Goal: Task Accomplishment & Management: Manage account settings

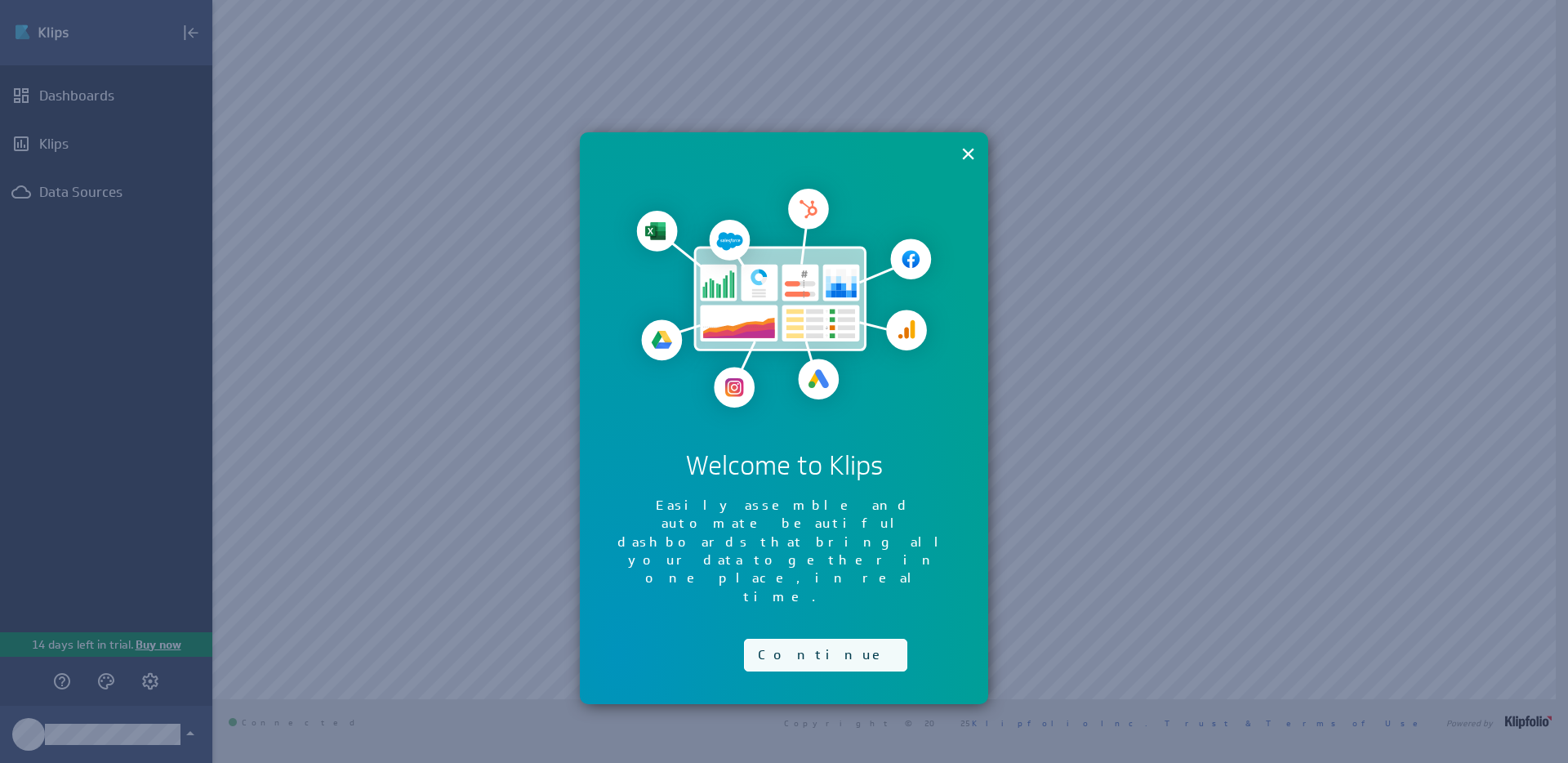
click at [773, 639] on button "Continue" at bounding box center [825, 655] width 163 height 32
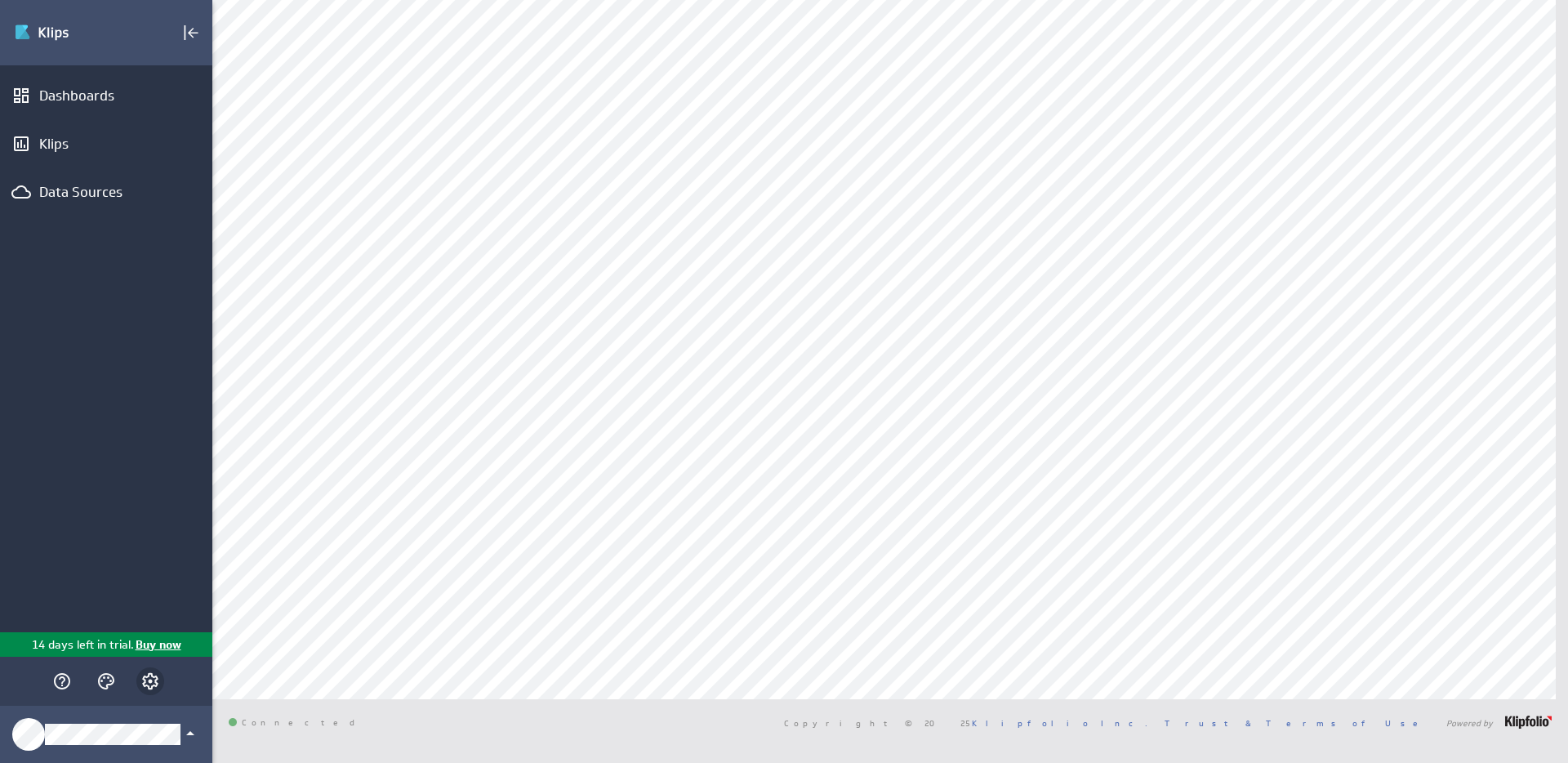
click at [141, 688] on icon "Account and settings" at bounding box center [150, 682] width 20 height 20
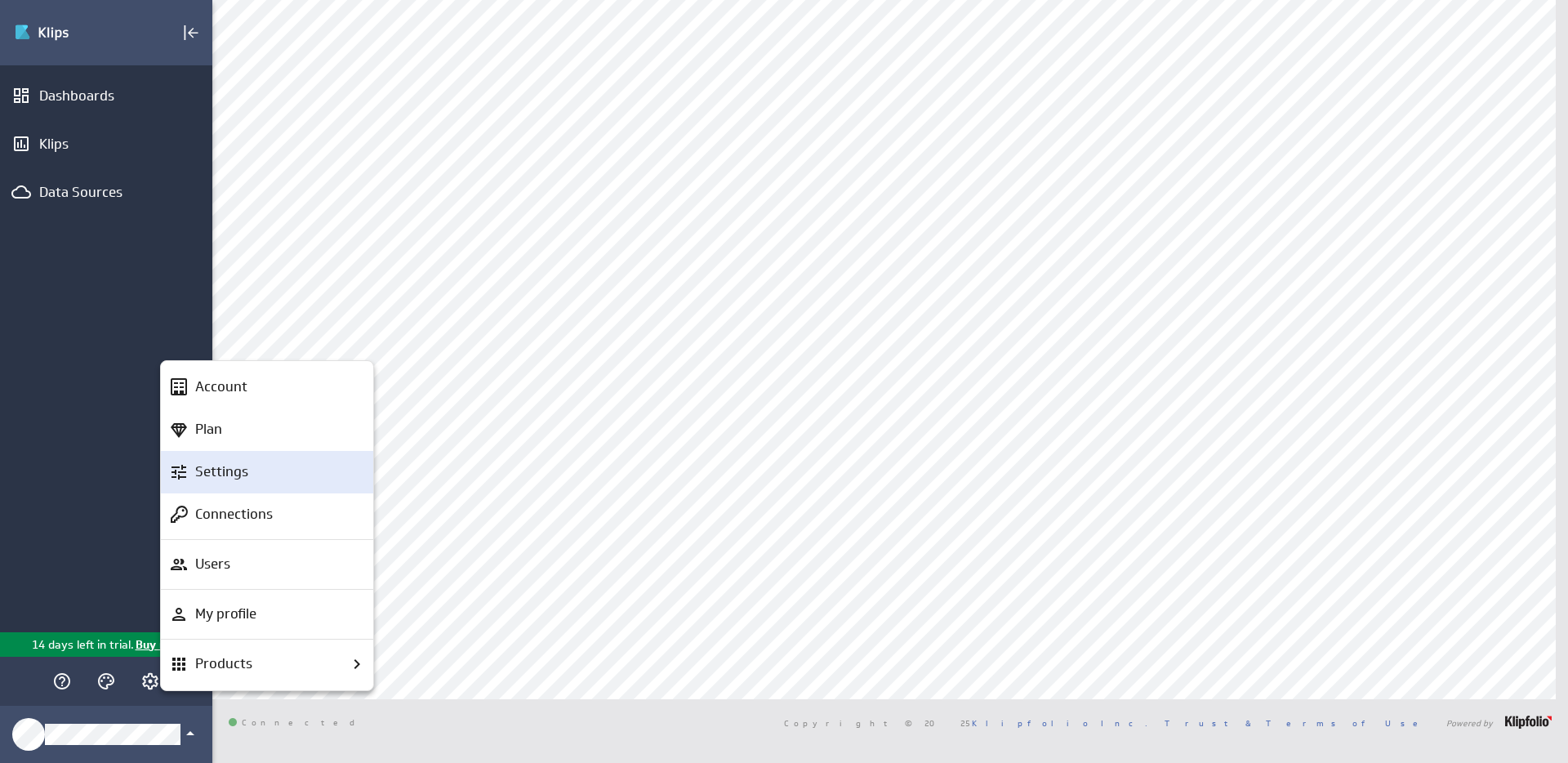
click at [232, 473] on p "Settings" at bounding box center [222, 472] width 53 height 21
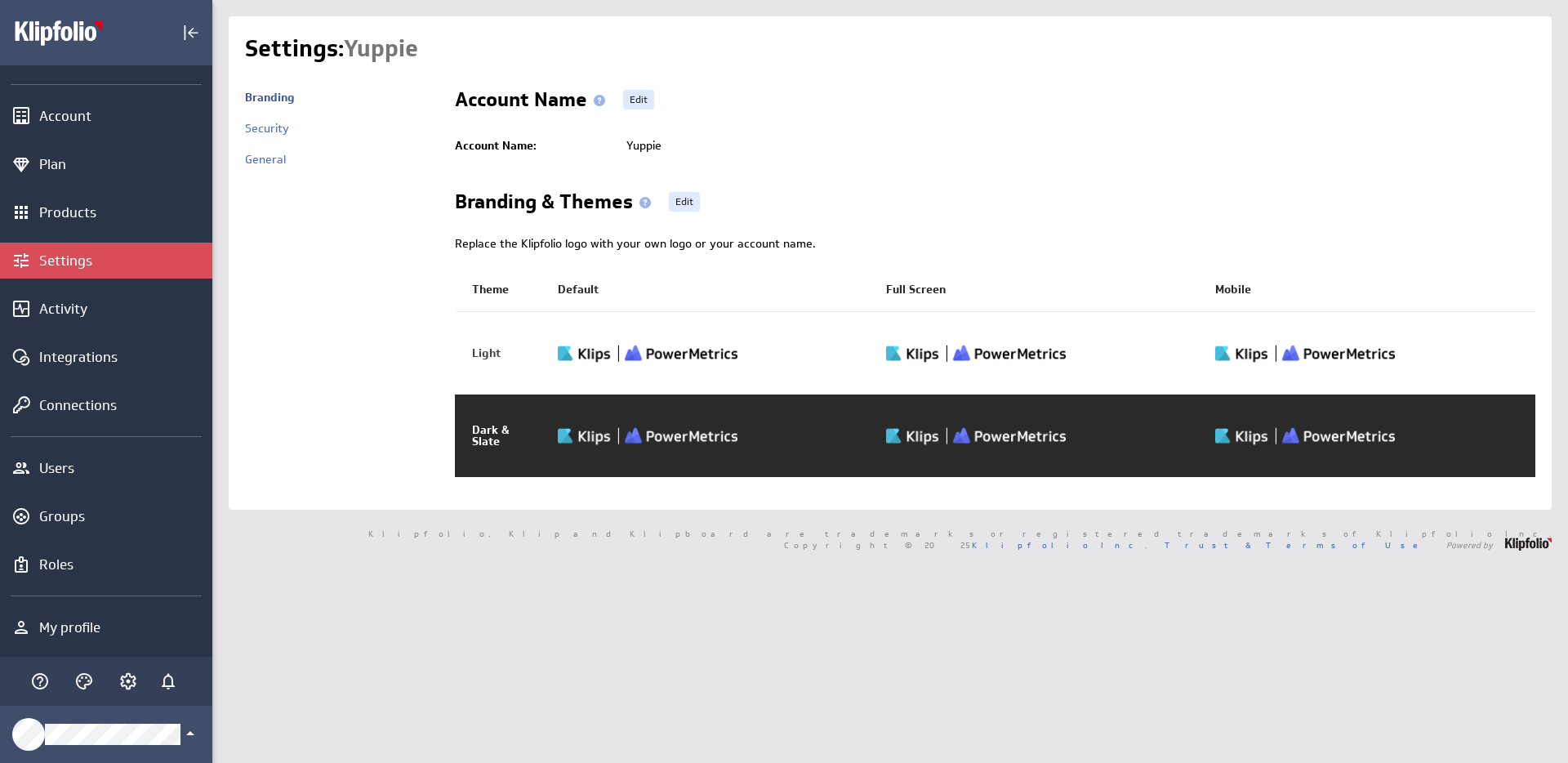
scroll to position [43, 0]
click at [68, 615] on div "My profile" at bounding box center [106, 626] width 213 height 36
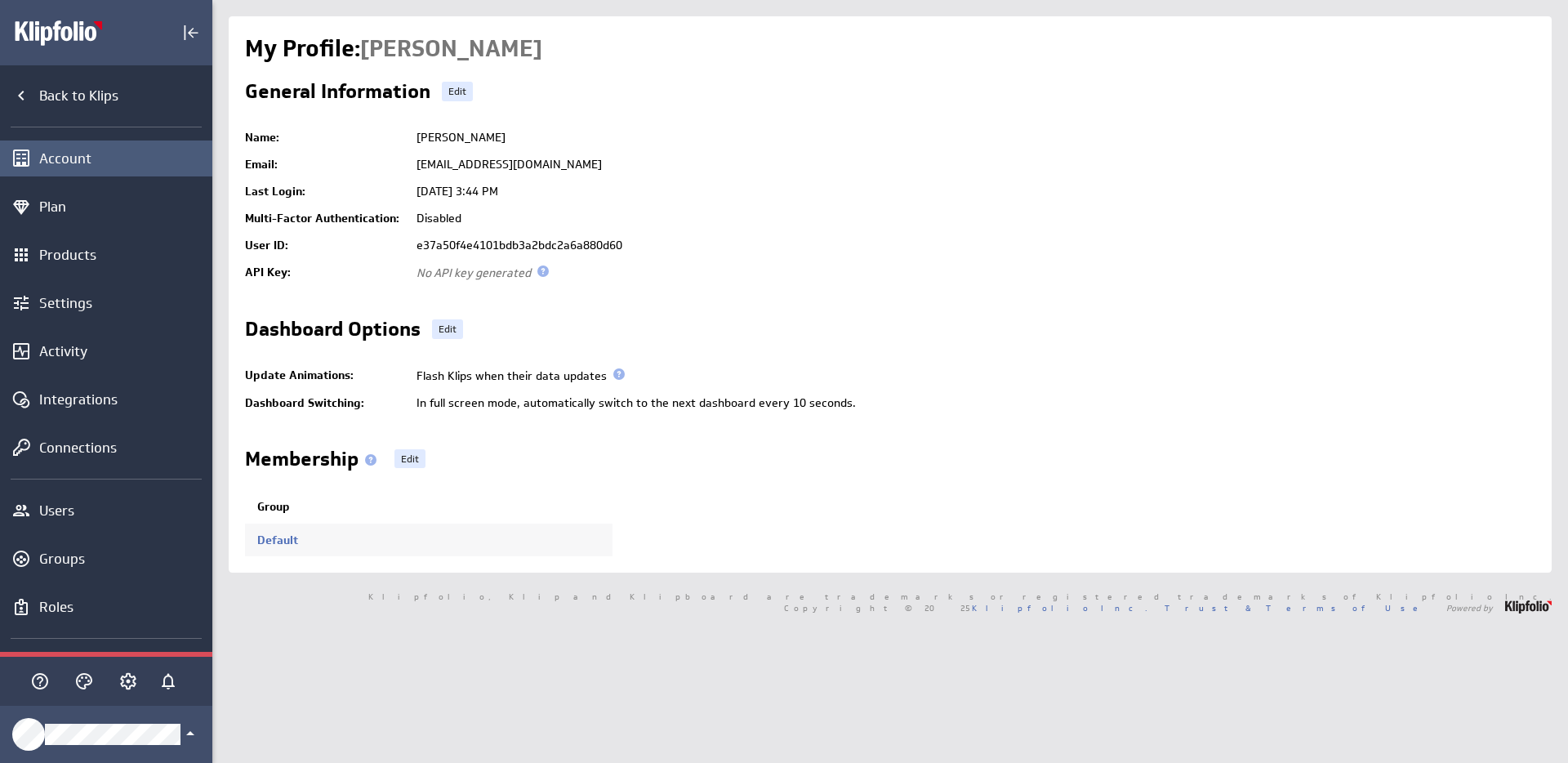
click at [47, 146] on div "Account" at bounding box center [106, 158] width 213 height 36
click at [51, 160] on div "Account" at bounding box center [123, 158] width 169 height 18
click at [107, 282] on div "Back to Klips Account Plan Products Settings Activity Integrations Connections …" at bounding box center [106, 361] width 213 height 592
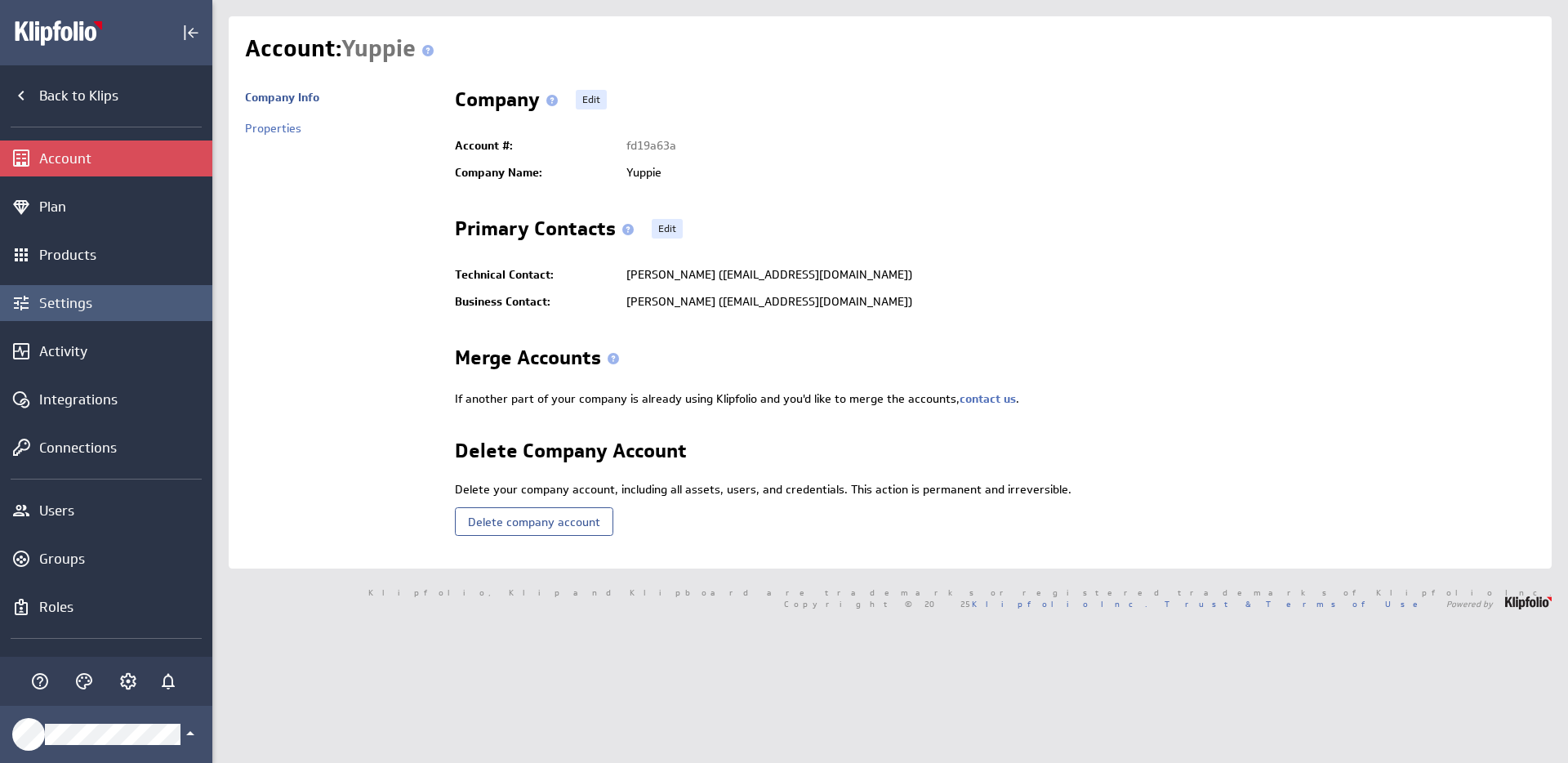
click at [88, 291] on div "Settings" at bounding box center [106, 303] width 213 height 36
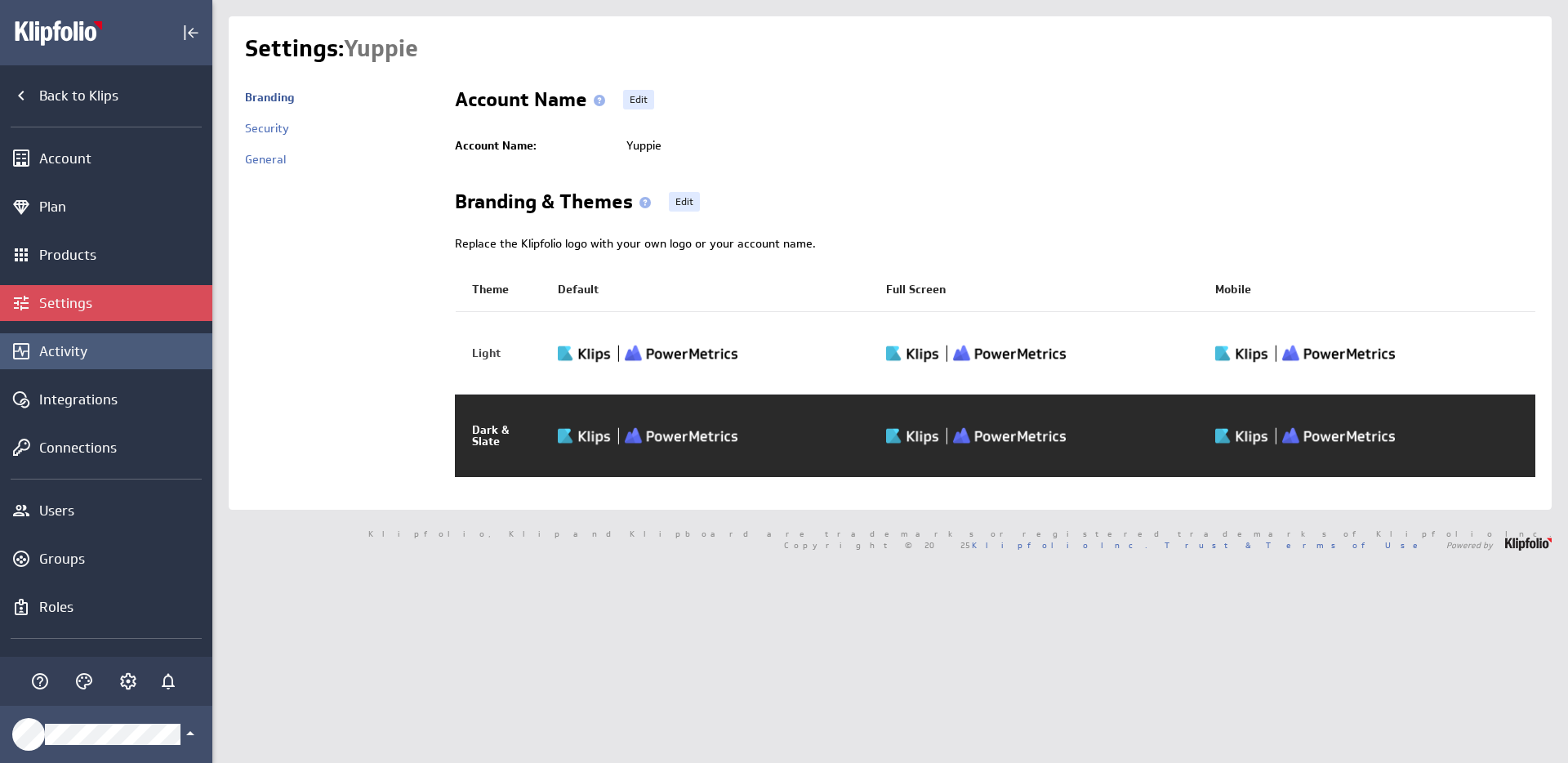
click at [72, 359] on div "Activity" at bounding box center [123, 352] width 169 height 18
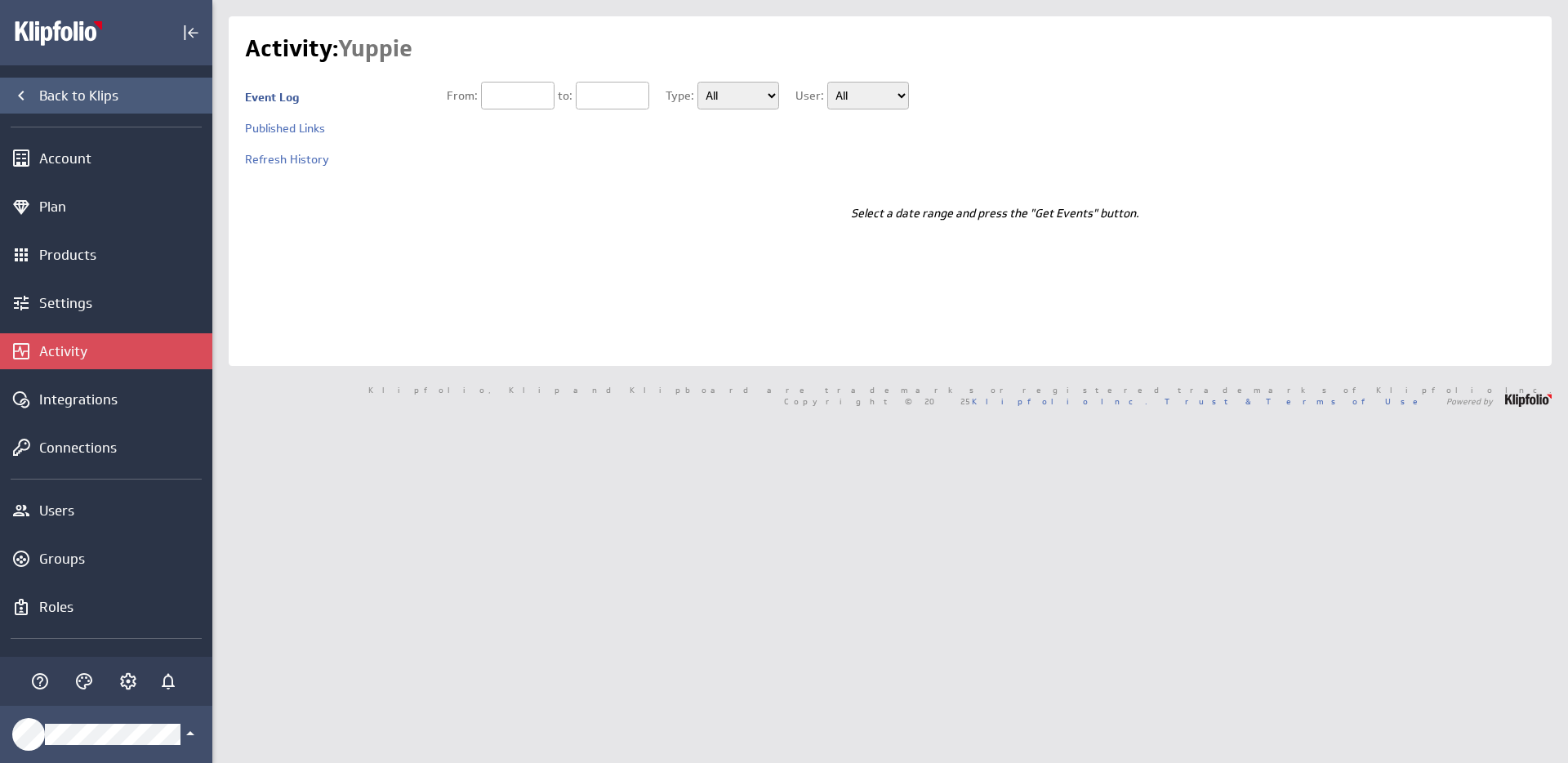
click at [14, 112] on div "Back to Klips" at bounding box center [106, 95] width 213 height 36
type input "[DATE]"
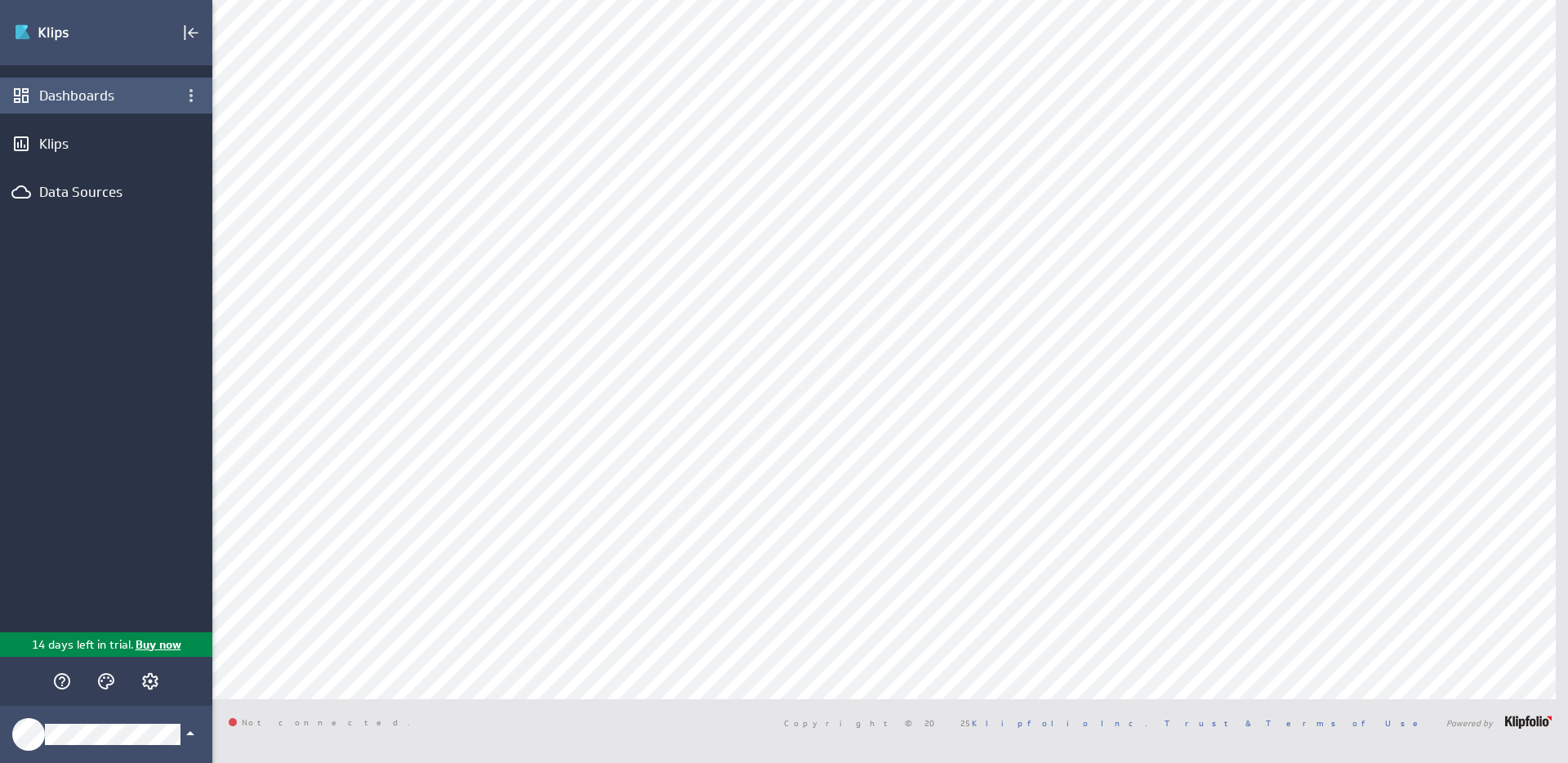
click at [69, 106] on div "Dashboards" at bounding box center [106, 95] width 213 height 36
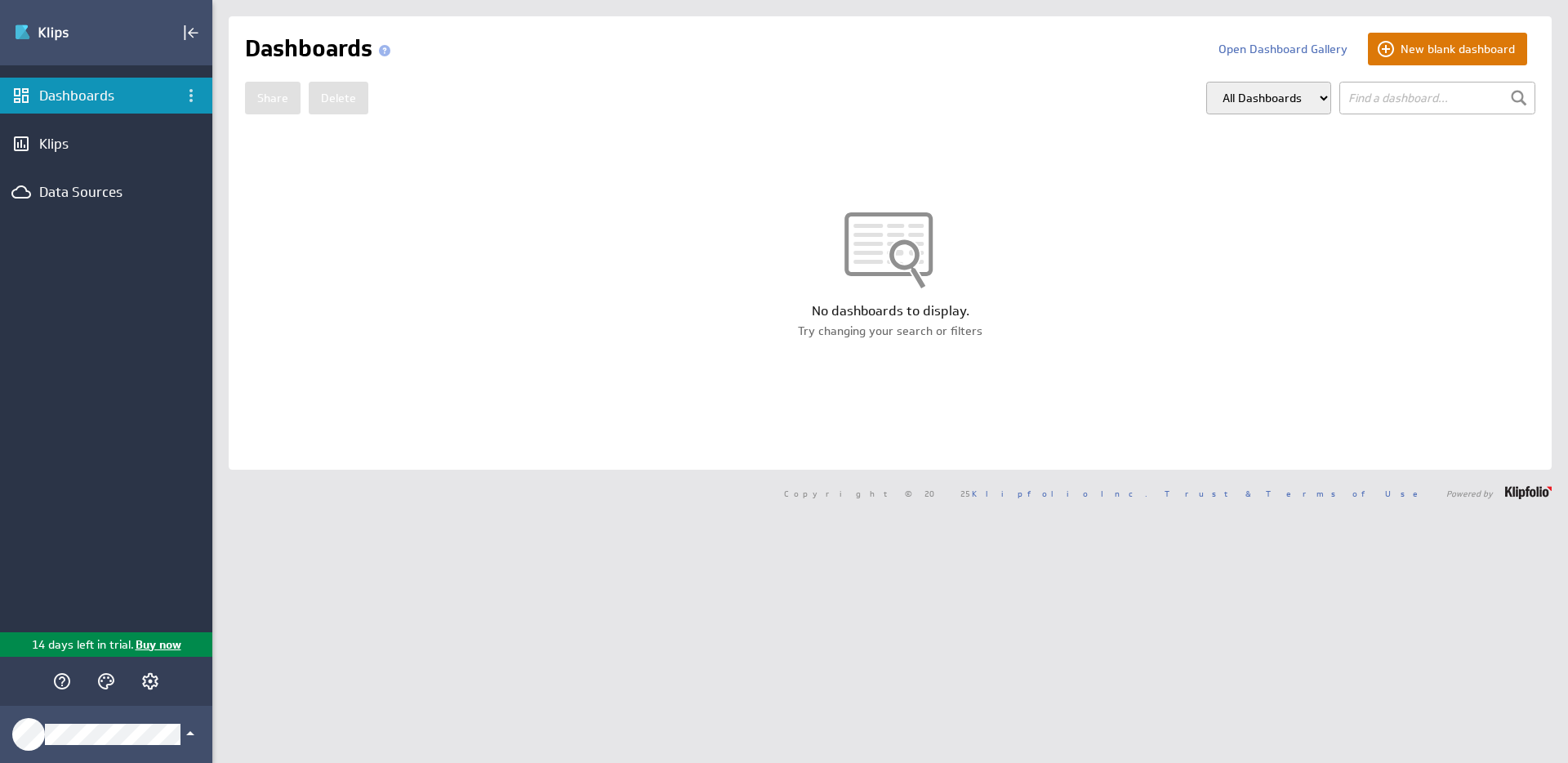
click at [1493, 59] on button "New blank dashboard" at bounding box center [1447, 48] width 159 height 32
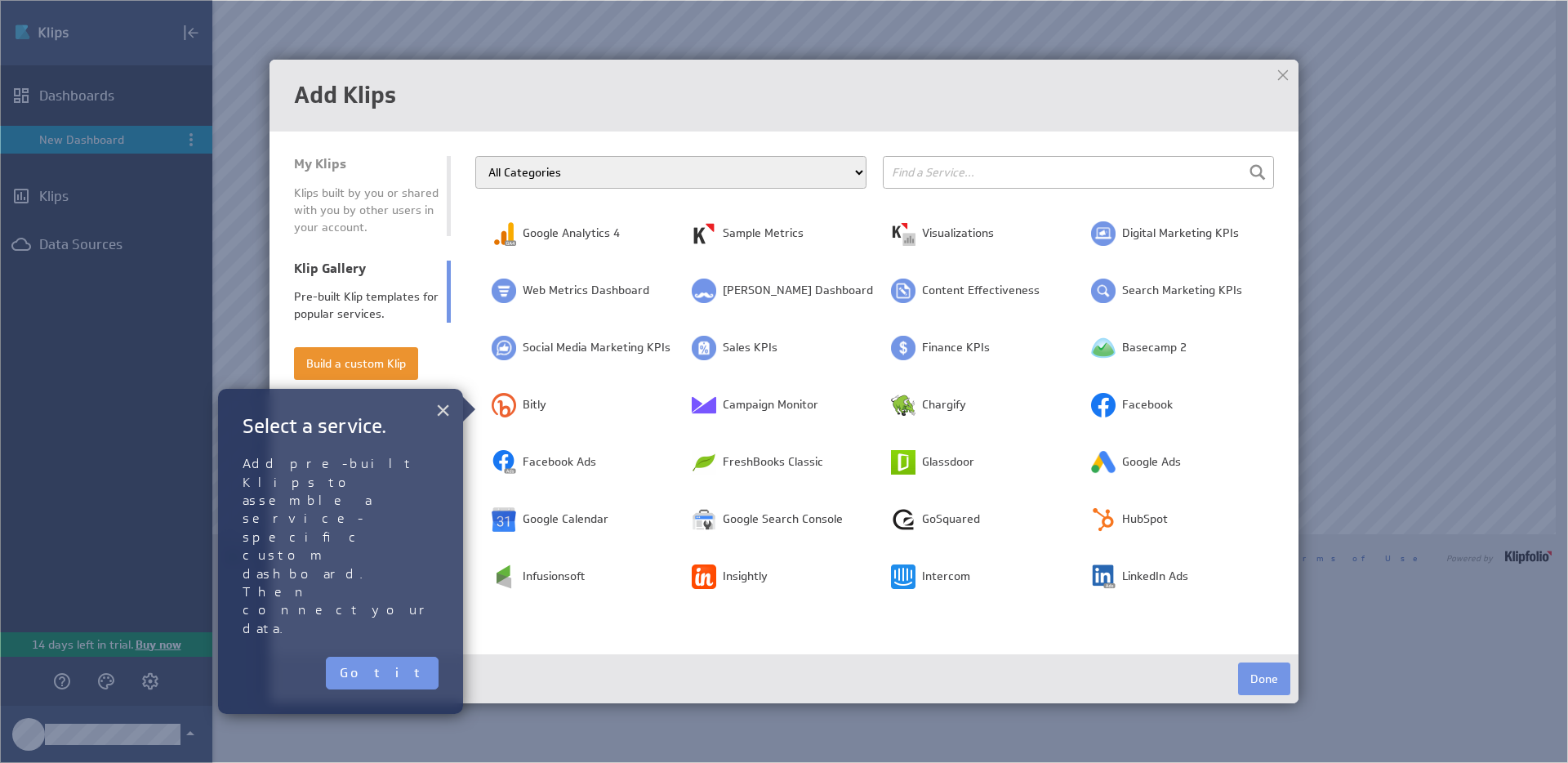
click at [439, 414] on button "×" at bounding box center [443, 409] width 16 height 32
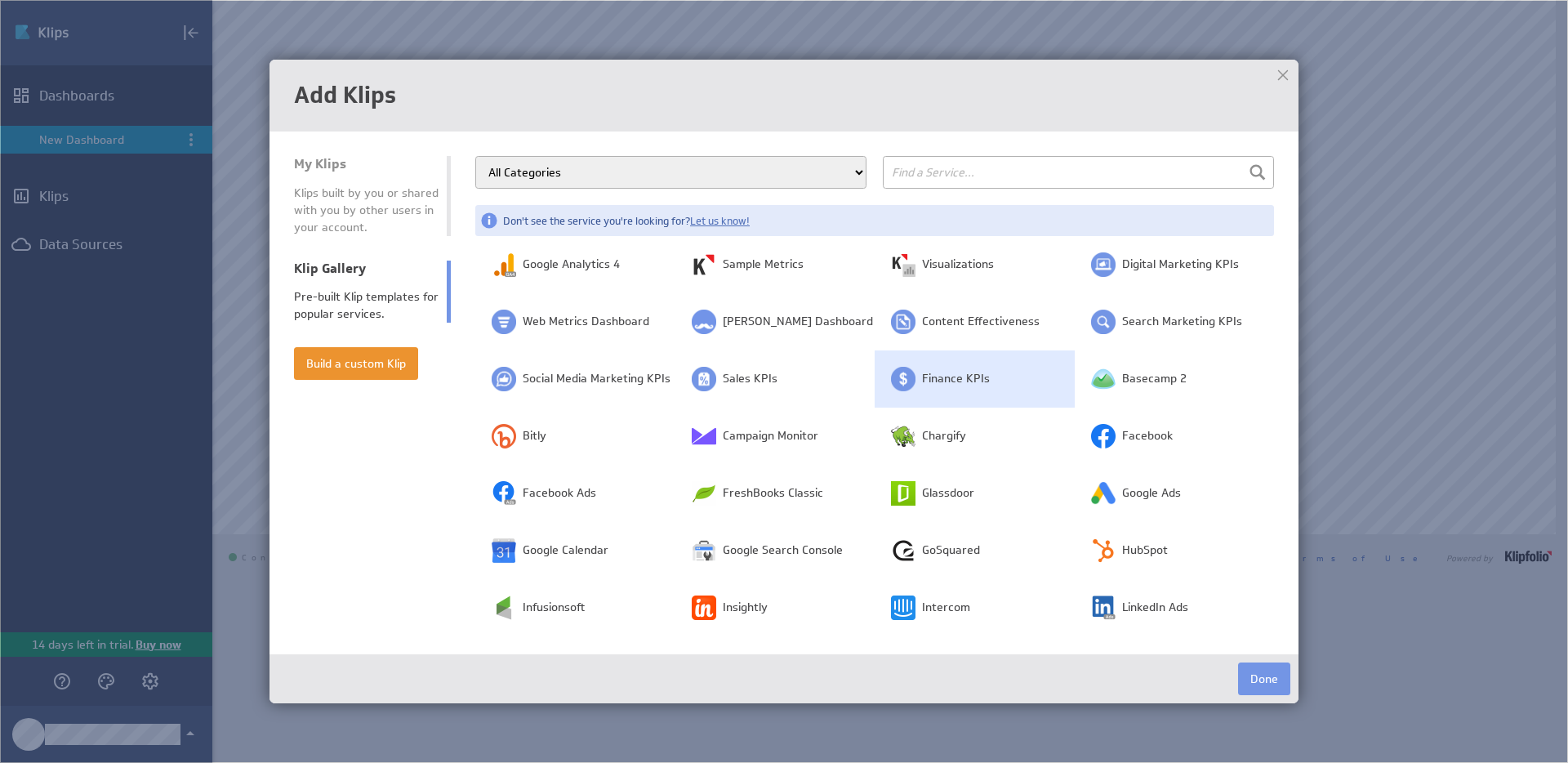
click at [948, 390] on td "Finance KPIs" at bounding box center [974, 379] width 200 height 58
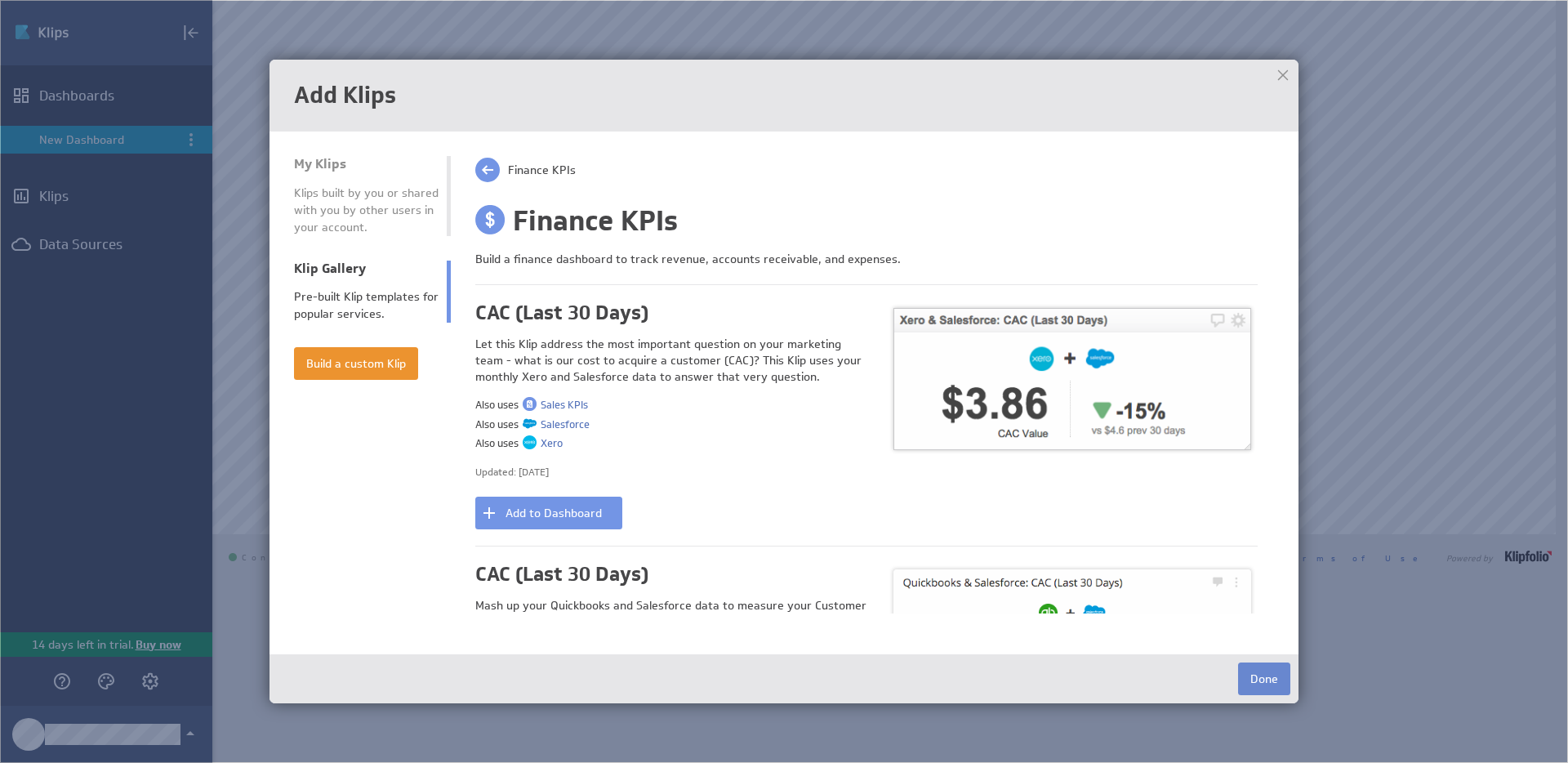
click at [1246, 680] on button "Done" at bounding box center [1264, 679] width 53 height 32
click at [1283, 72] on div at bounding box center [1283, 74] width 24 height 24
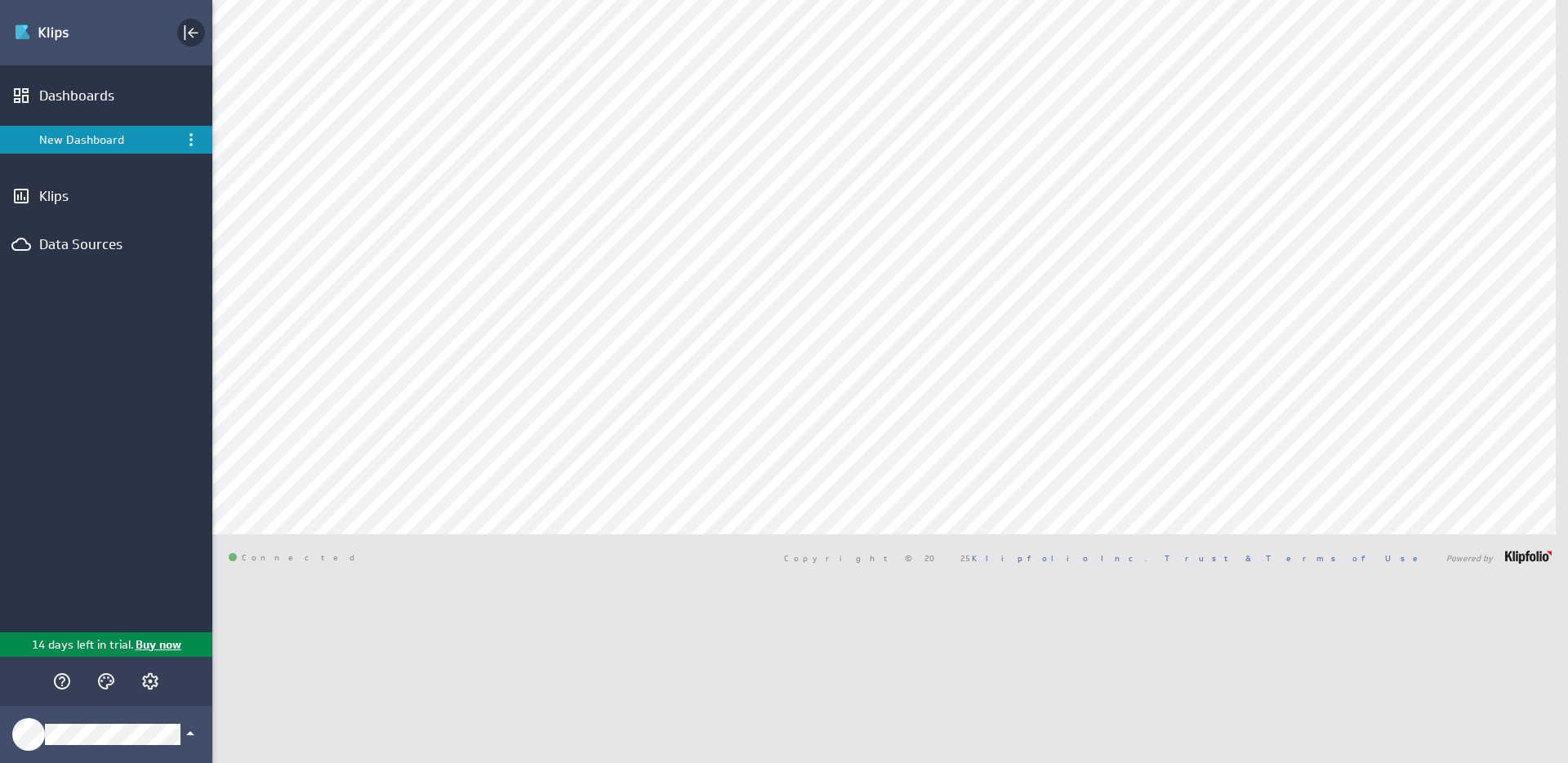
click at [190, 42] on icon "Collapse" at bounding box center [191, 32] width 20 height 20
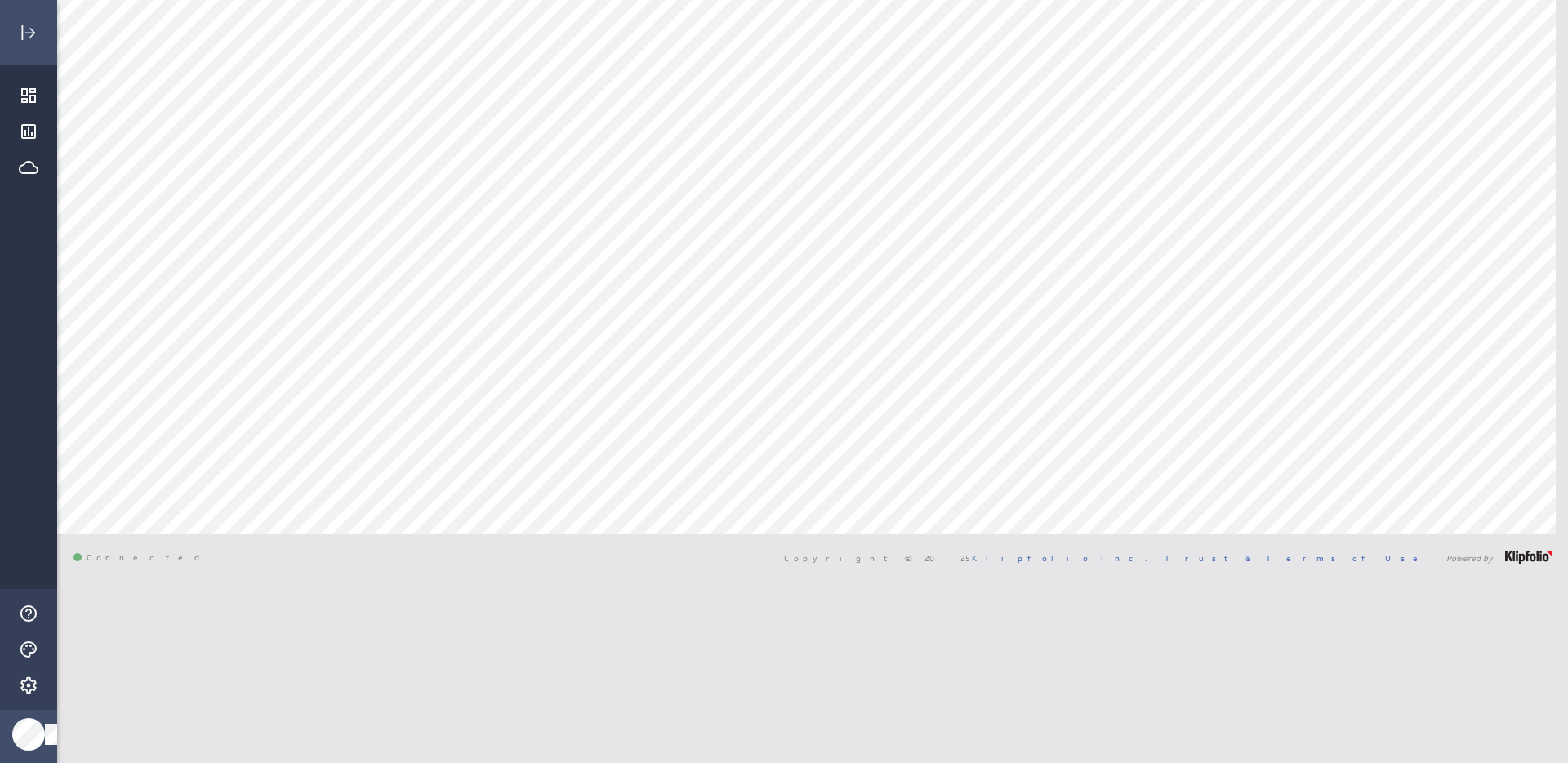
click at [21, 18] on div "Main Menu" at bounding box center [28, 32] width 36 height 36
click at [19, 17] on div "Main Menu" at bounding box center [28, 32] width 36 height 36
click at [22, 30] on rect "Expand" at bounding box center [23, 32] width 2 height 15
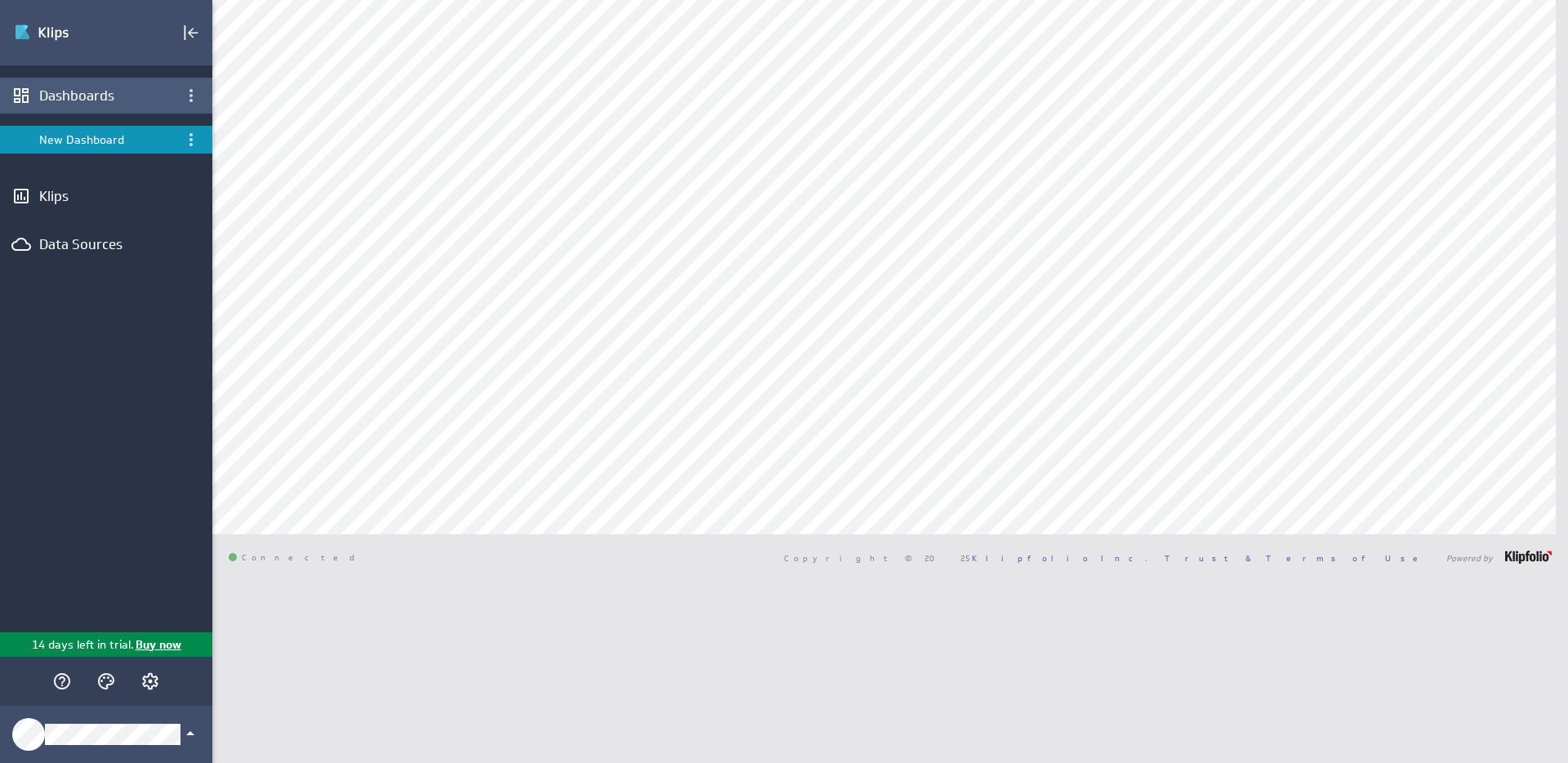
click at [62, 89] on div "Dashboards" at bounding box center [105, 96] width 134 height 18
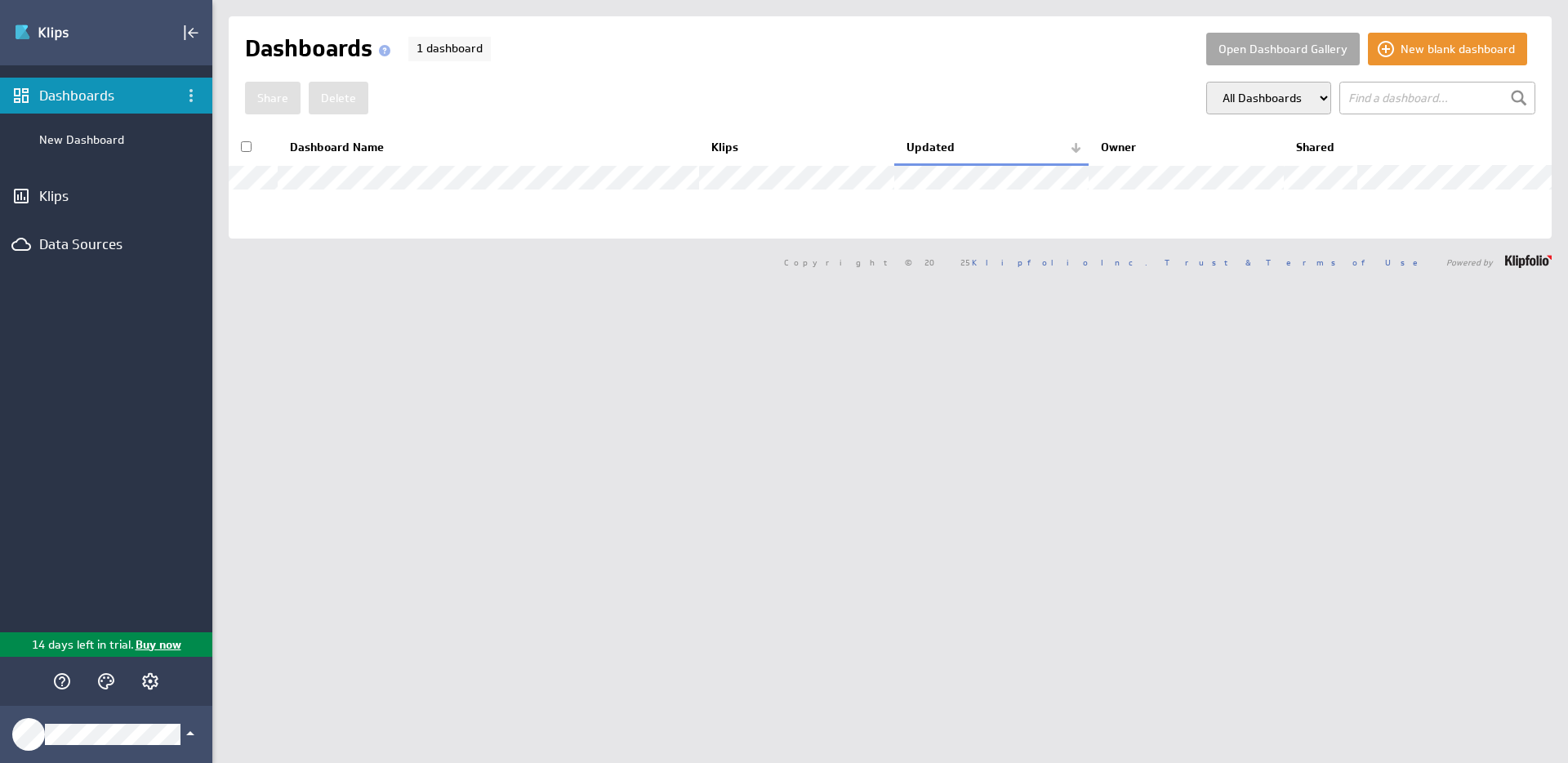
click at [1259, 57] on button "Open Dashboard Gallery" at bounding box center [1283, 48] width 153 height 32
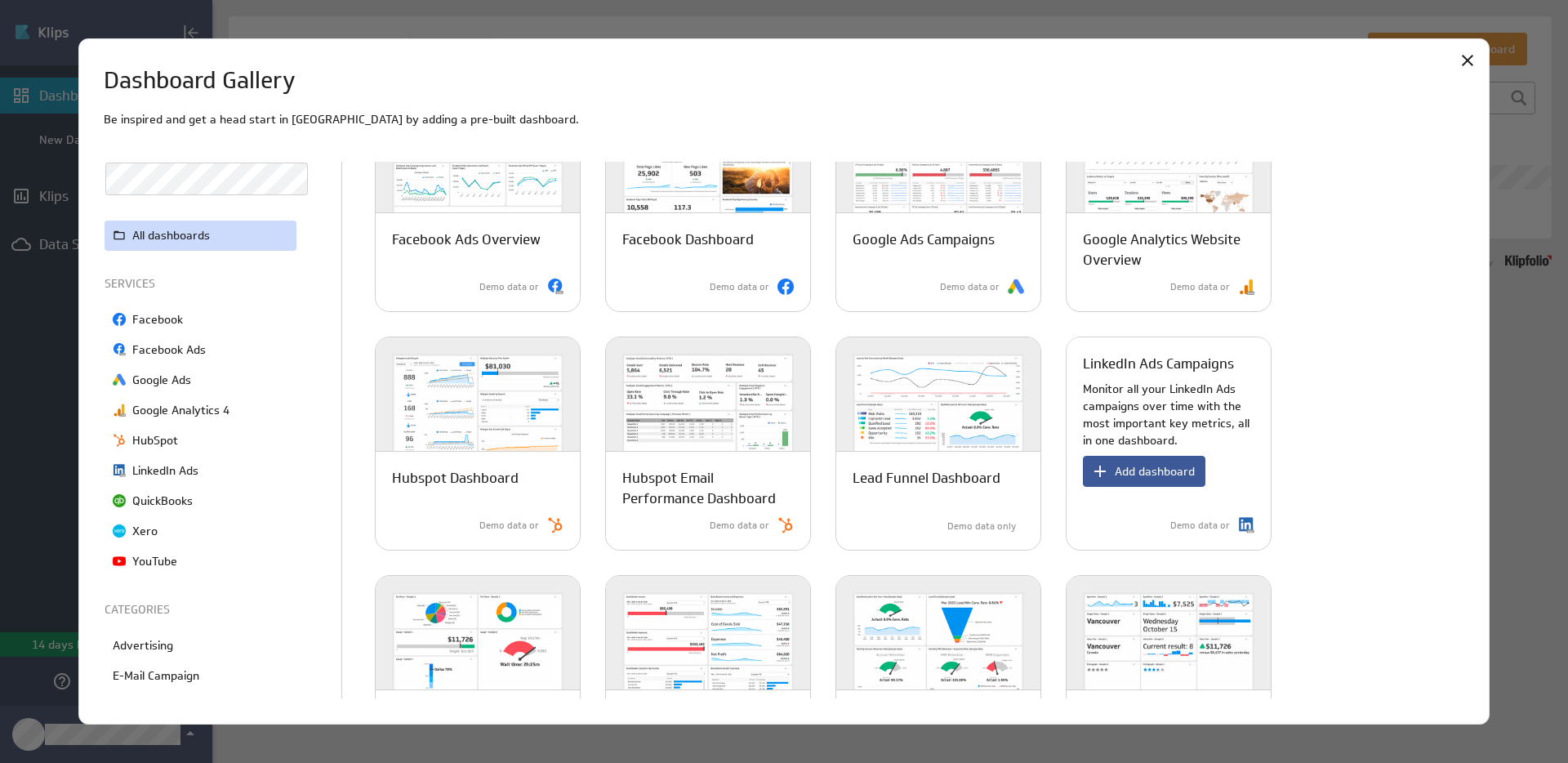
scroll to position [343, 0]
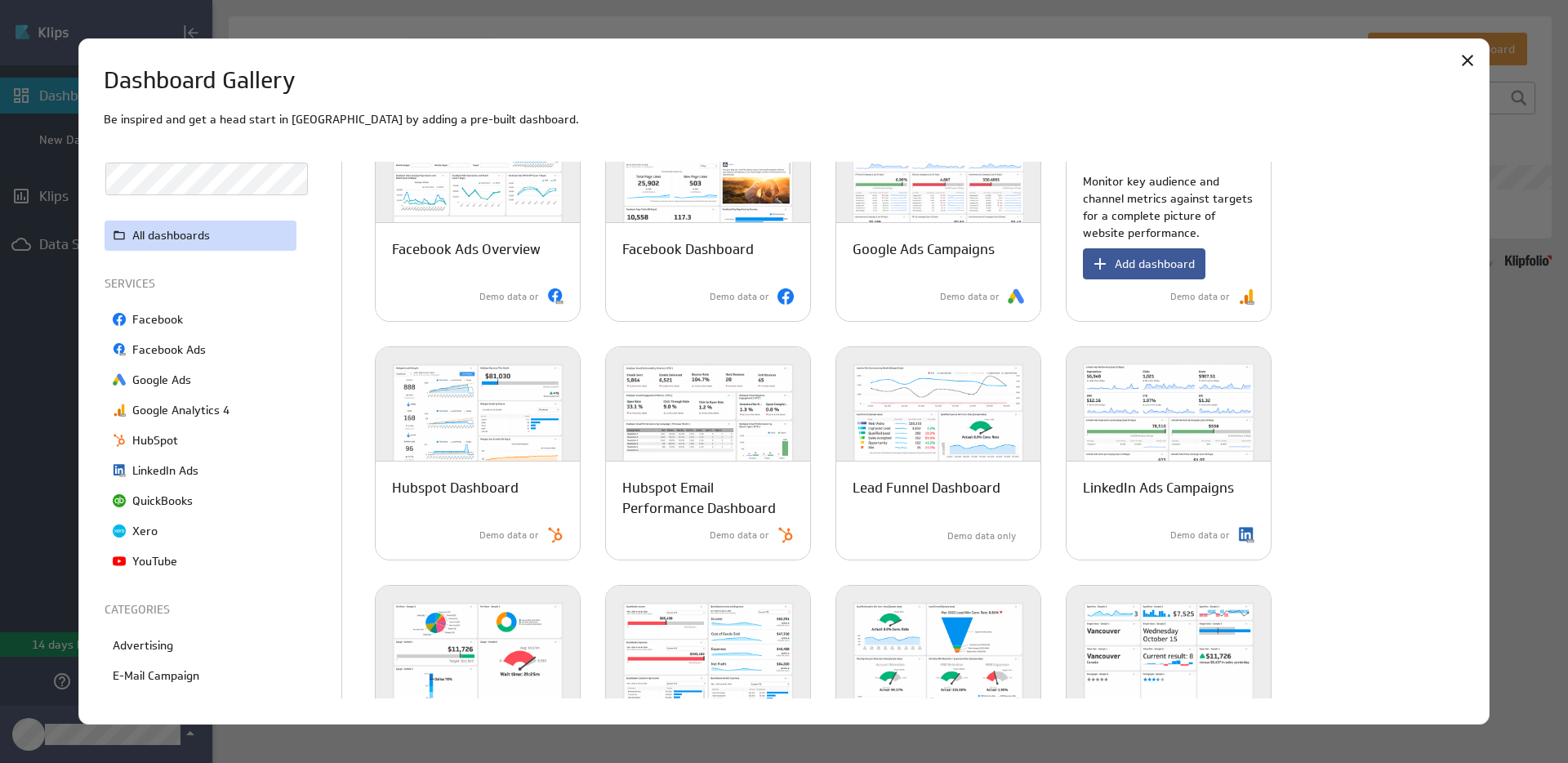
click at [1155, 263] on span "Add dashboard" at bounding box center [1155, 264] width 80 height 15
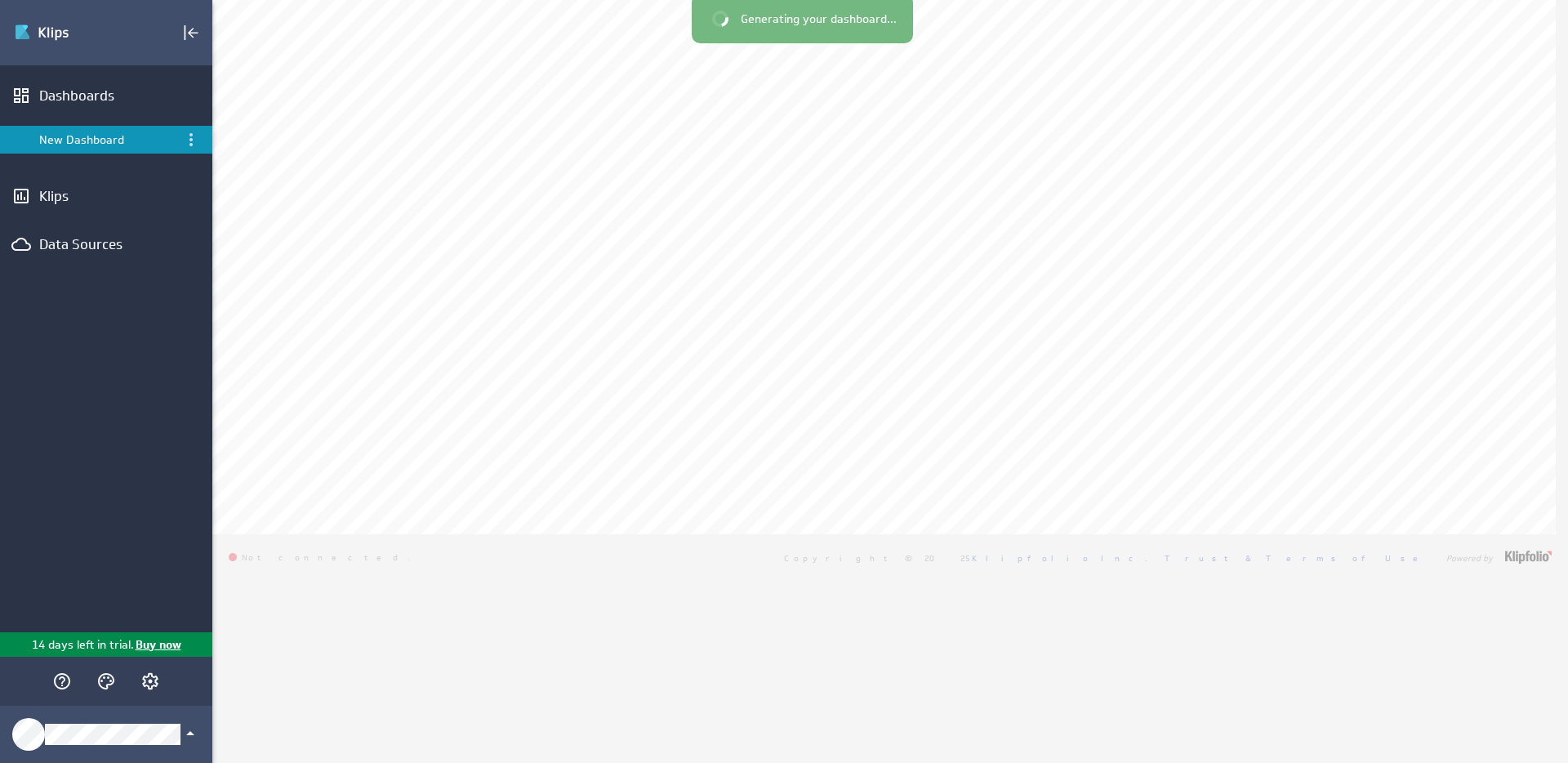
click at [885, 381] on div at bounding box center [784, 381] width 1568 height 763
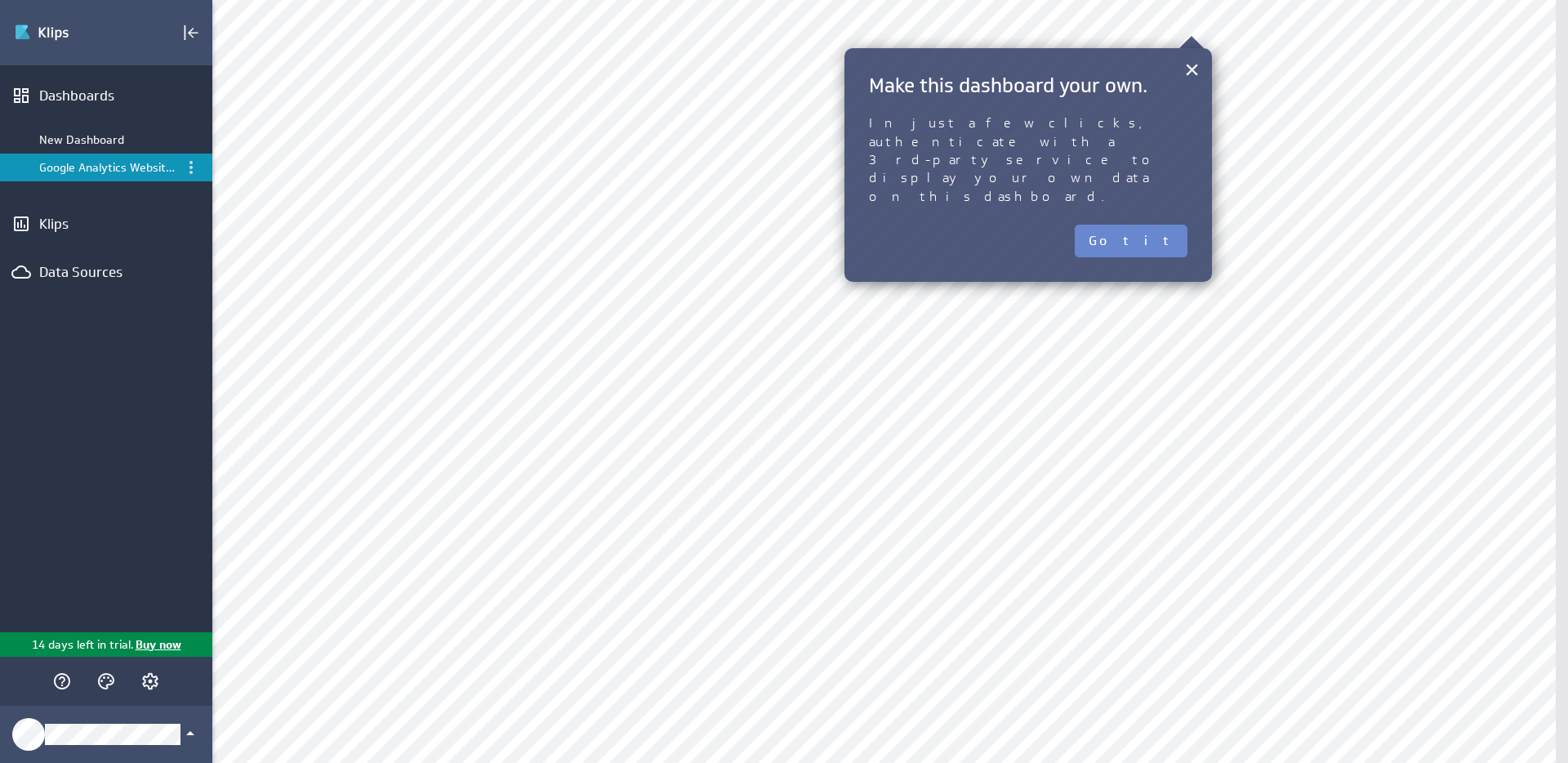
click at [1176, 225] on button "Got it" at bounding box center [1131, 240] width 112 height 32
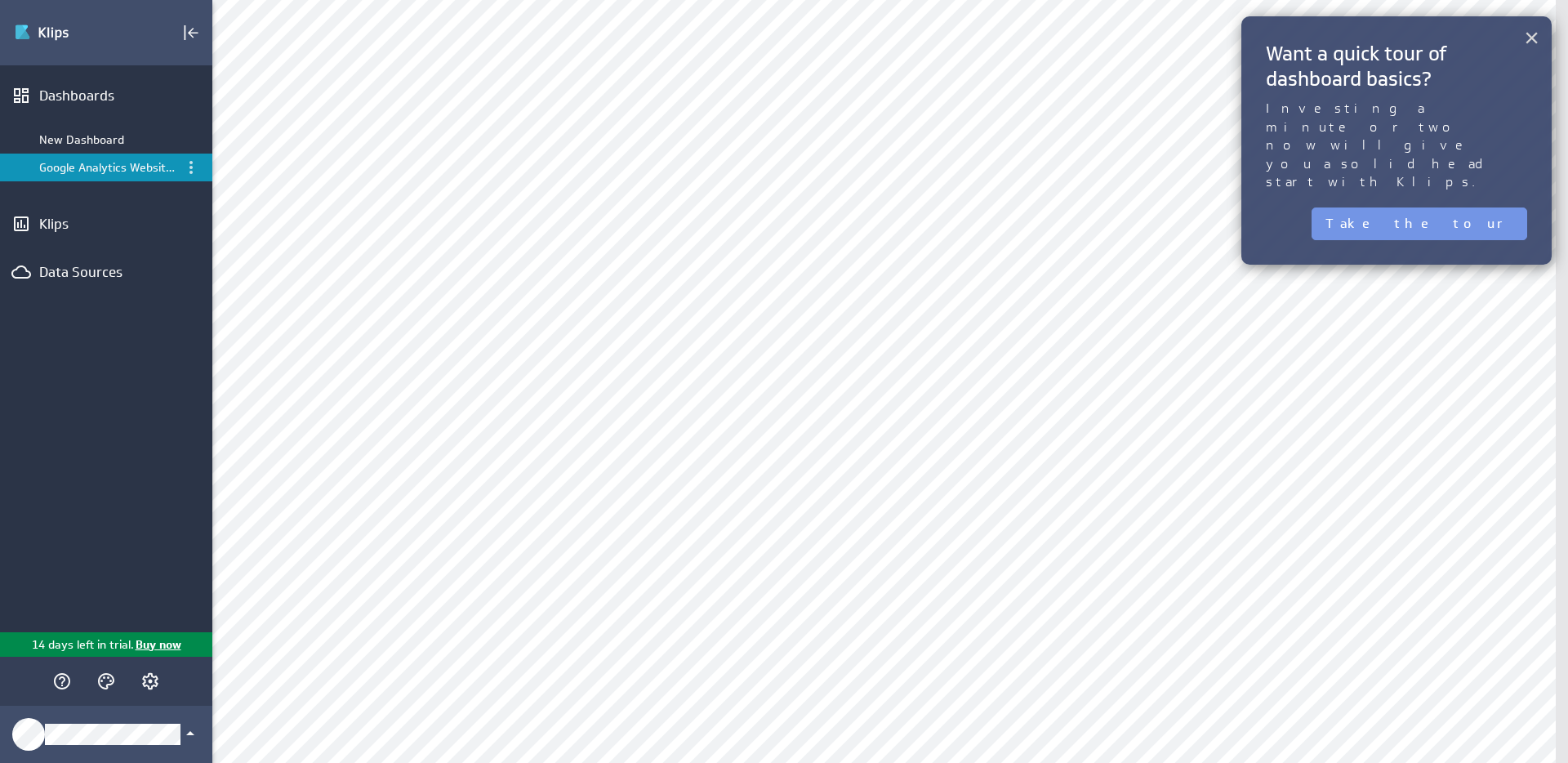
click at [1527, 39] on button "×" at bounding box center [1532, 37] width 16 height 32
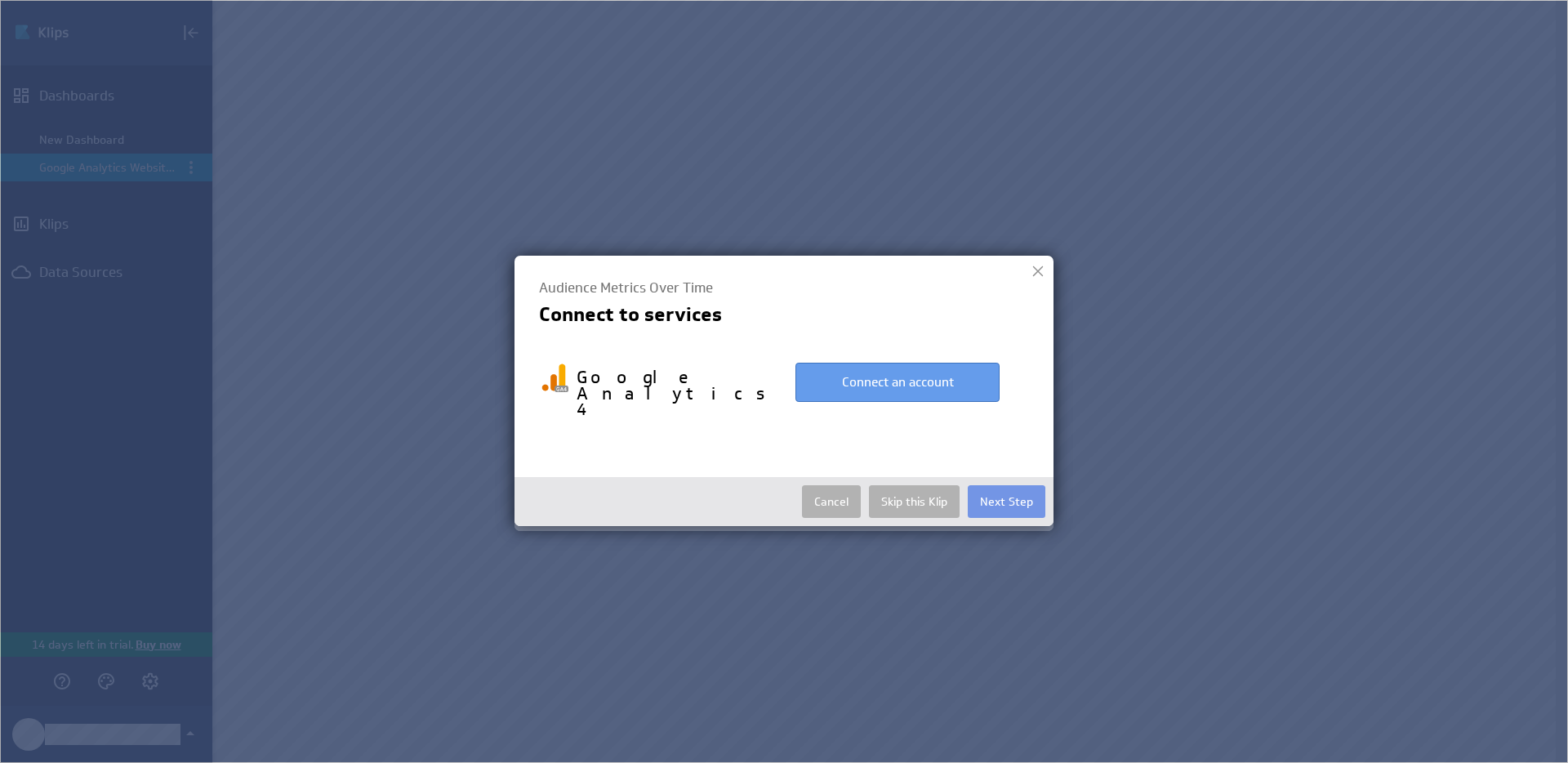
click at [949, 377] on button "Connect an account" at bounding box center [897, 382] width 204 height 39
click at [962, 387] on button "Connect an account" at bounding box center [897, 382] width 204 height 39
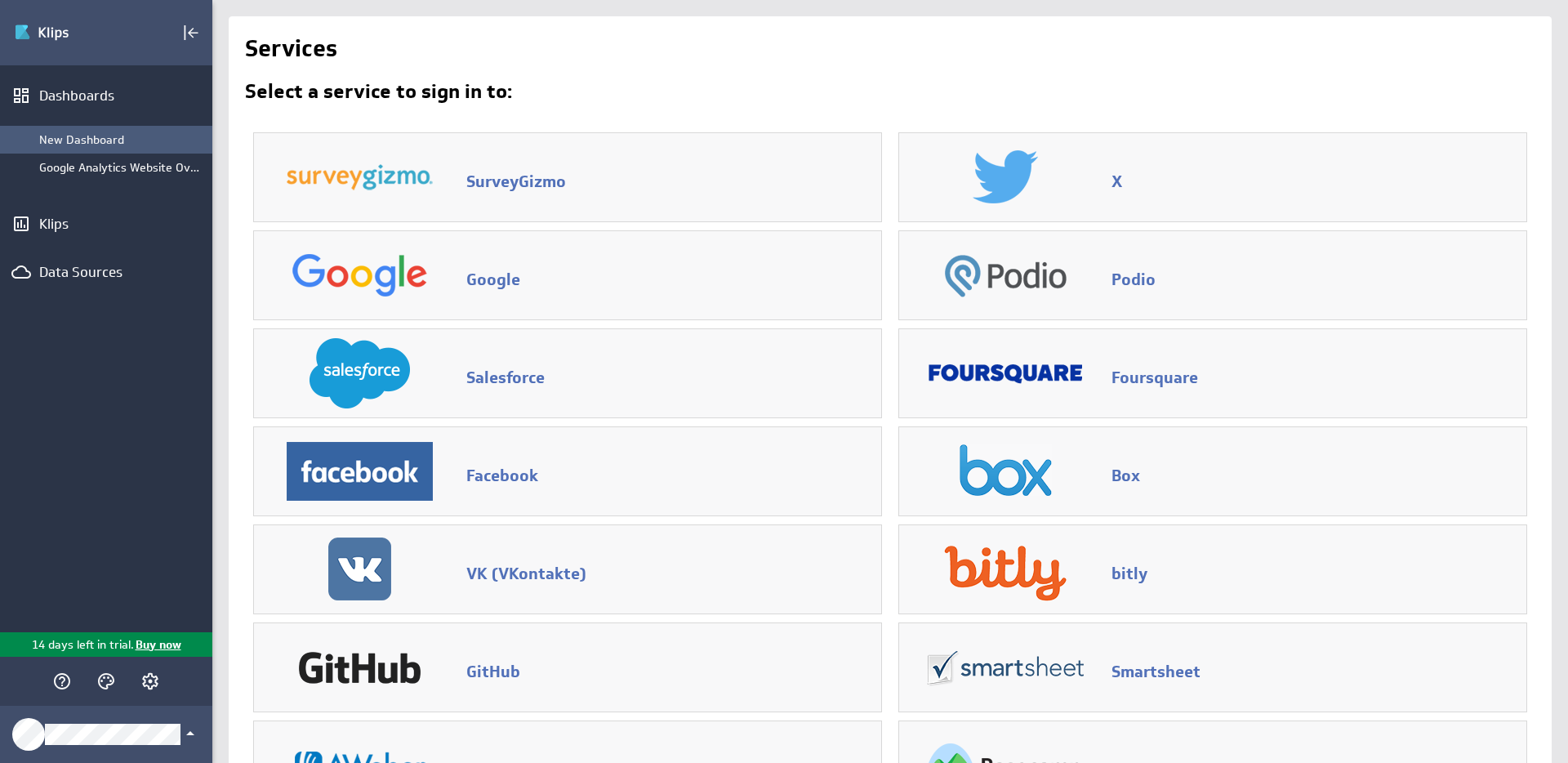
click at [74, 129] on div "New Dashboard" at bounding box center [106, 140] width 213 height 27
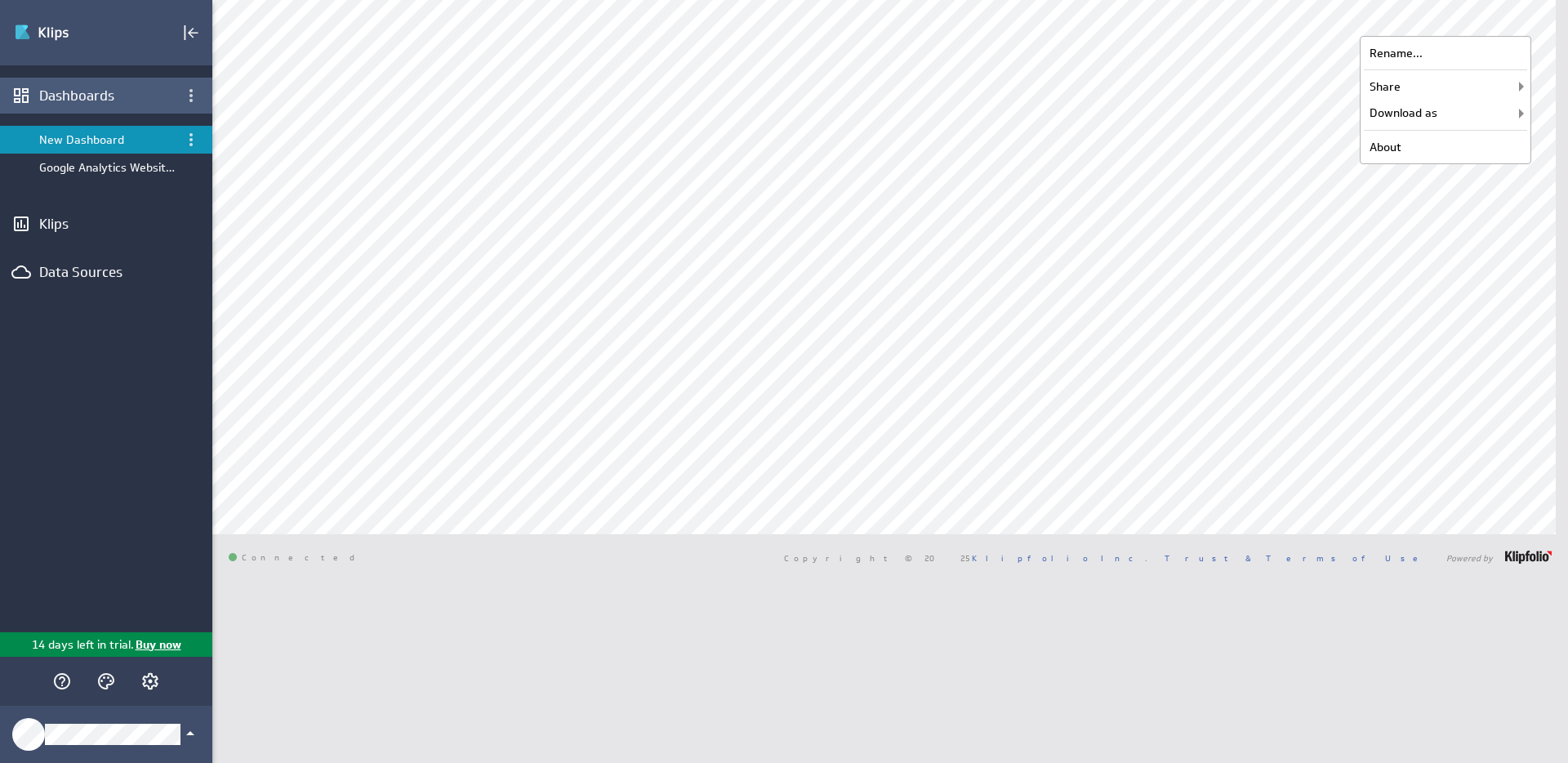
click at [84, 99] on div "Dashboards" at bounding box center [105, 96] width 134 height 18
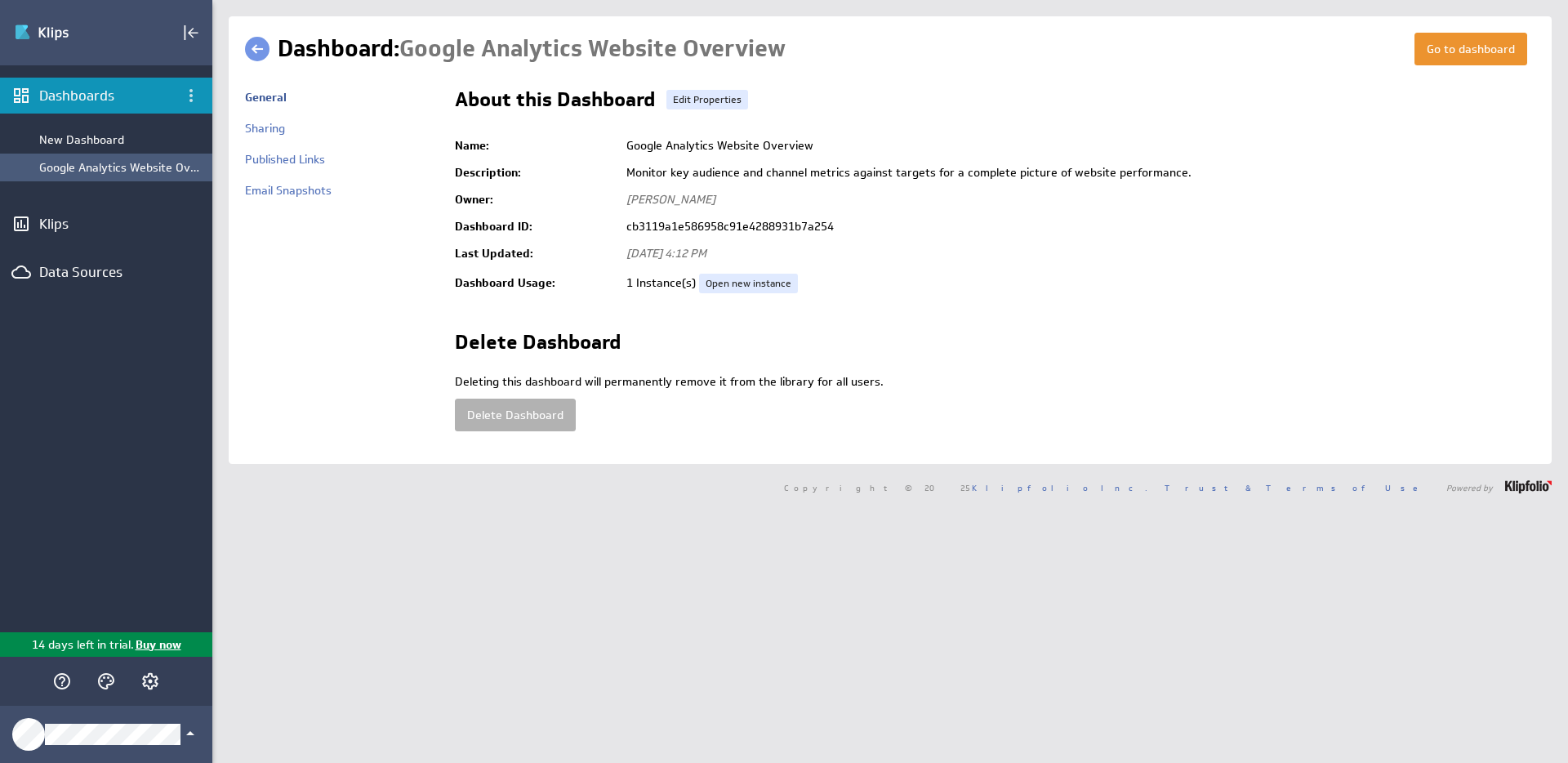
click at [83, 157] on div "Google Analytics Website Overview" at bounding box center [106, 167] width 213 height 27
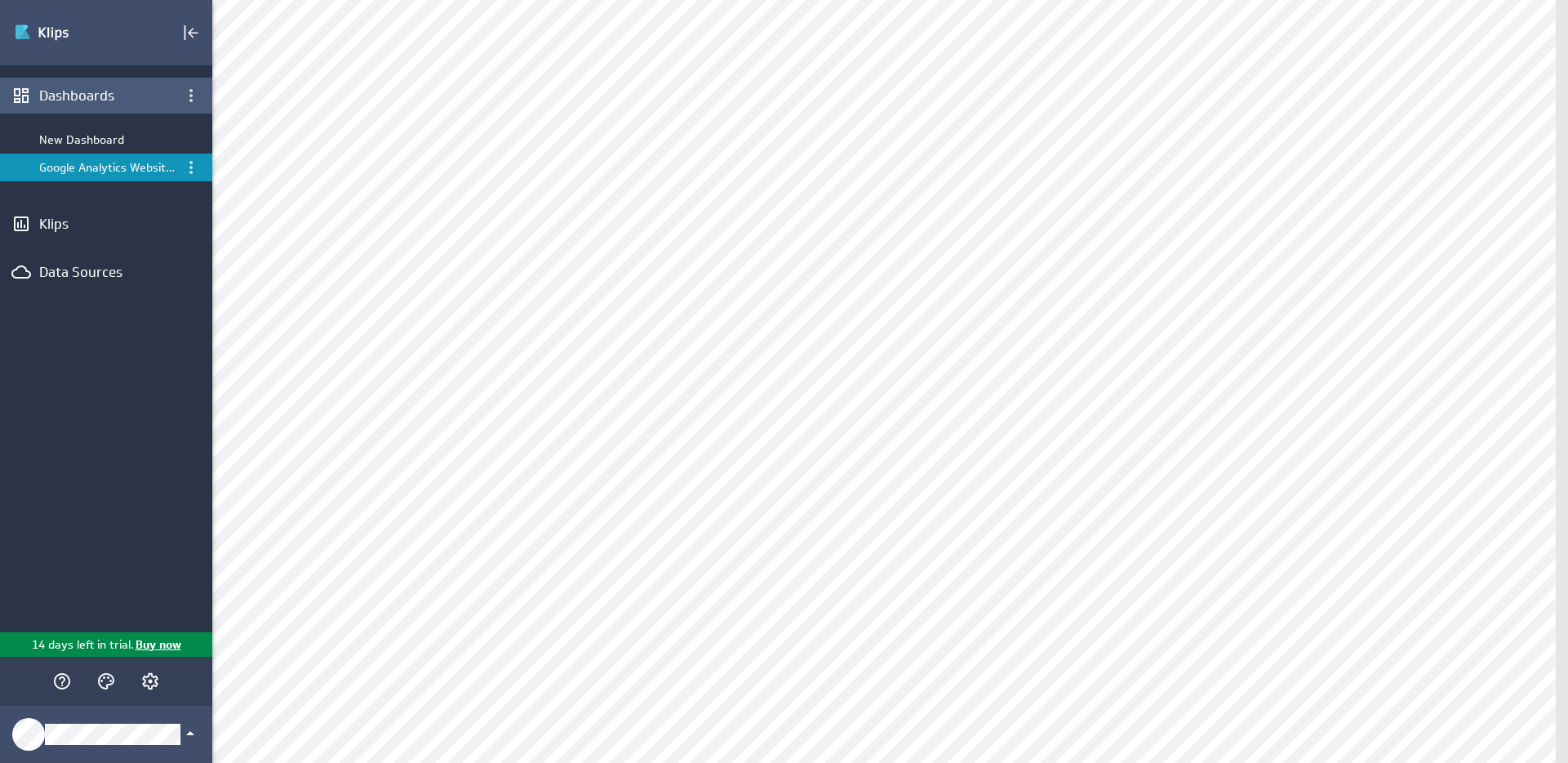
click at [98, 94] on div "Dashboards" at bounding box center [105, 96] width 134 height 18
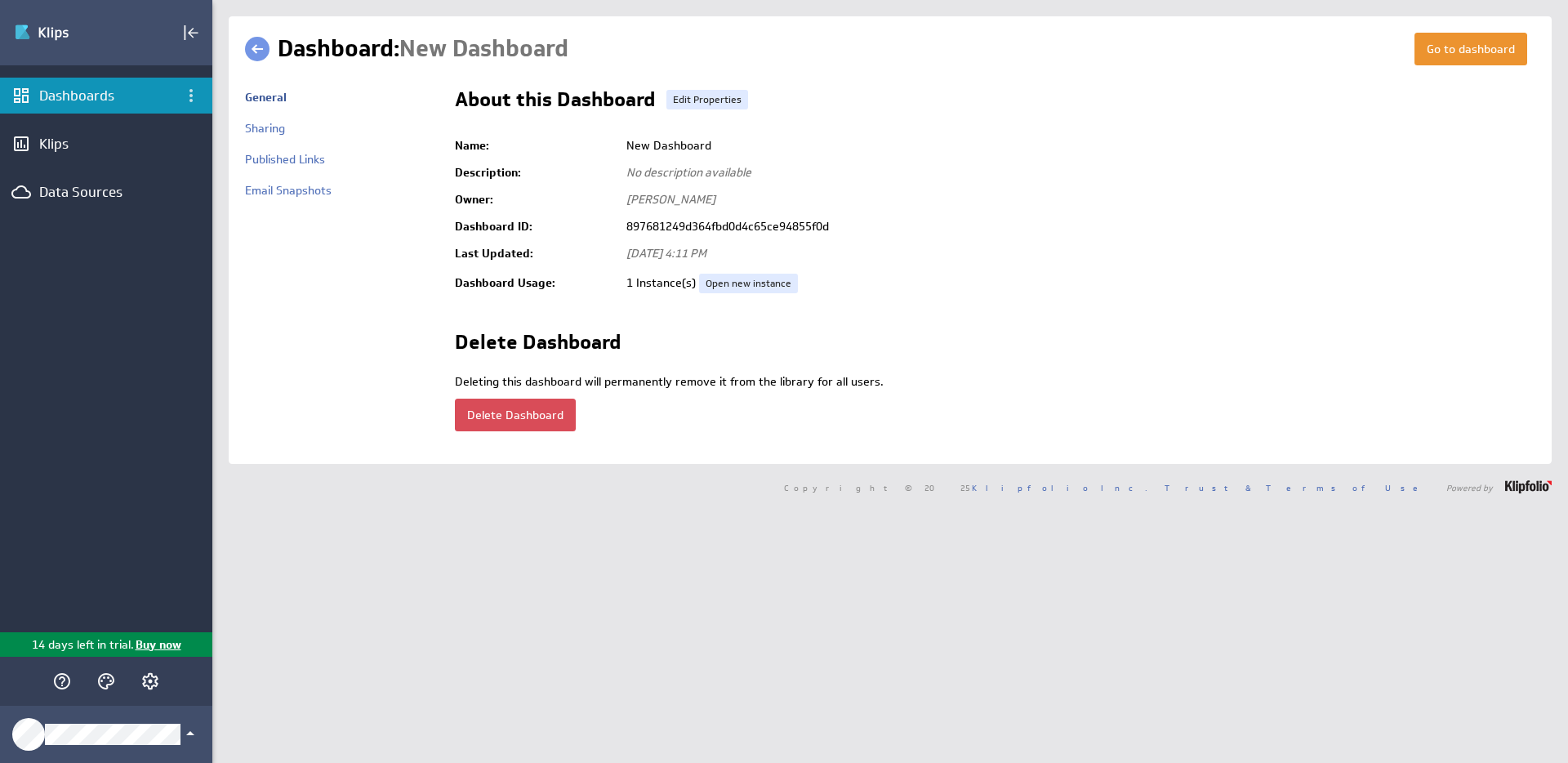
click at [501, 420] on button "Delete Dashboard" at bounding box center [516, 414] width 121 height 32
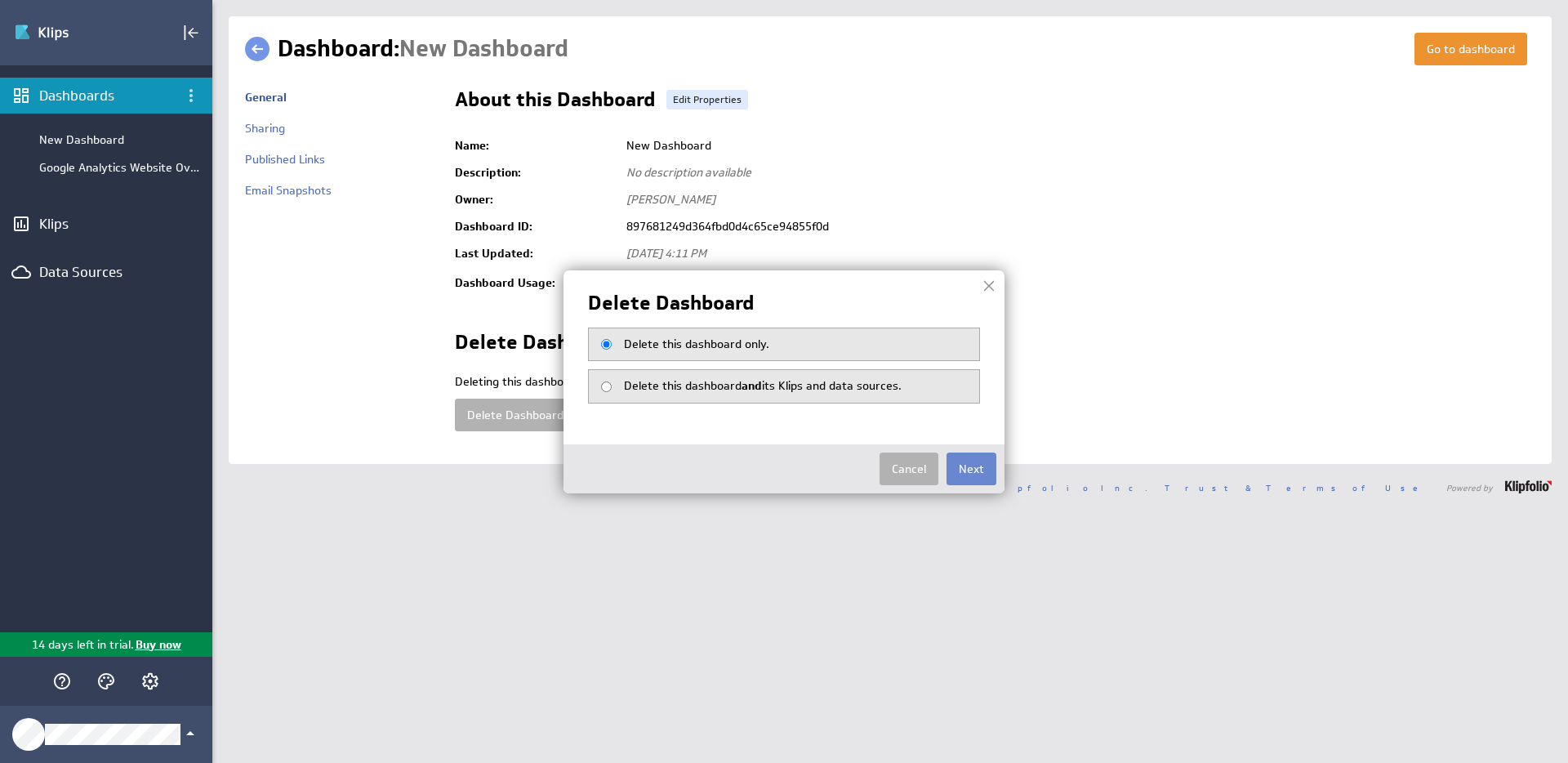
click at [956, 465] on button "Next" at bounding box center [971, 469] width 50 height 32
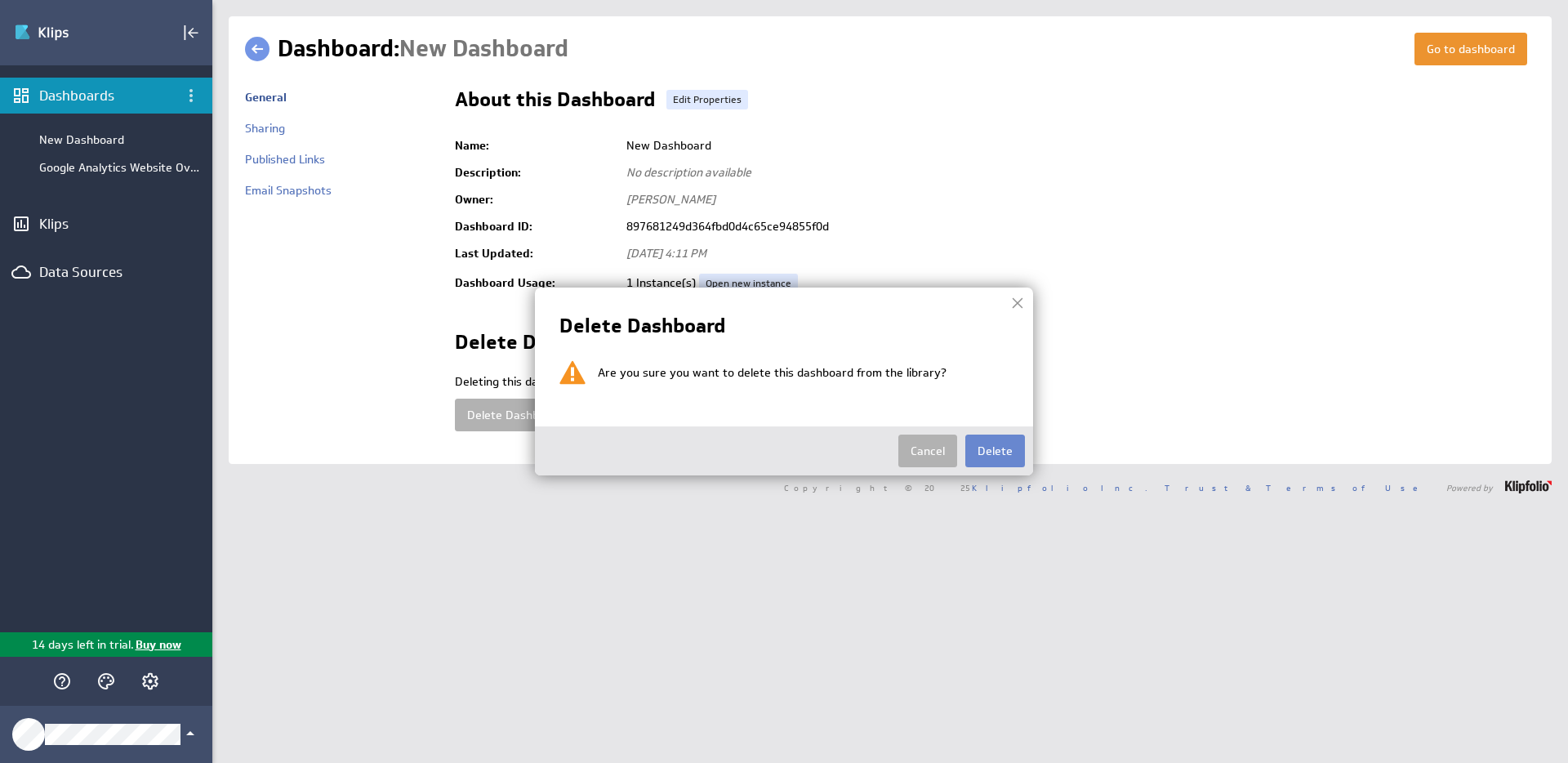
click at [979, 442] on button "Delete" at bounding box center [995, 450] width 60 height 32
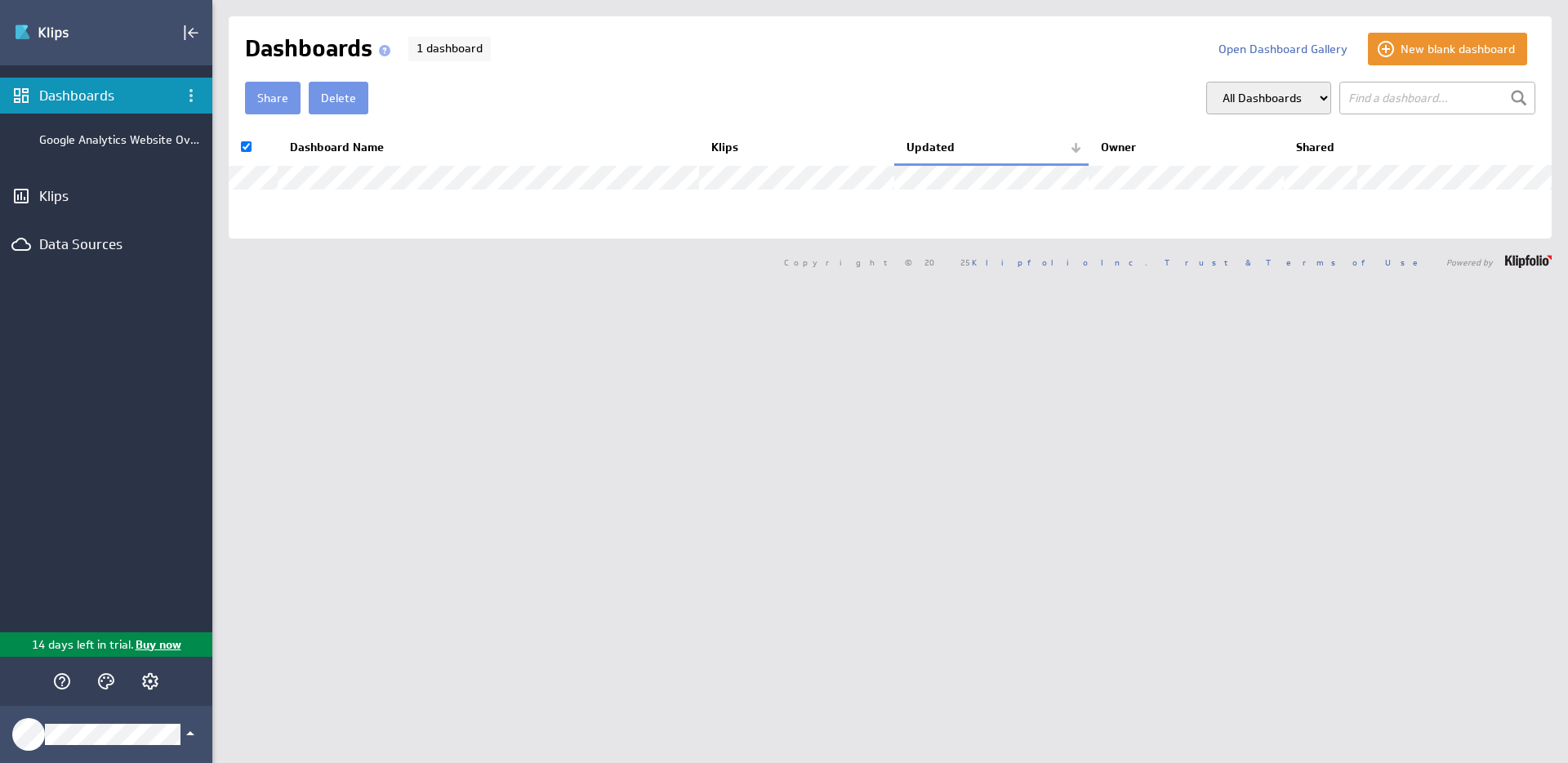
checkbox input "false"
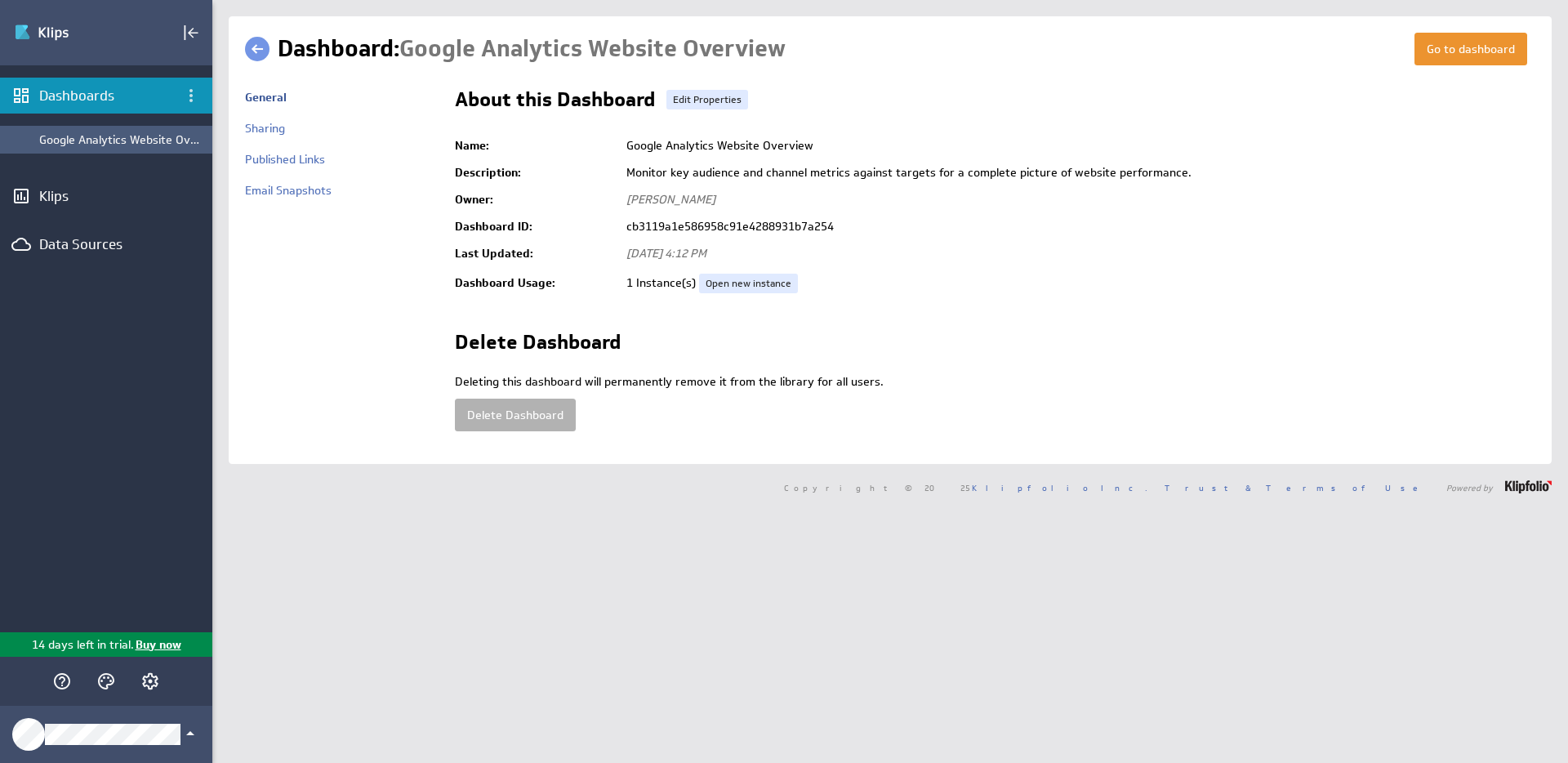
click at [106, 136] on div "Google Analytics Website Overview" at bounding box center [121, 140] width 165 height 15
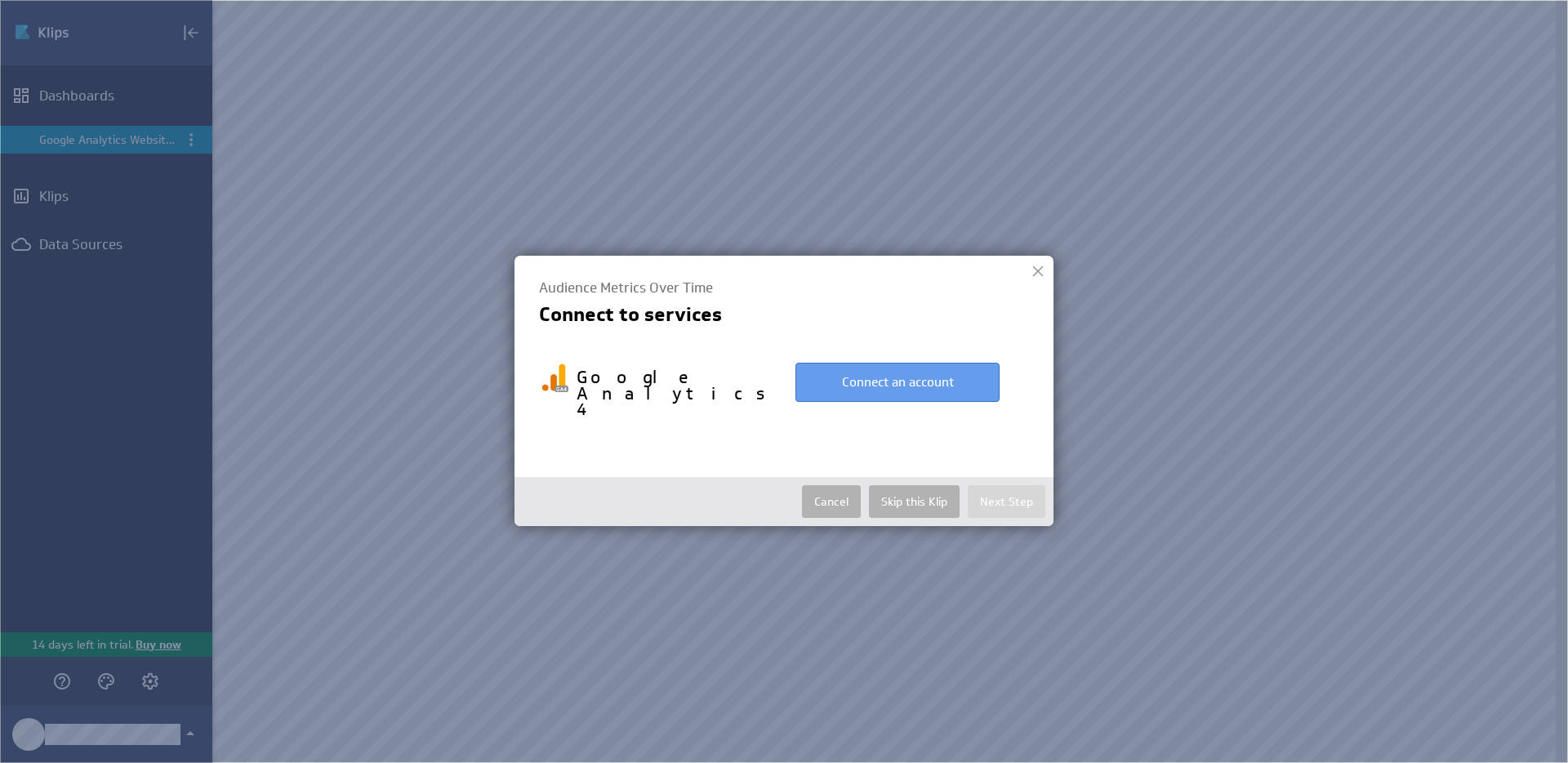
click at [934, 373] on button "Connect an account" at bounding box center [897, 382] width 204 height 39
select select "08eba4eaf0b4542a318f19c55bb98ddd"
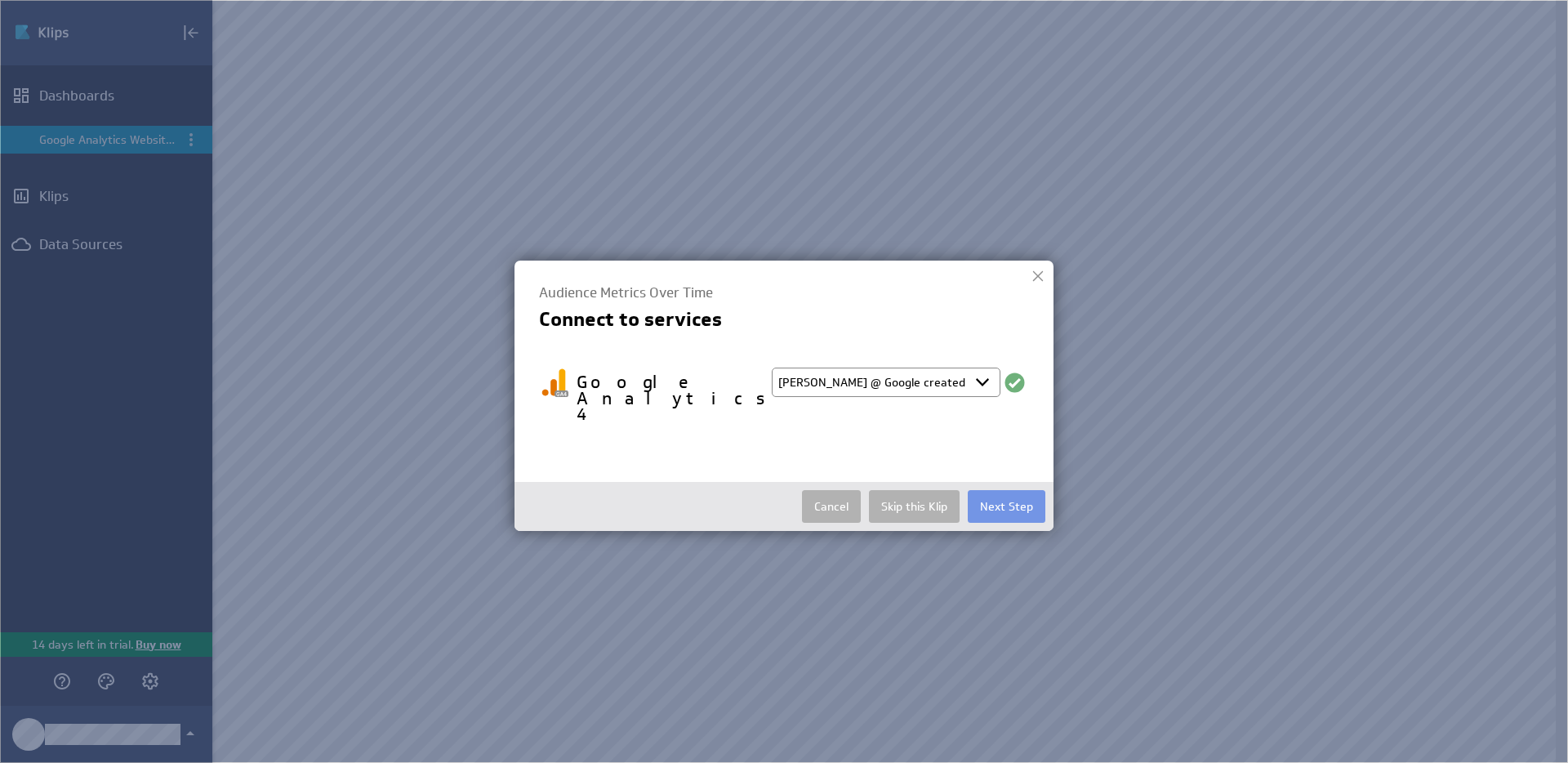
click at [988, 377] on select "Select account Adriana @ Google created Aug 14, 2025 at 4:17 PM EDT + Connect n…" at bounding box center [887, 383] width 228 height 29
click at [772, 368] on select "Select account Adriana @ Google created Aug 14, 2025 at 4:17 PM EDT + Connect n…" at bounding box center [887, 383] width 228 height 29
click at [1003, 490] on button "Next Step" at bounding box center [1006, 506] width 77 height 32
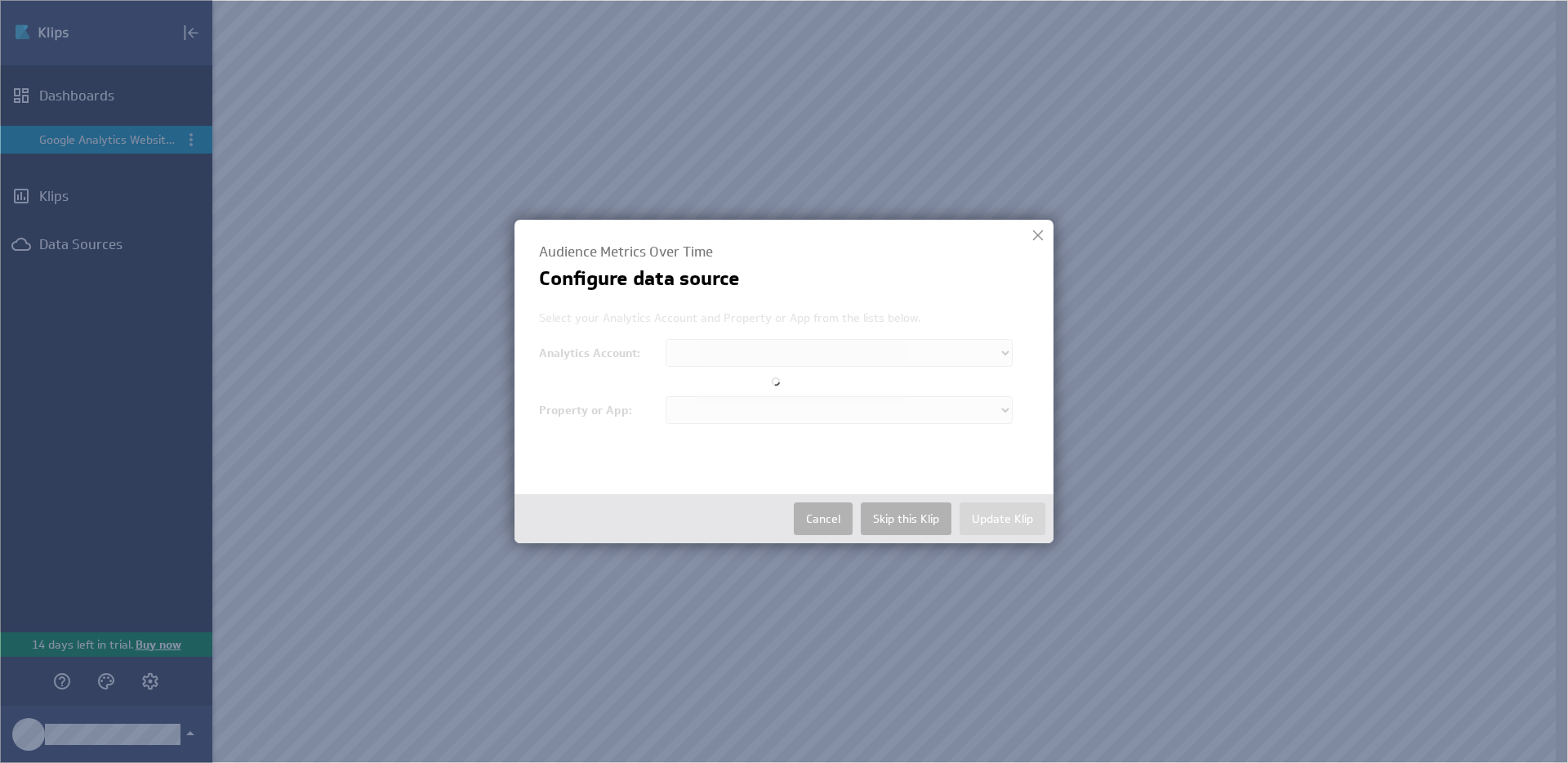
click at [931, 350] on div at bounding box center [784, 382] width 490 height 143
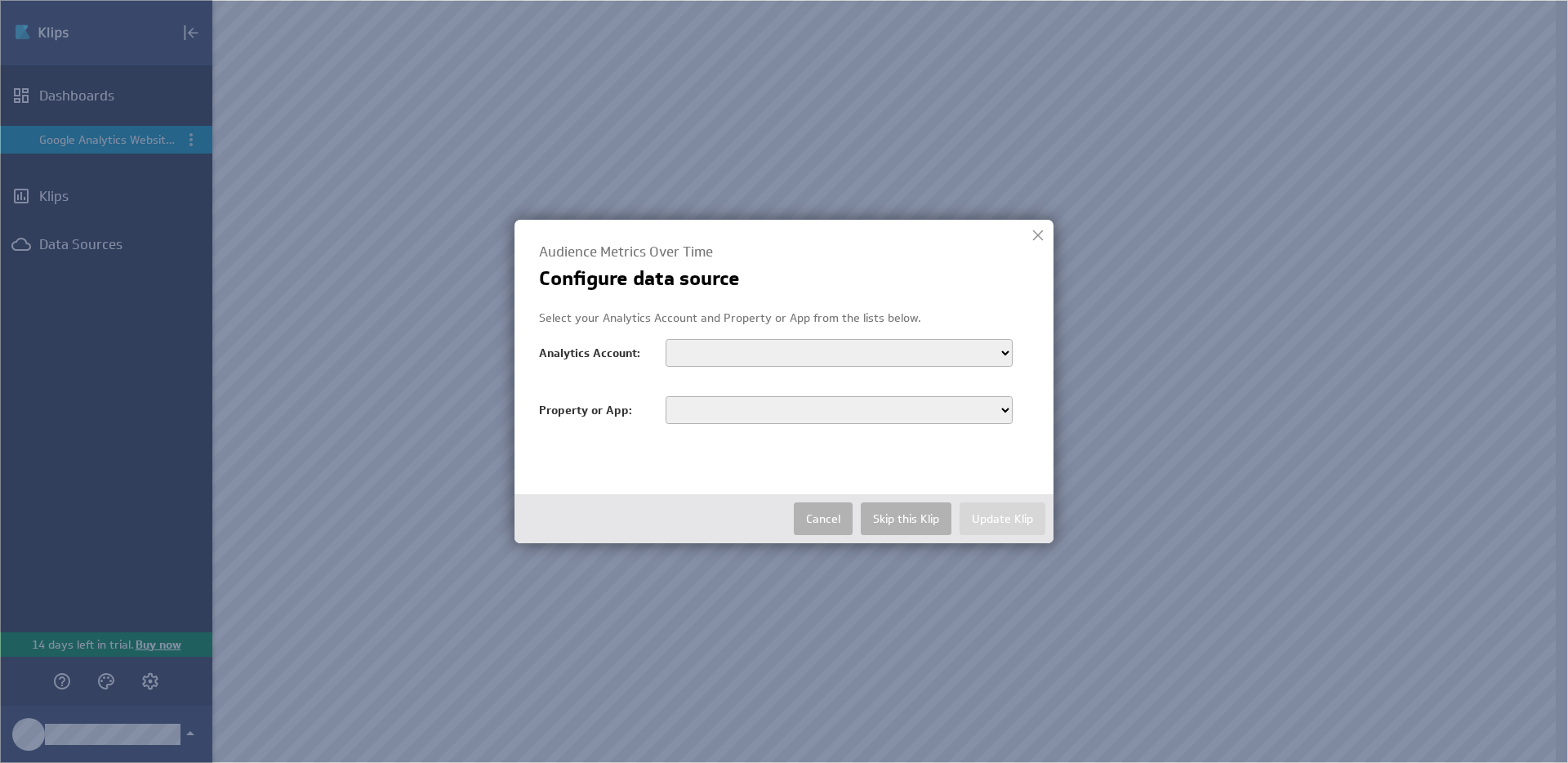
click at [928, 349] on select "Yuppie" at bounding box center [840, 353] width 348 height 27
select select "accounts/252685636"
click at [666, 339] on select "Yuppie" at bounding box center [840, 353] width 348 height 27
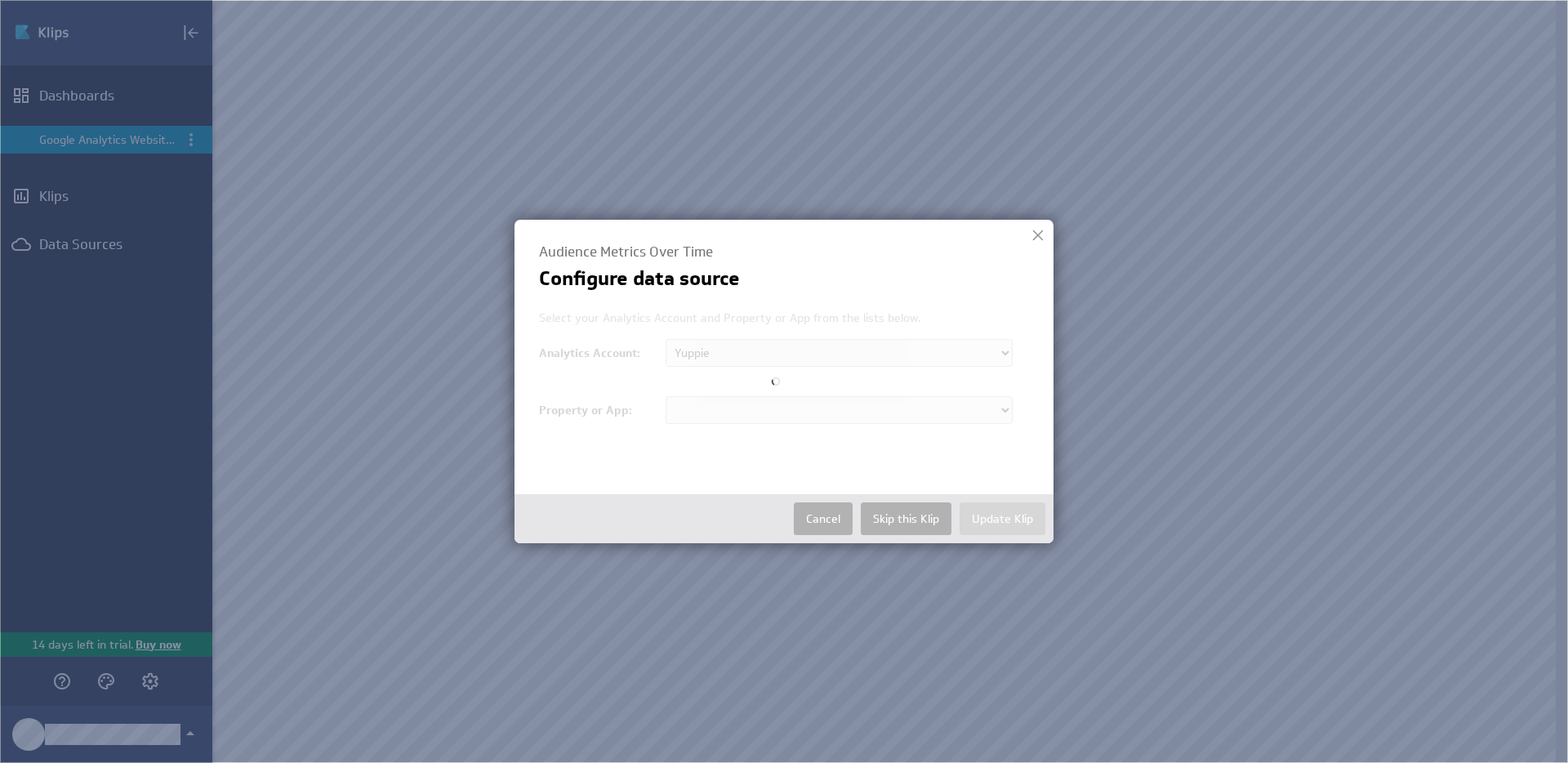
click at [900, 403] on div at bounding box center [784, 382] width 490 height 143
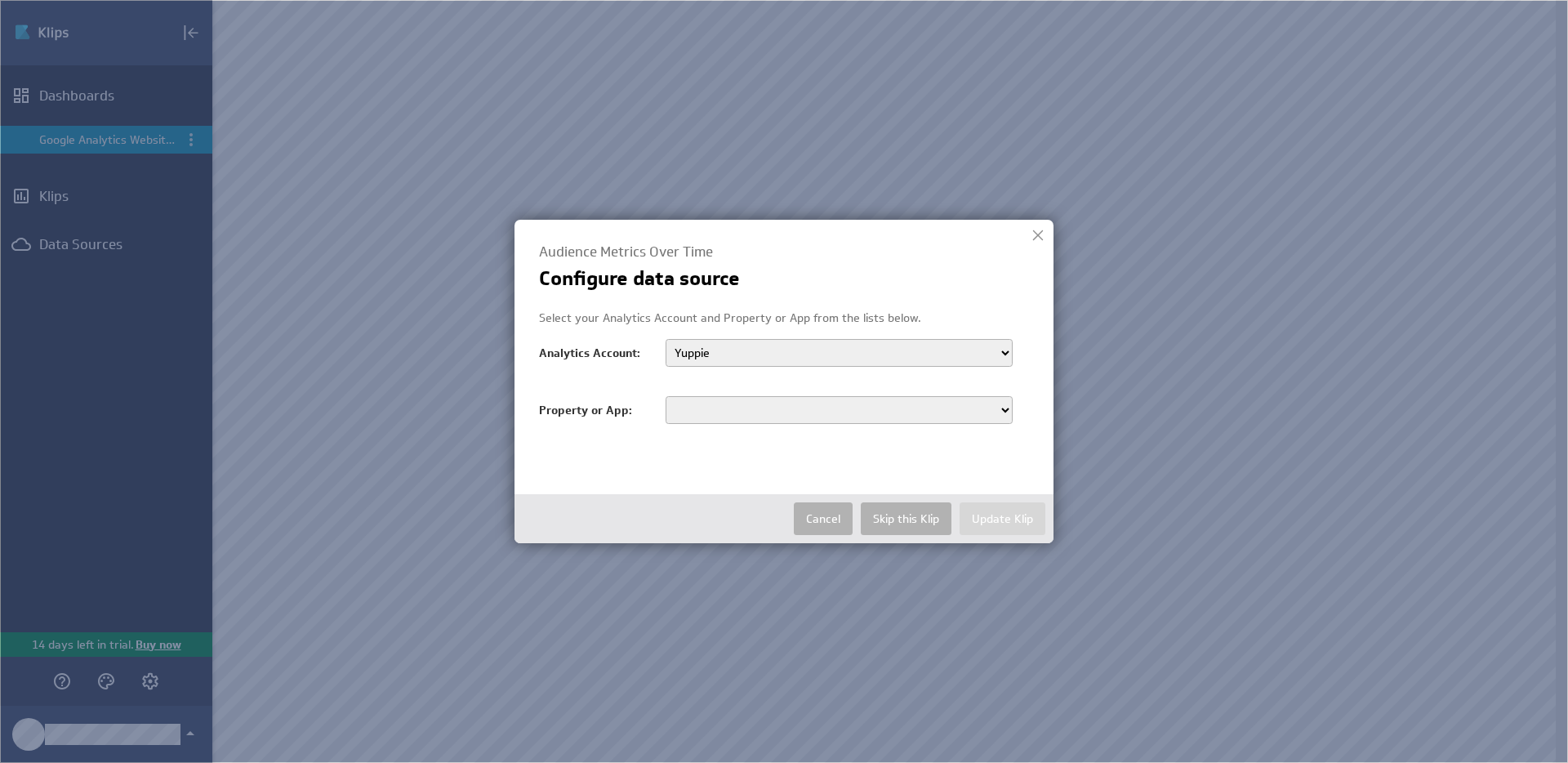
click at [900, 403] on select "Yuppie Studio Creativo CEO Minds web Rafa Solbas - web CNC Wood Solutions" at bounding box center [840, 410] width 348 height 27
select select "properties/347497961"
click at [666, 397] on select "Yuppie Studio Creativo CEO Minds web Rafa Solbas - web CNC Wood Solutions" at bounding box center [840, 410] width 348 height 27
click at [1027, 518] on button "Update Klip" at bounding box center [1003, 519] width 86 height 32
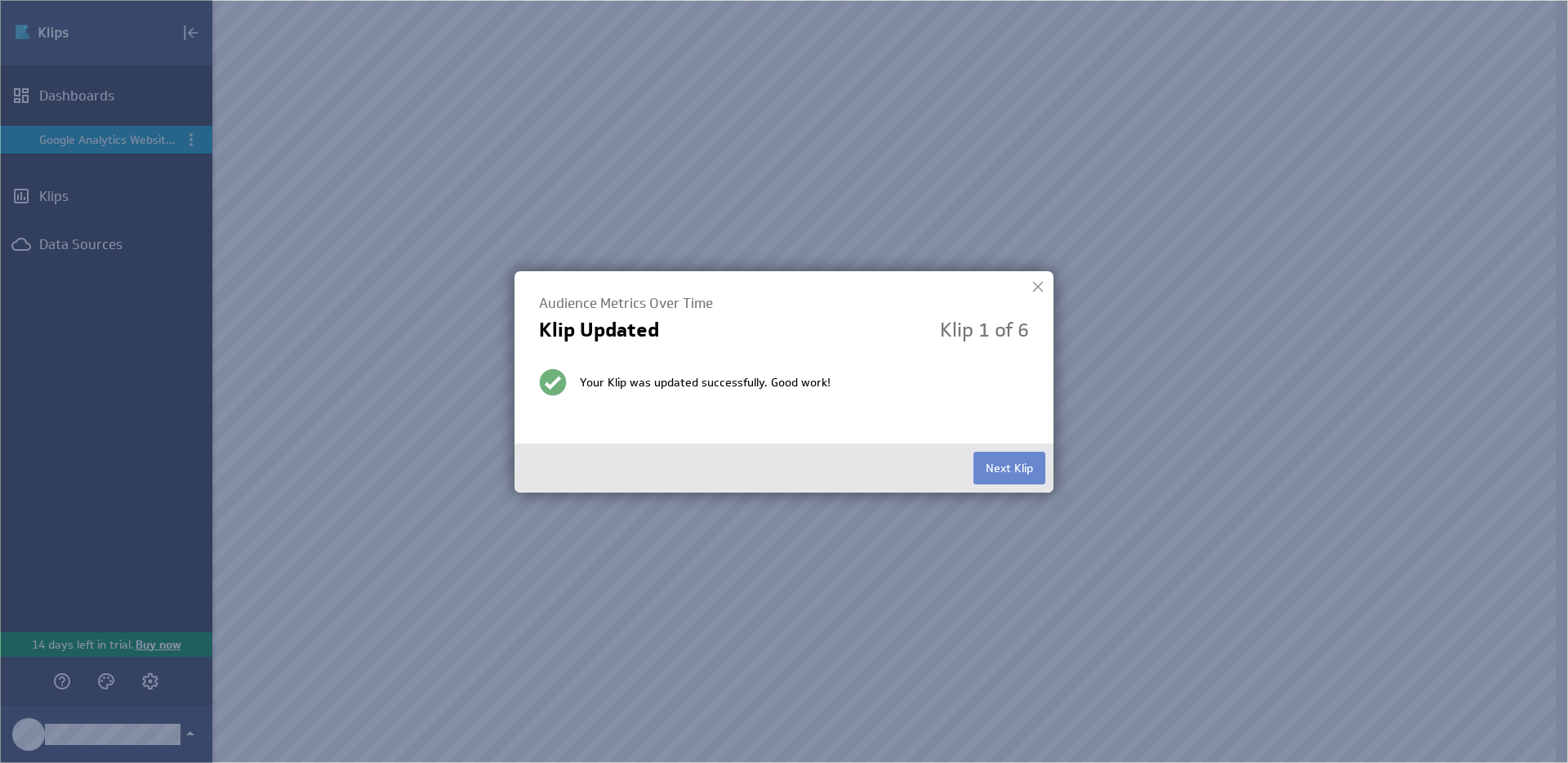
click at [986, 458] on button "Next Klip" at bounding box center [1010, 468] width 72 height 32
click at [1013, 463] on button "Next Klip" at bounding box center [1010, 468] width 72 height 32
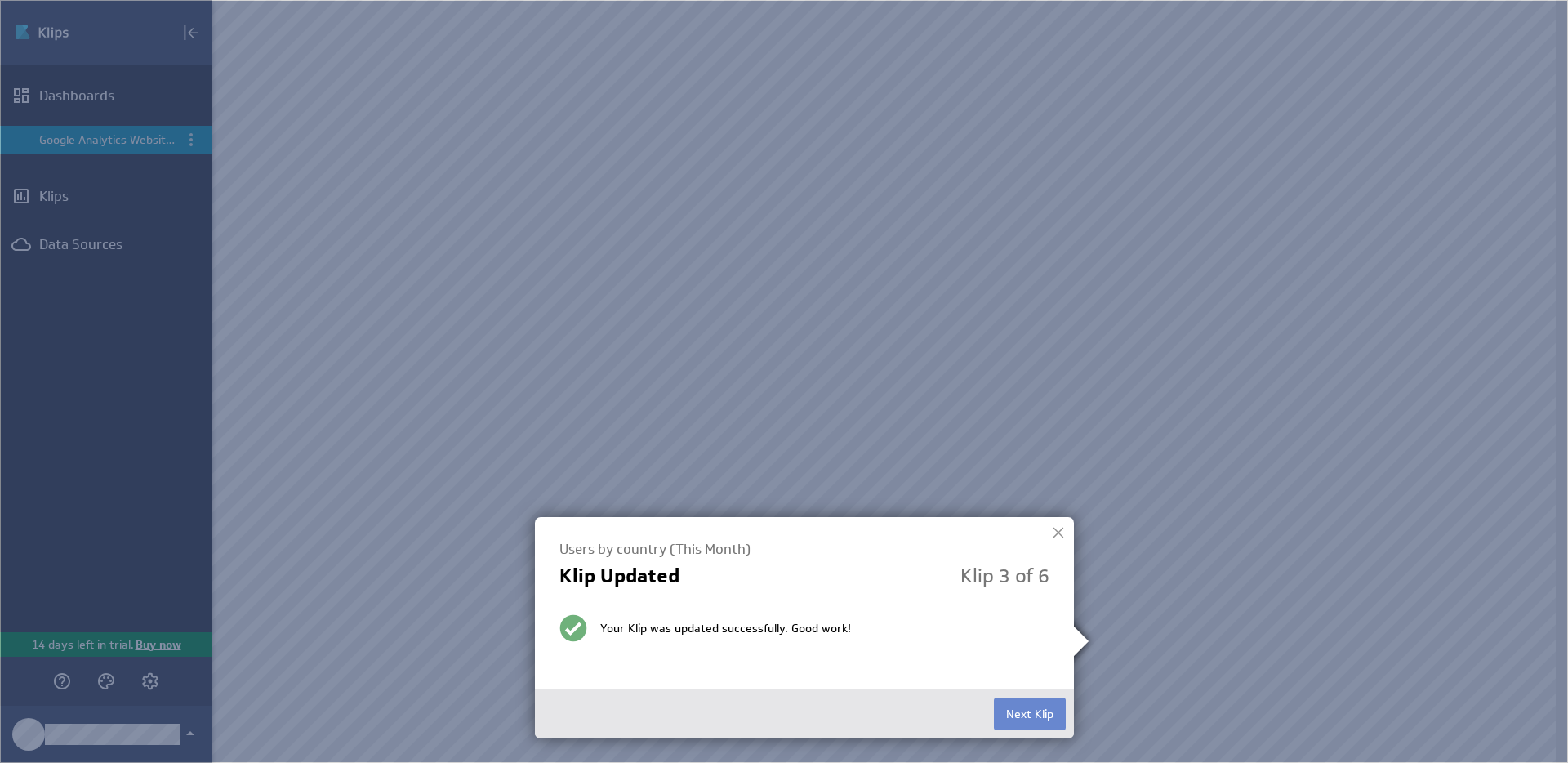
click at [1019, 701] on button "Next Klip" at bounding box center [1030, 714] width 72 height 32
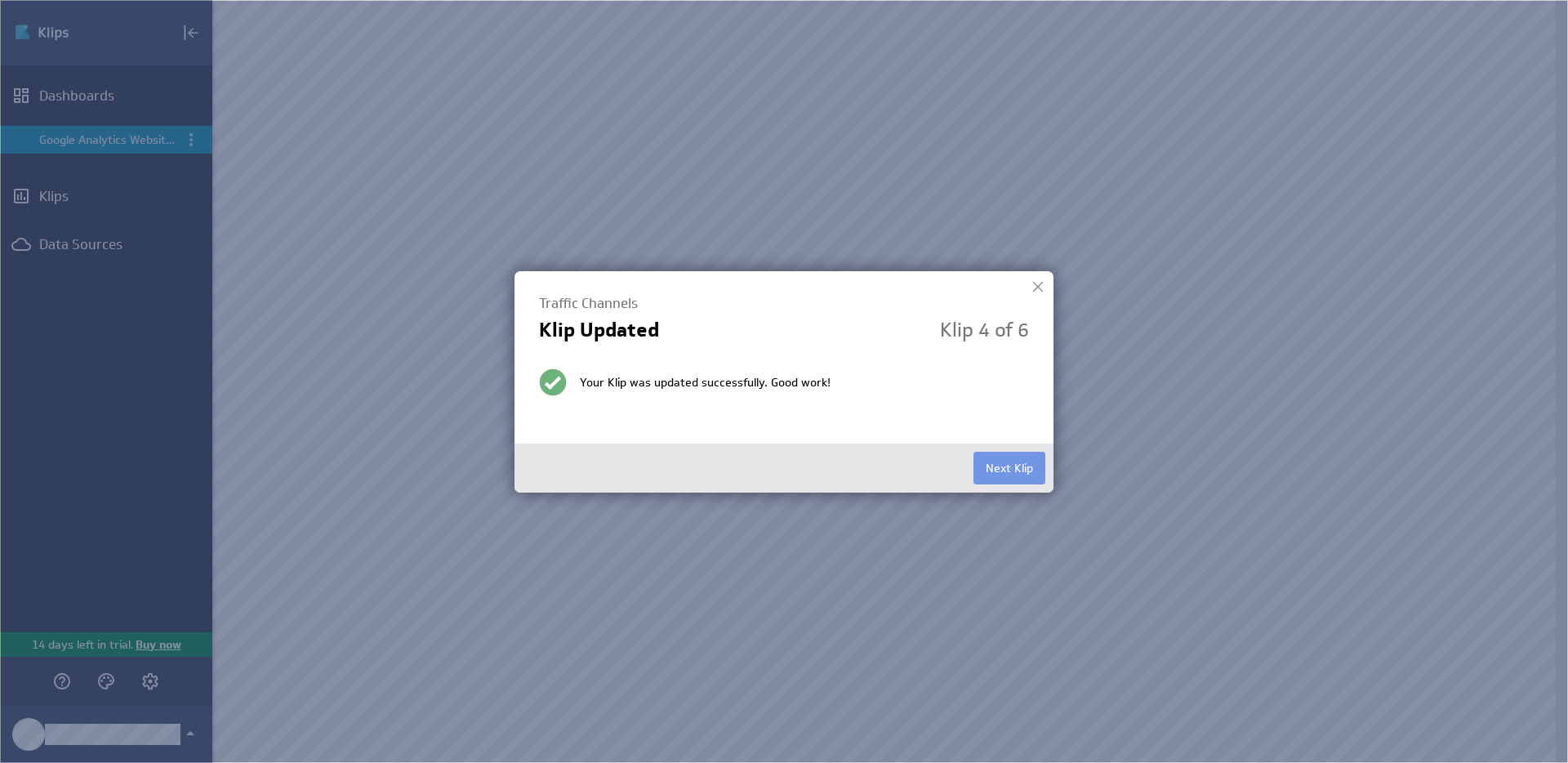
click at [1003, 458] on button "Next Klip" at bounding box center [1010, 468] width 72 height 32
click at [993, 456] on button "Next Klip" at bounding box center [1010, 468] width 72 height 32
click at [1002, 462] on button "Finished" at bounding box center [1011, 468] width 67 height 32
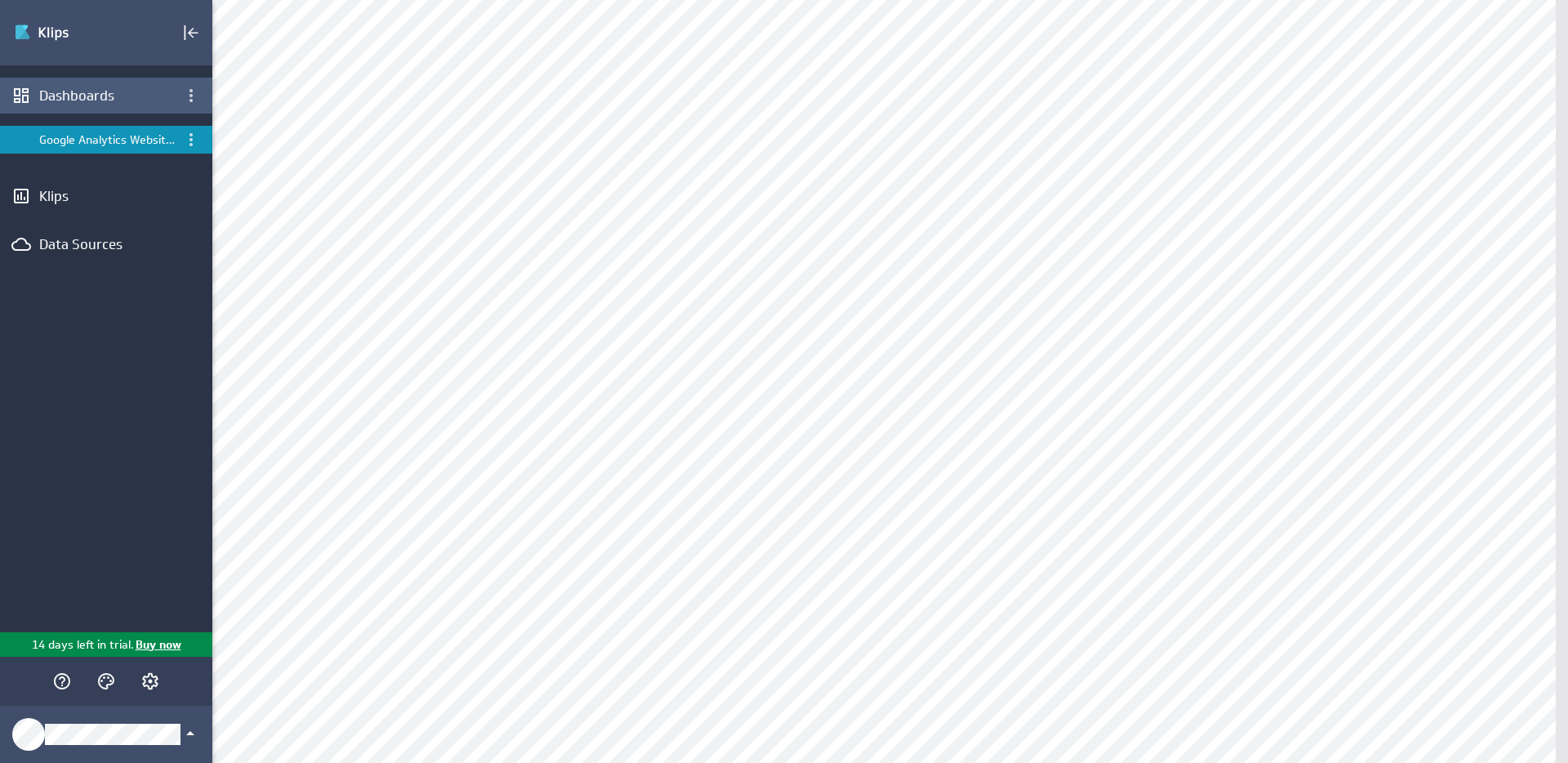
click at [97, 87] on div "Dashboards" at bounding box center [105, 96] width 134 height 18
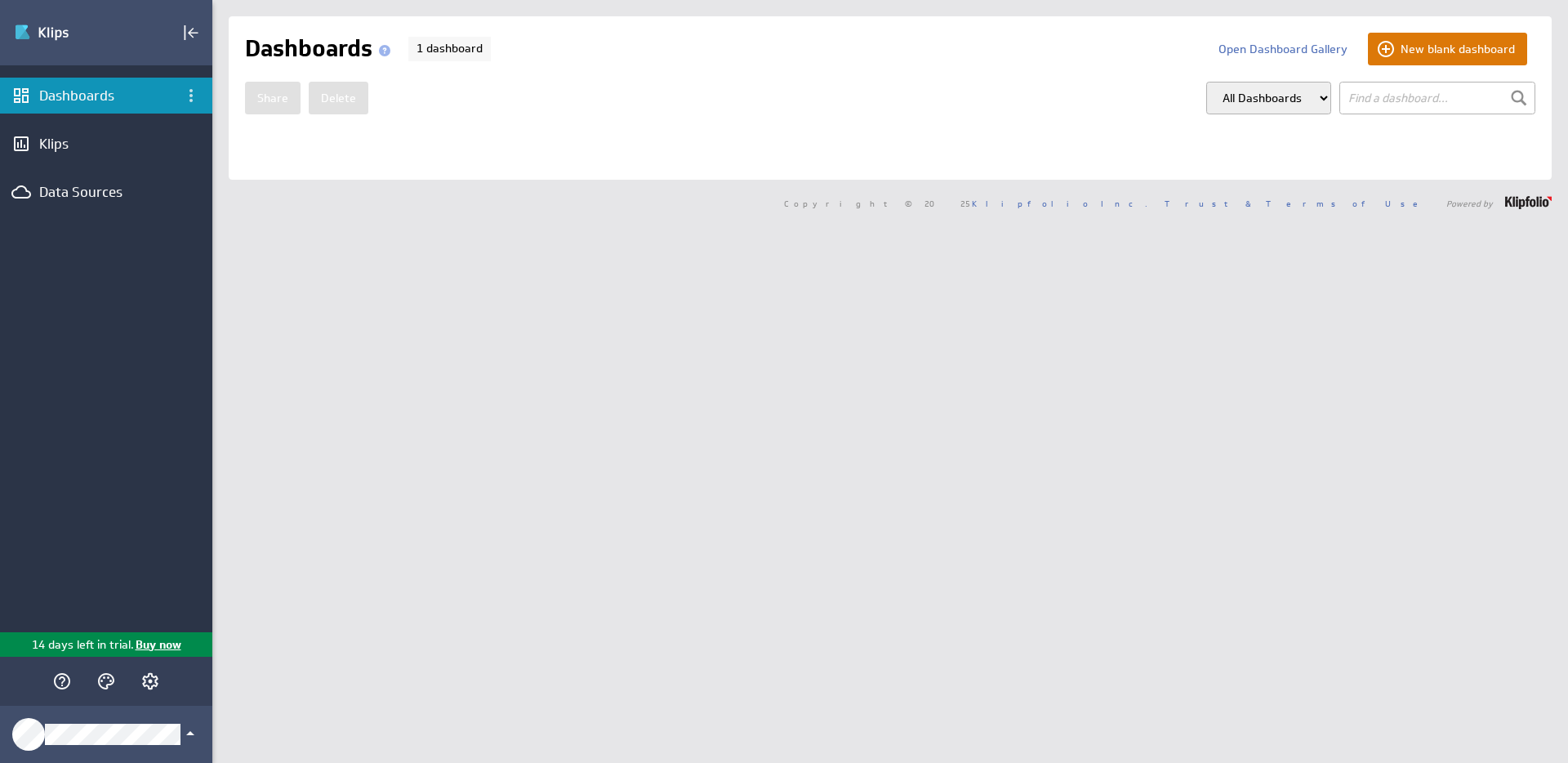
click at [1403, 53] on button "New blank dashboard" at bounding box center [1447, 48] width 159 height 32
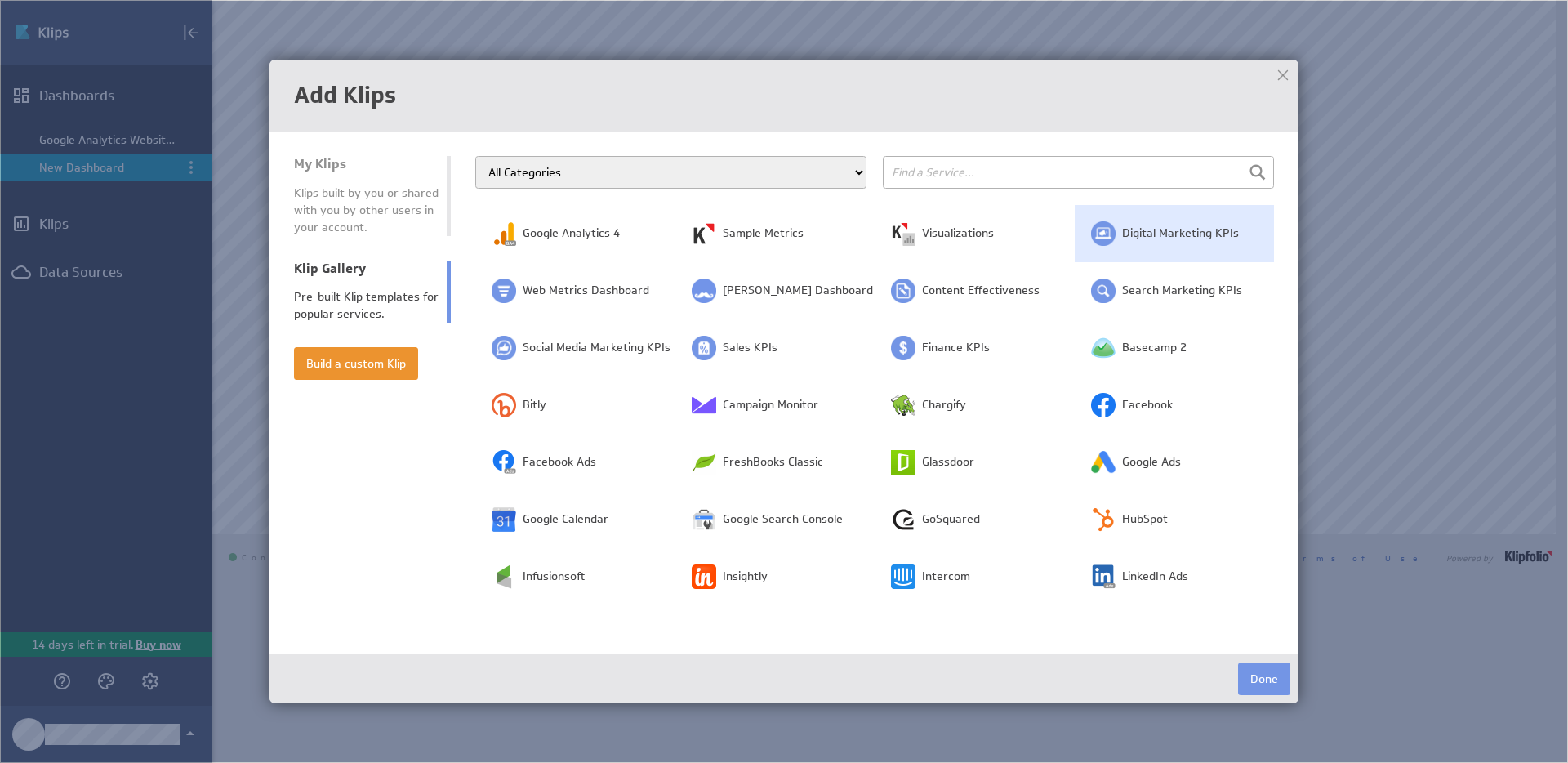
click at [1134, 239] on span "Digital Marketing KPIs" at bounding box center [1181, 233] width 117 height 17
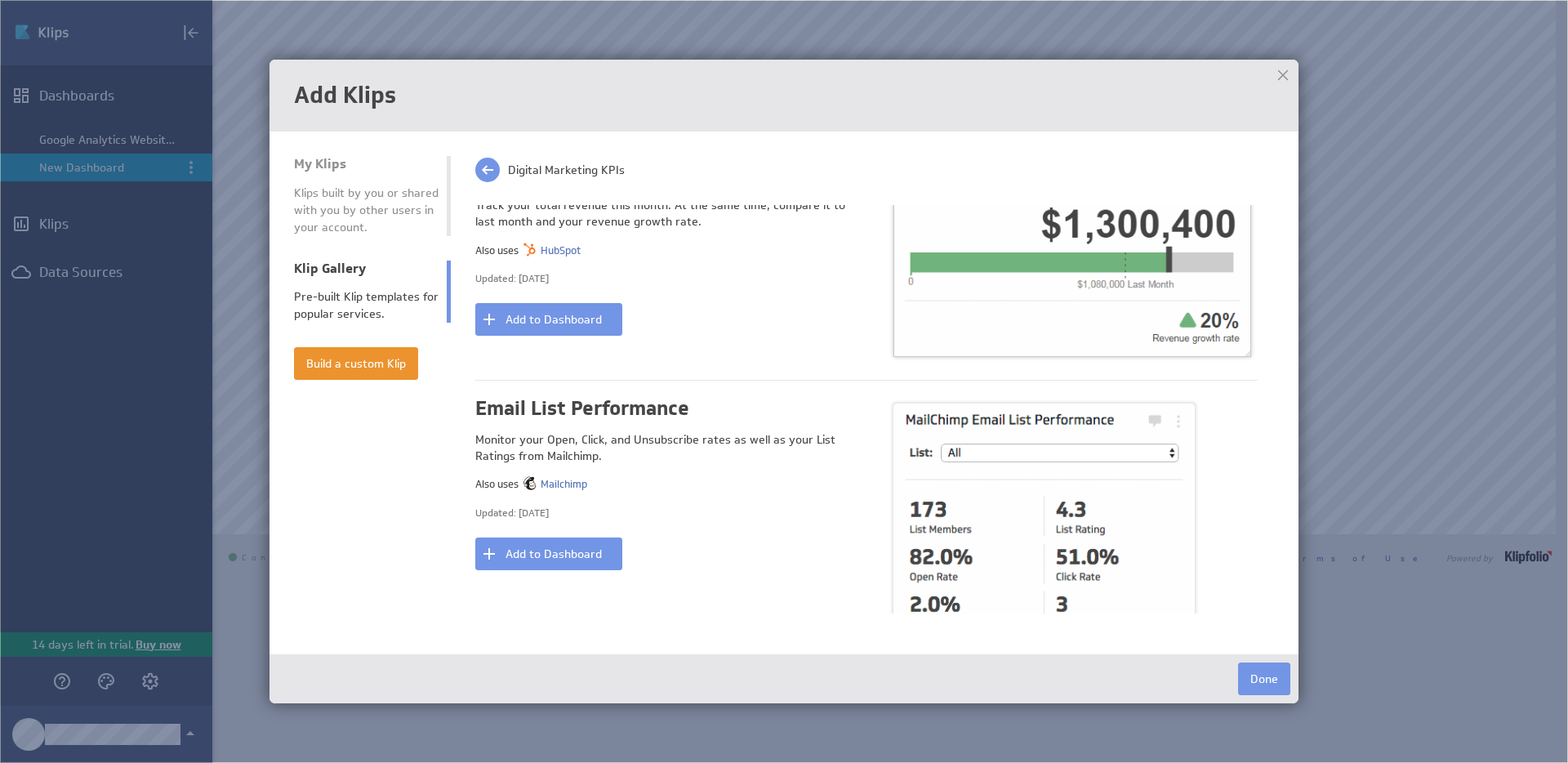
scroll to position [125, 0]
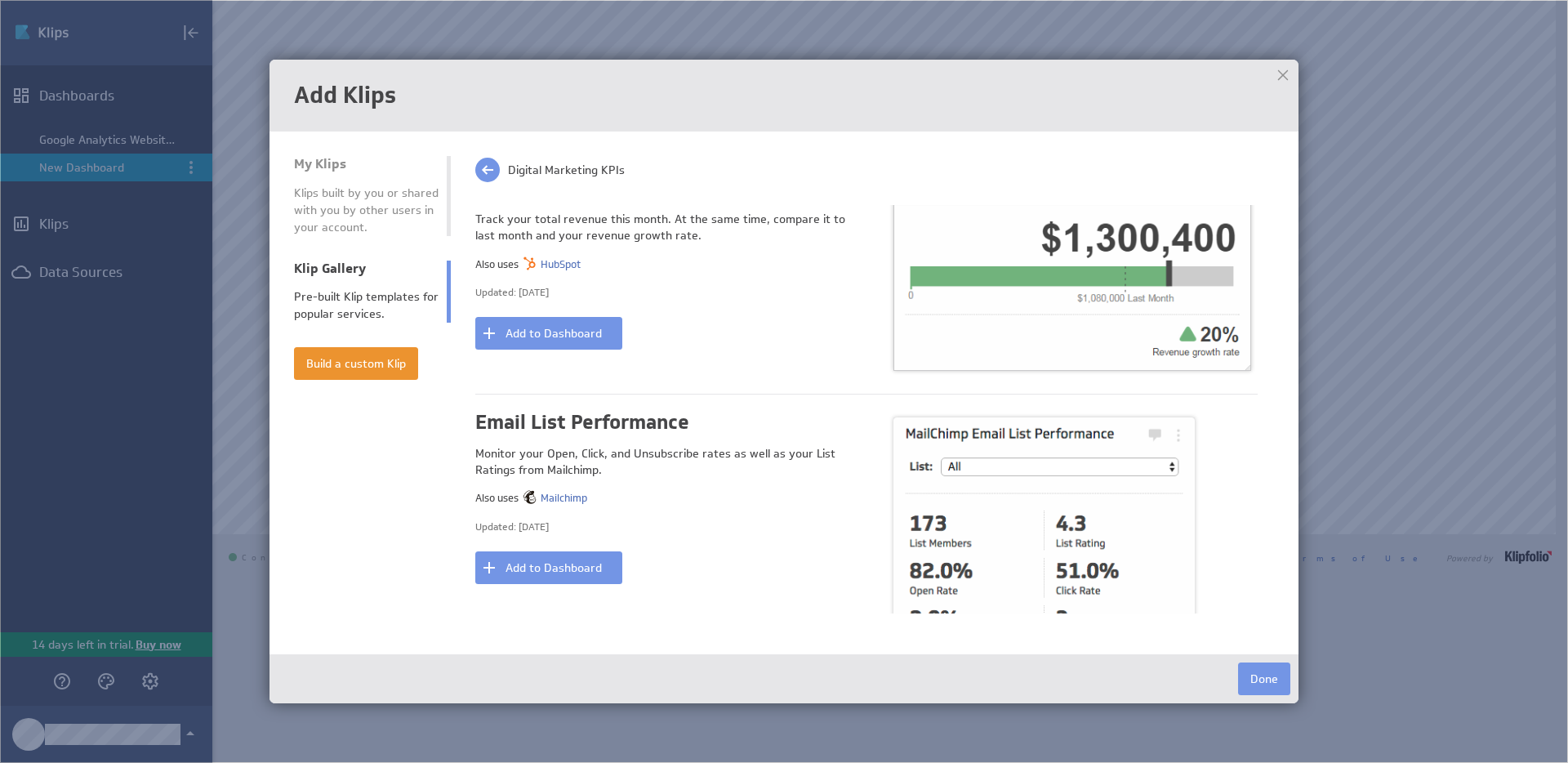
click at [1271, 77] on div at bounding box center [1283, 74] width 24 height 24
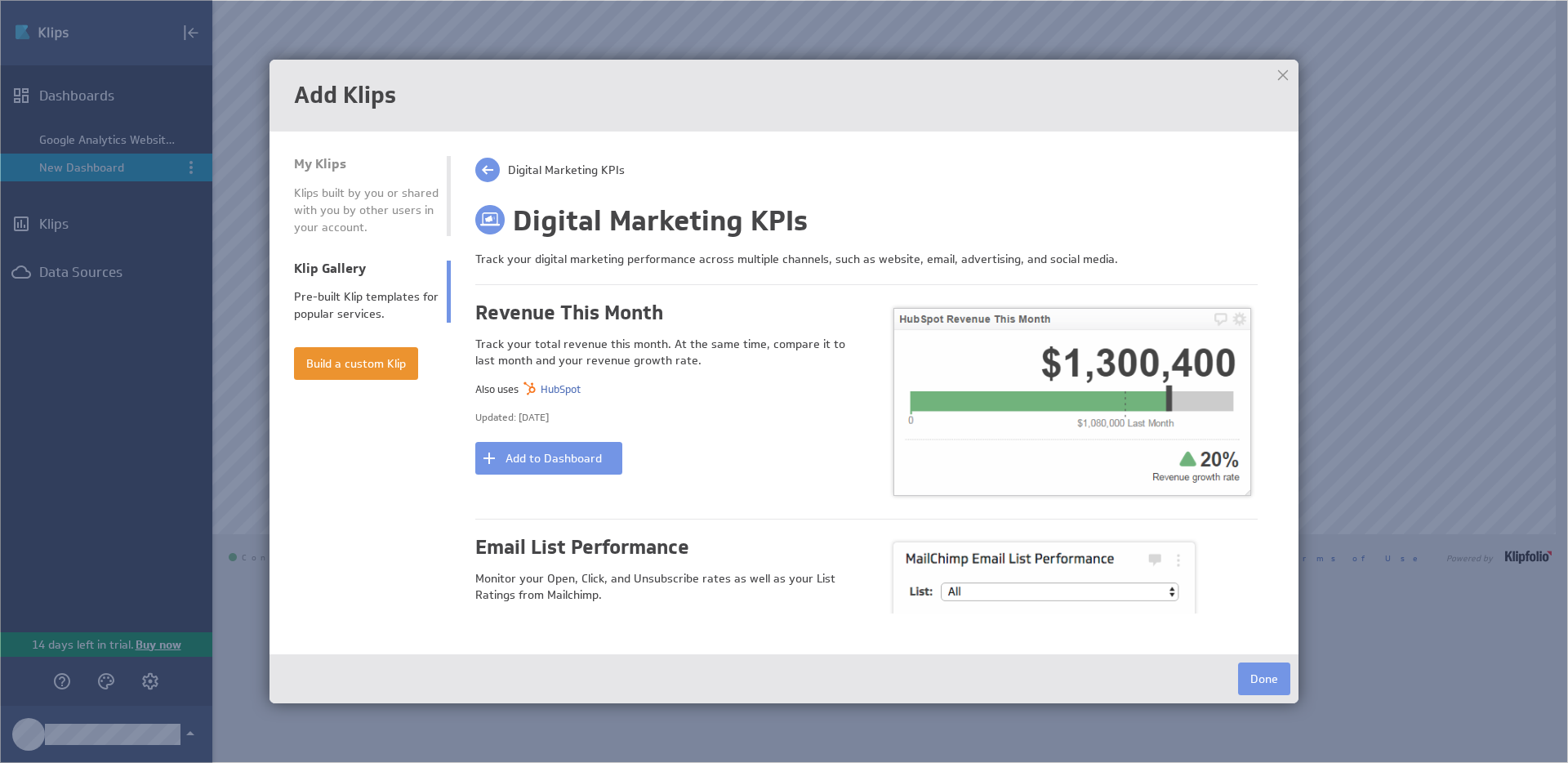
click at [1284, 83] on div at bounding box center [1283, 74] width 24 height 24
click at [503, 170] on div "Digital Marketing KPIs" at bounding box center [550, 169] width 149 height 26
click at [495, 170] on span at bounding box center [487, 169] width 24 height 24
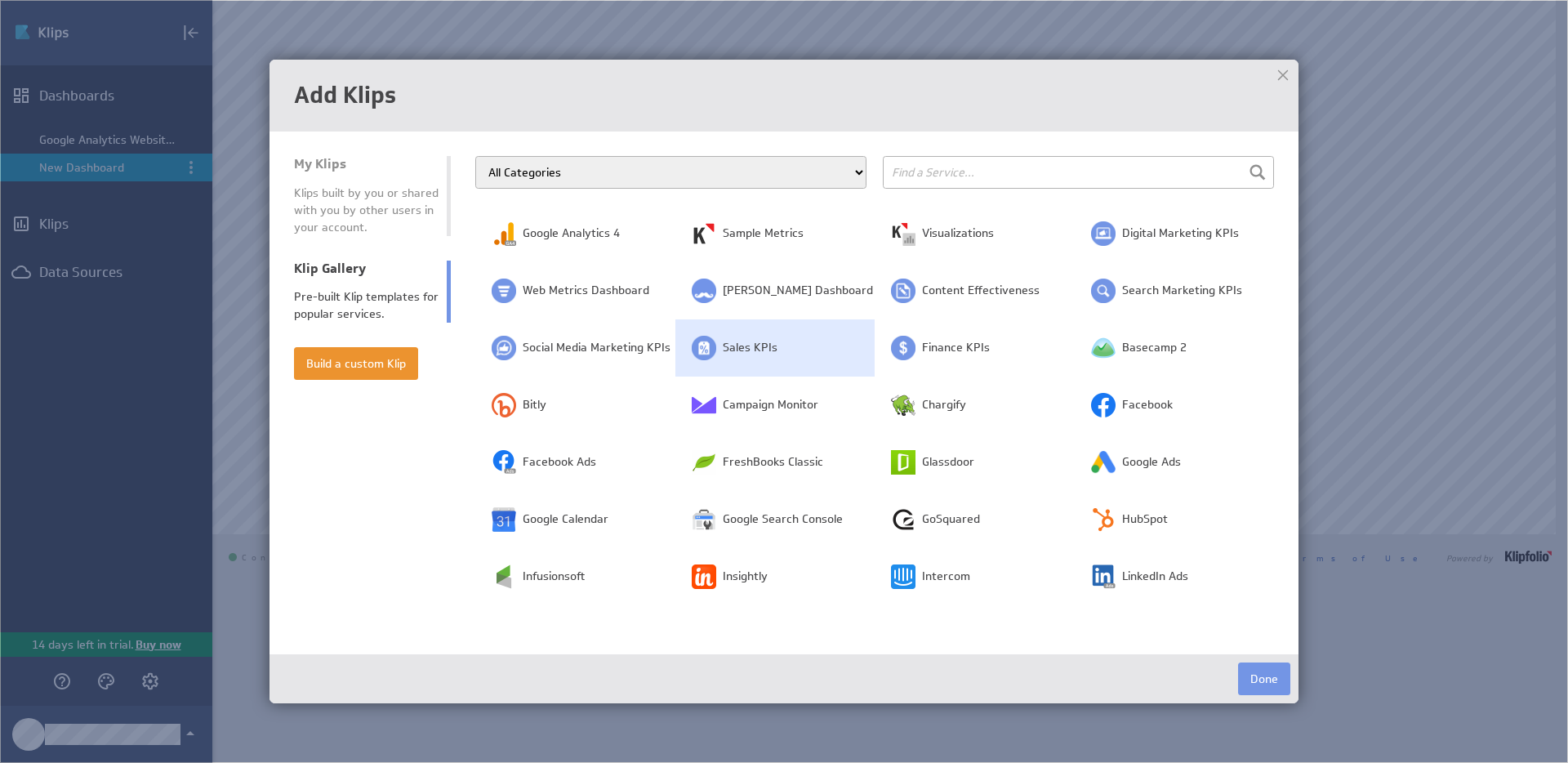
click at [770, 353] on span "Sales KPIs" at bounding box center [750, 348] width 55 height 17
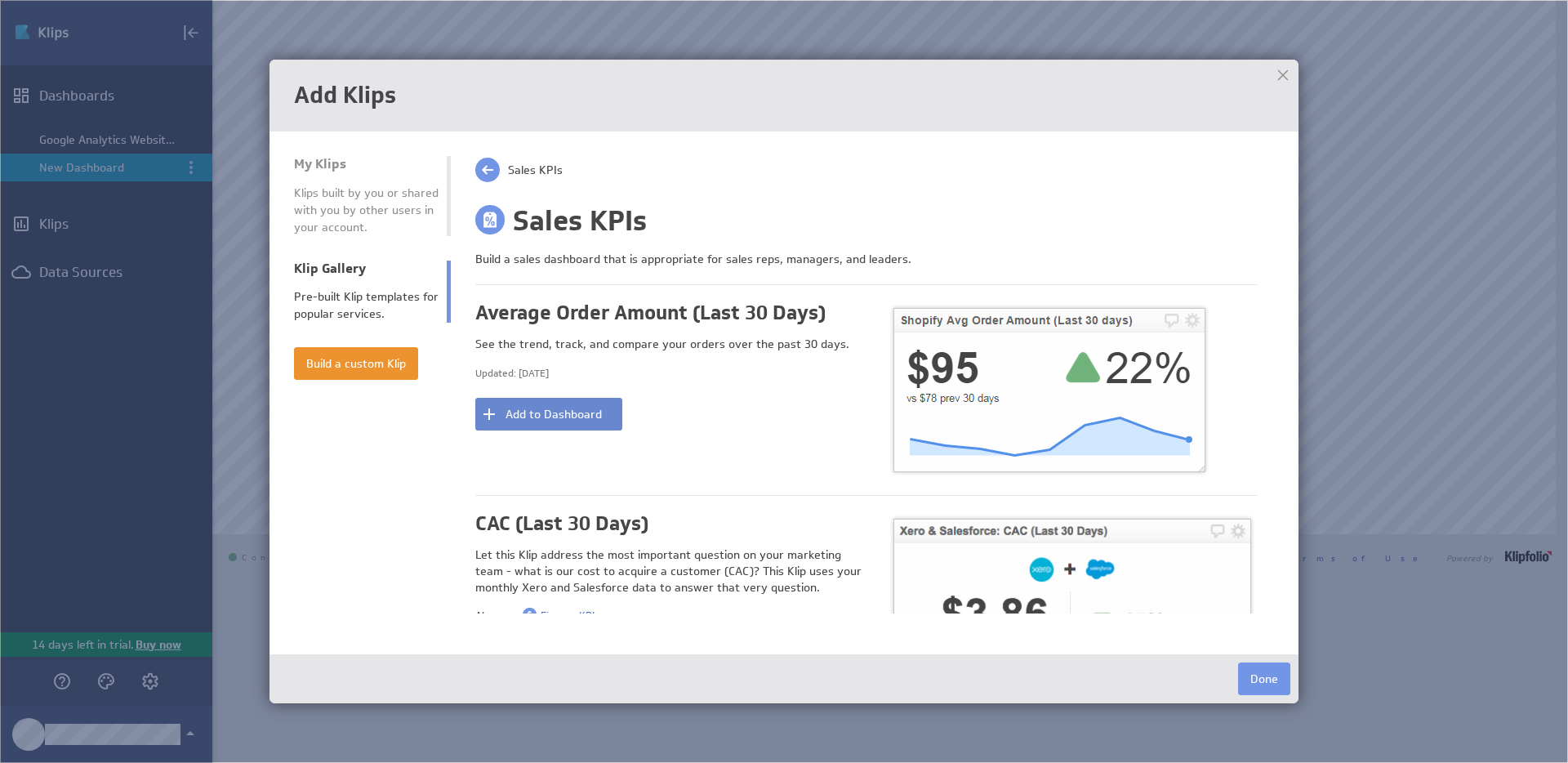
click at [543, 408] on button "Add to Dashboard" at bounding box center [549, 413] width 147 height 32
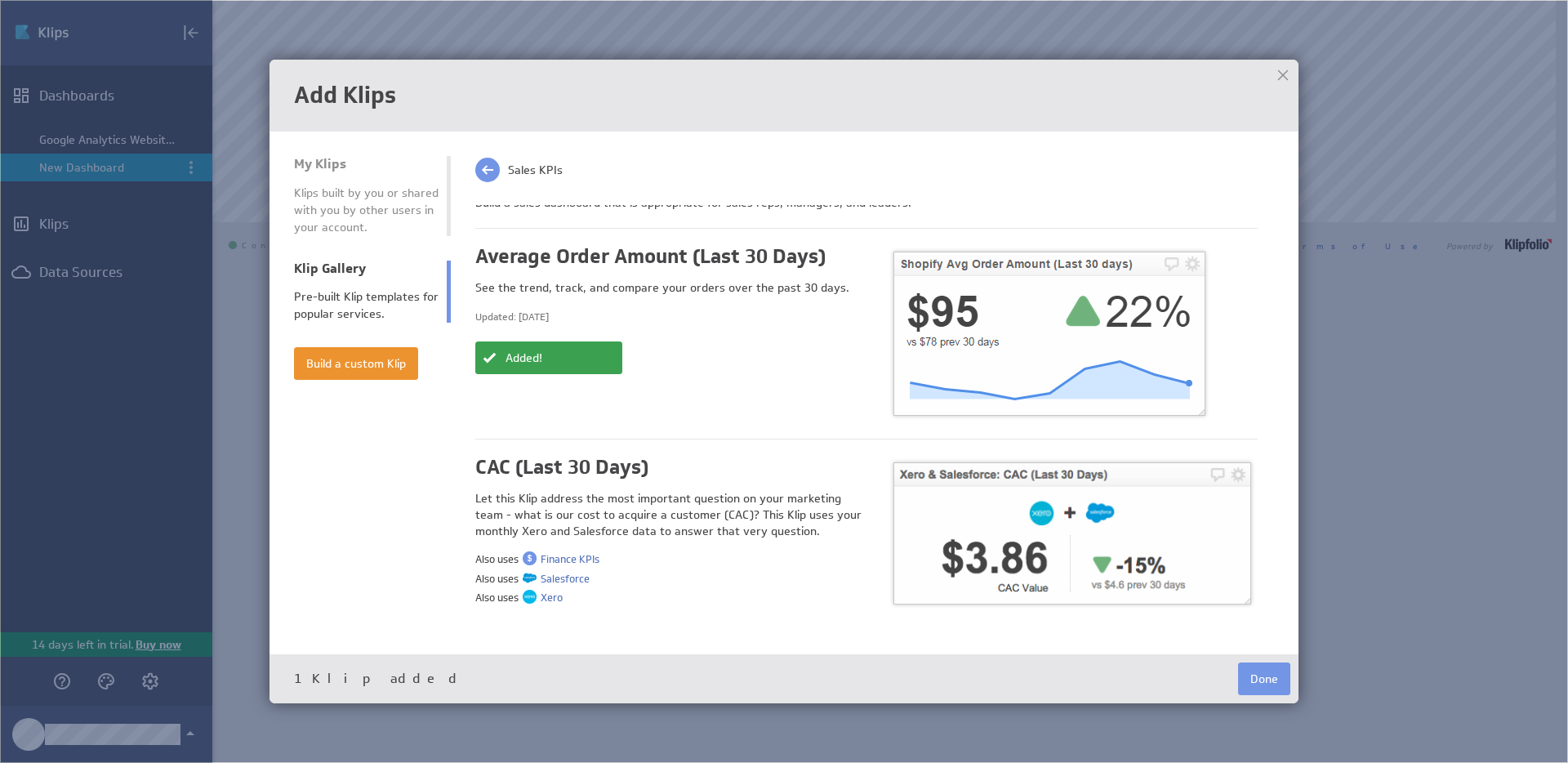
scroll to position [0, 0]
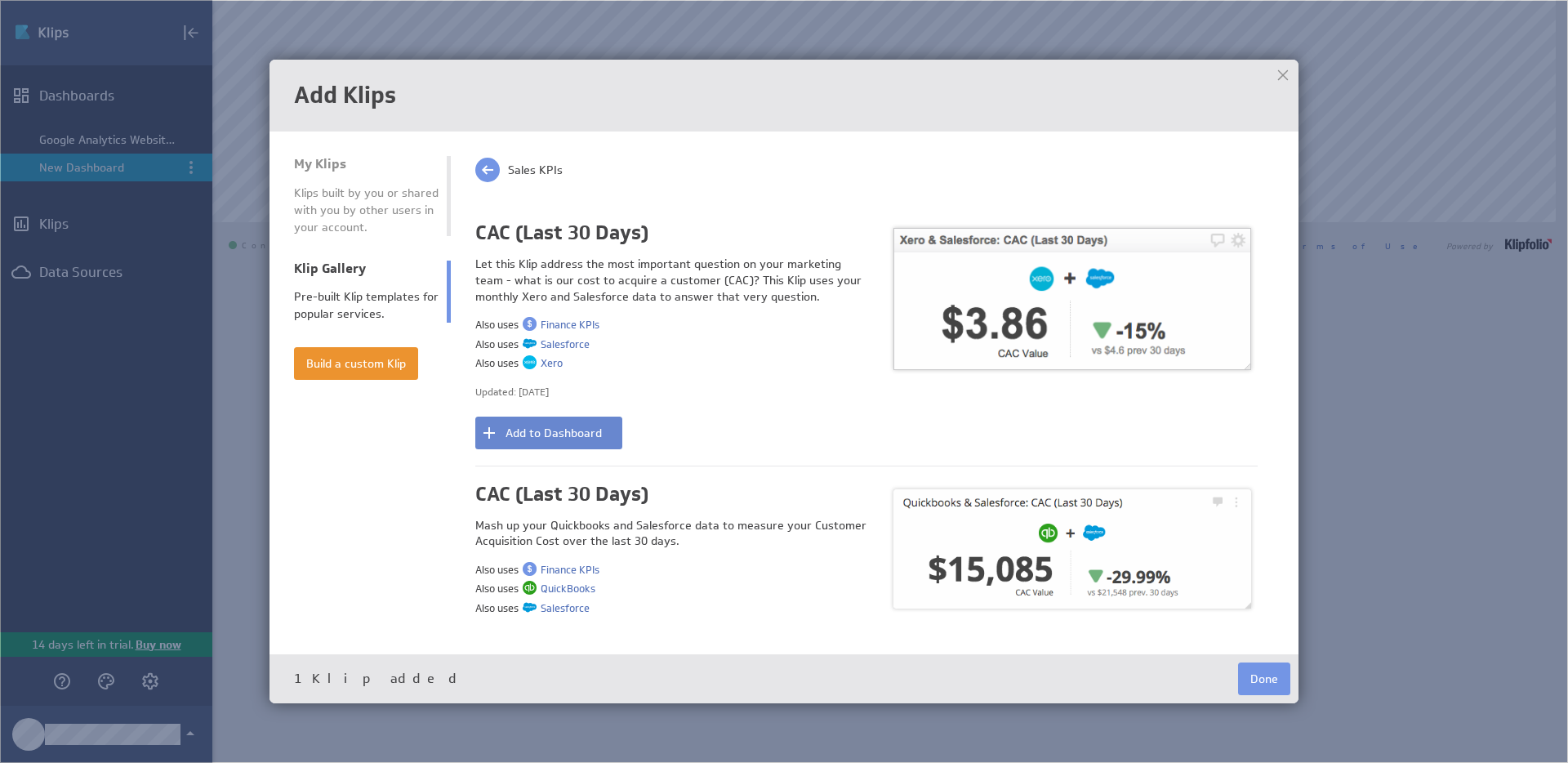
click at [577, 438] on button "Add to Dashboard" at bounding box center [549, 433] width 147 height 32
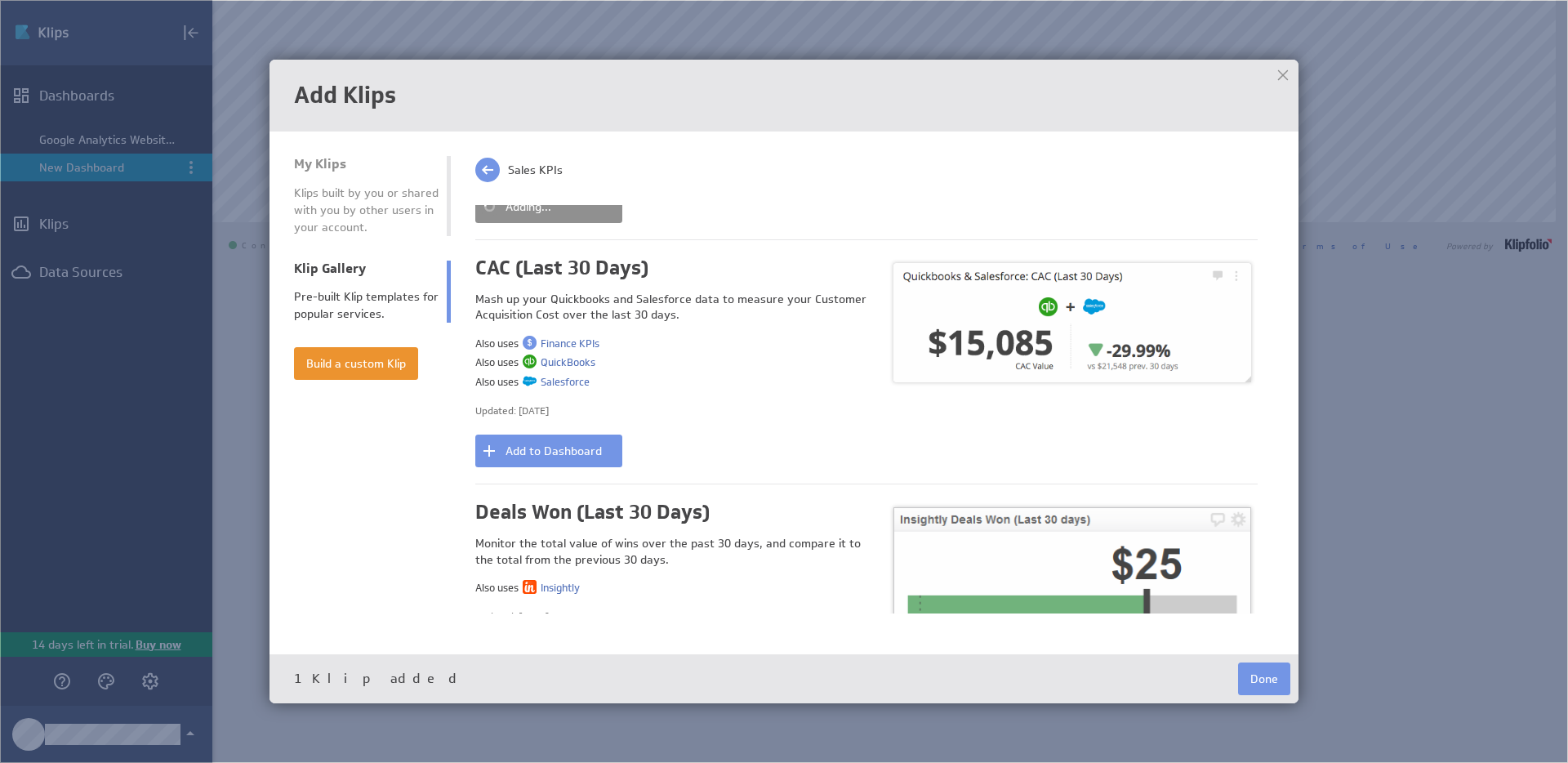
scroll to position [534, 0]
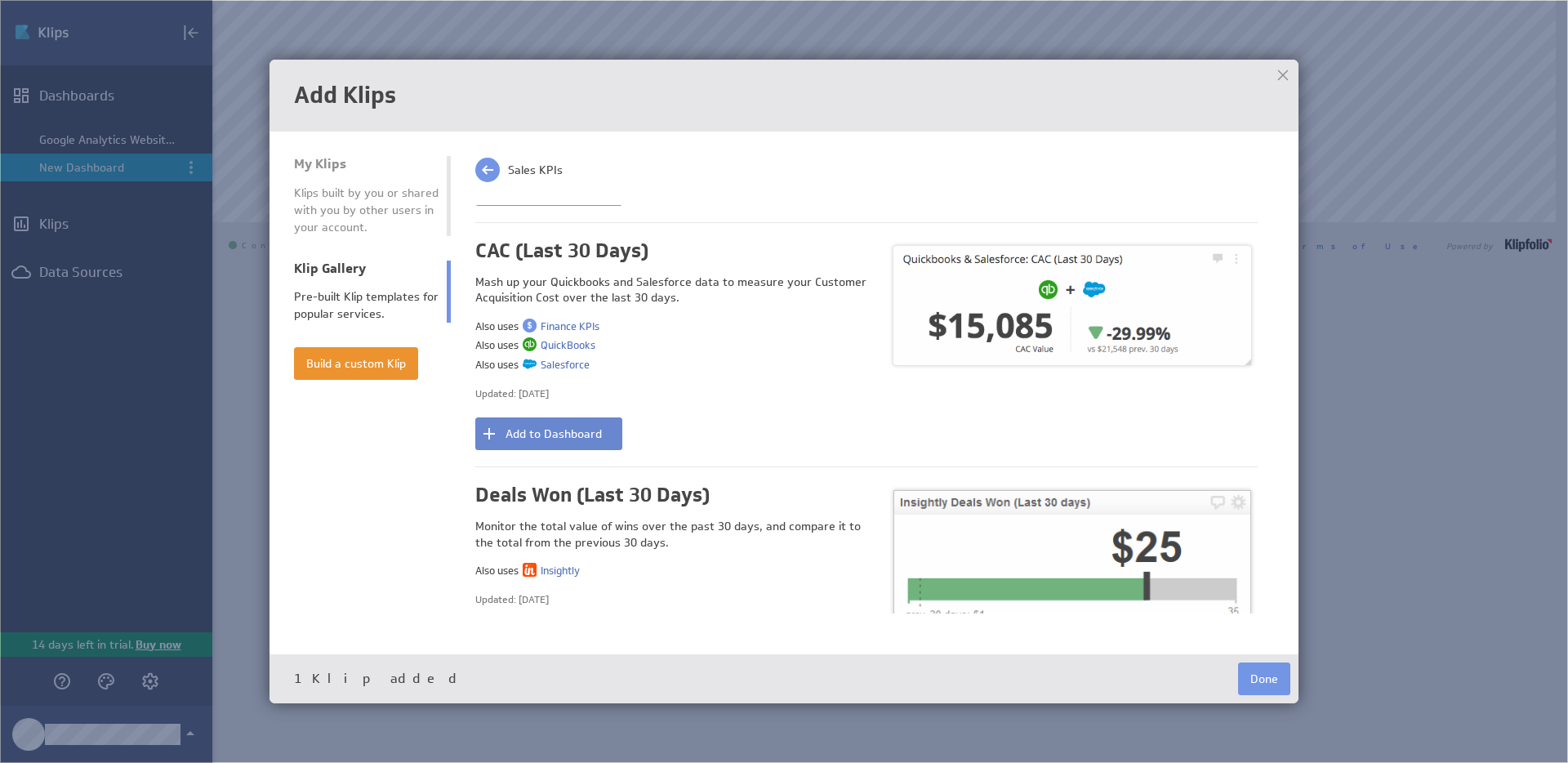
click at [580, 428] on button "Add to Dashboard" at bounding box center [549, 434] width 147 height 32
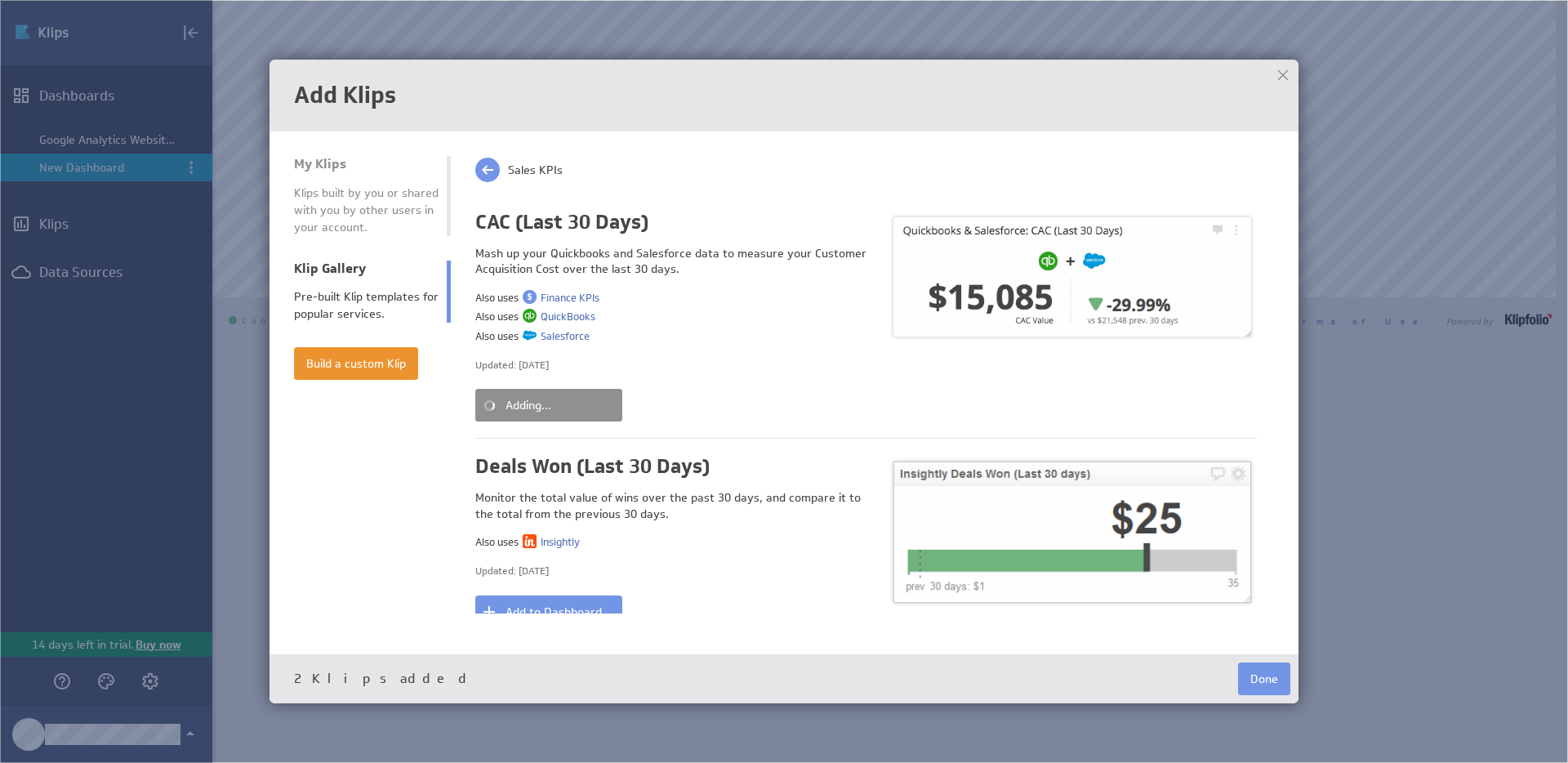
scroll to position [766, 0]
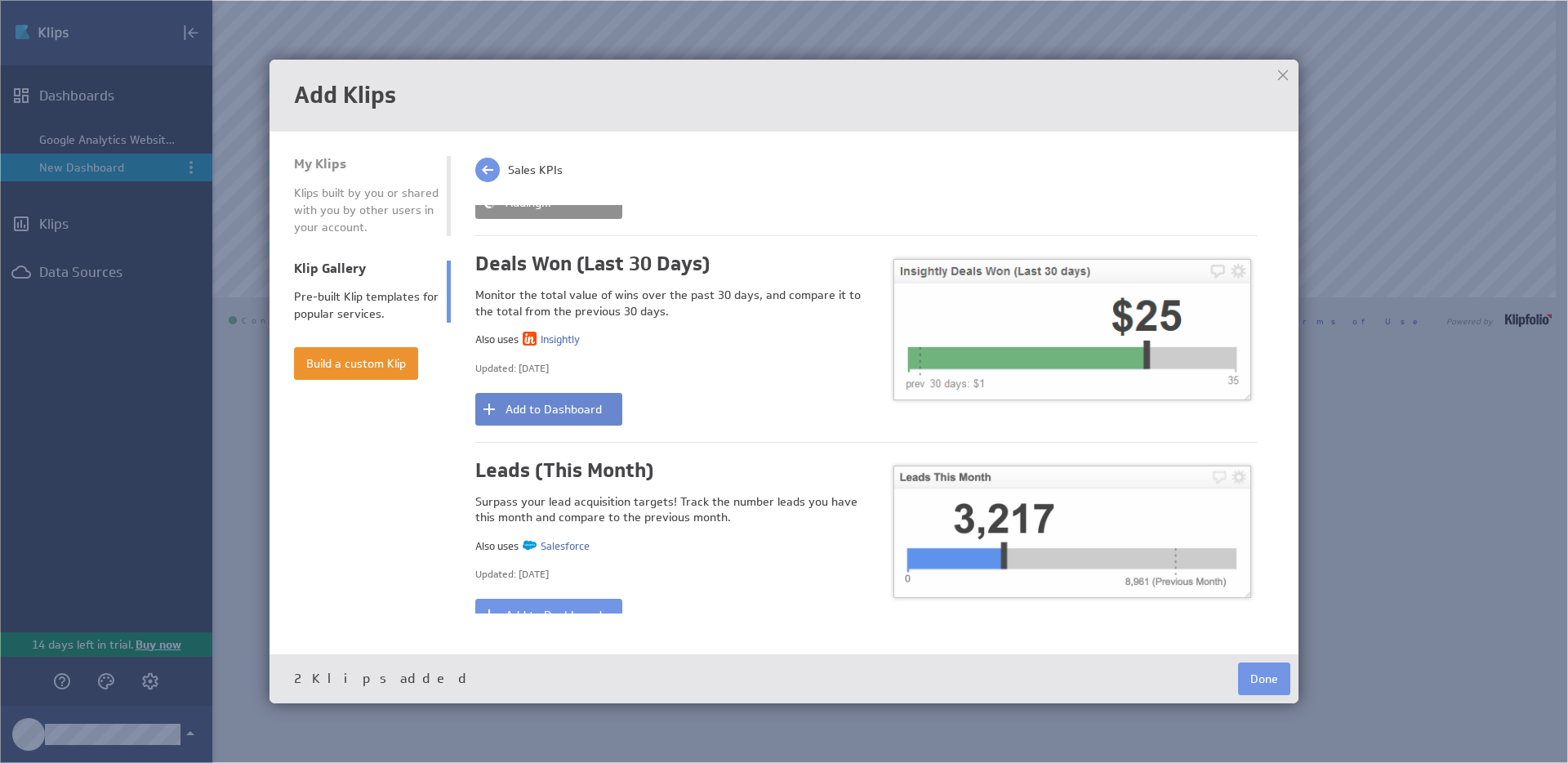
click at [588, 408] on button "Add to Dashboard" at bounding box center [549, 408] width 147 height 32
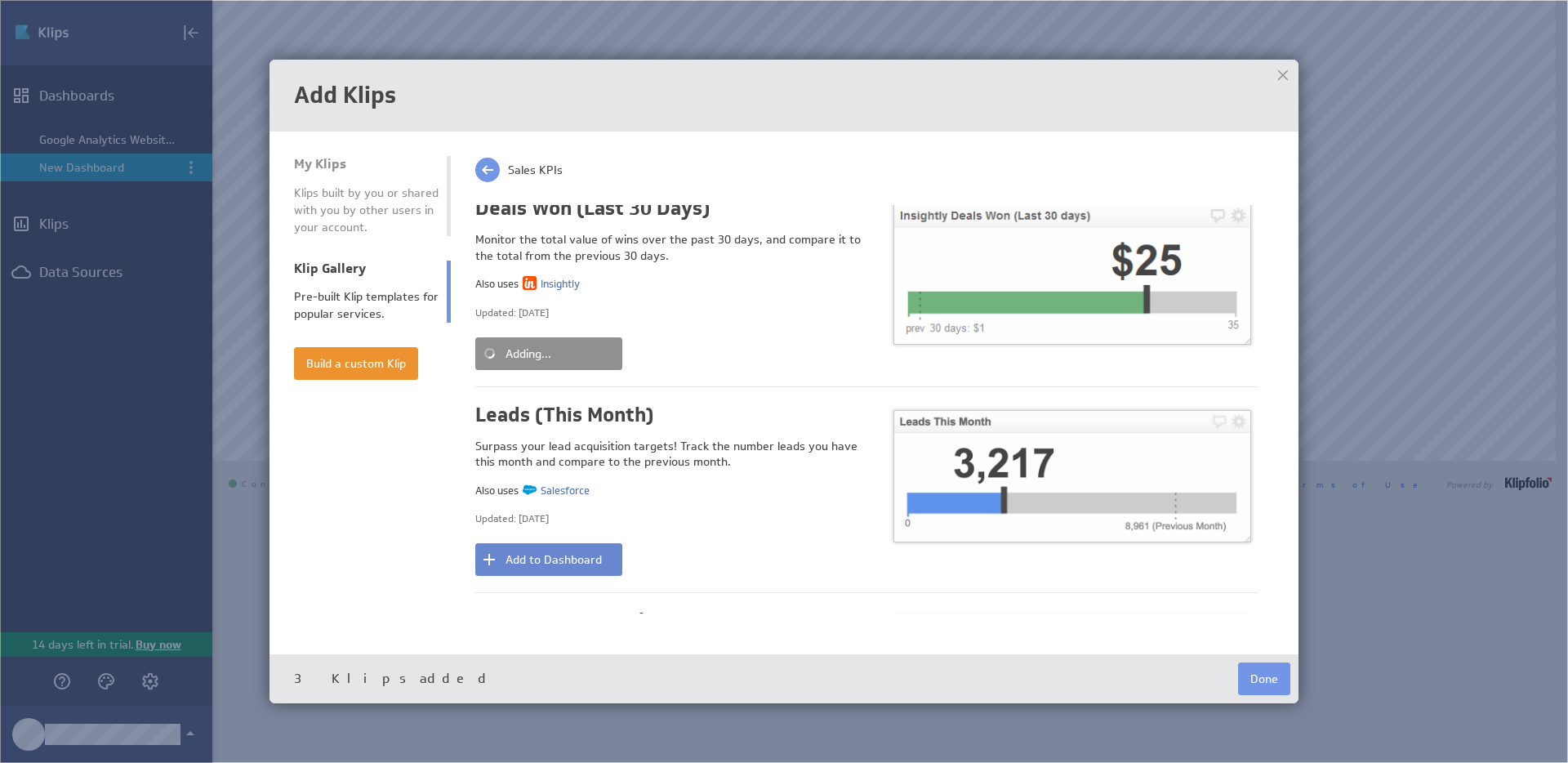
scroll to position [893, 0]
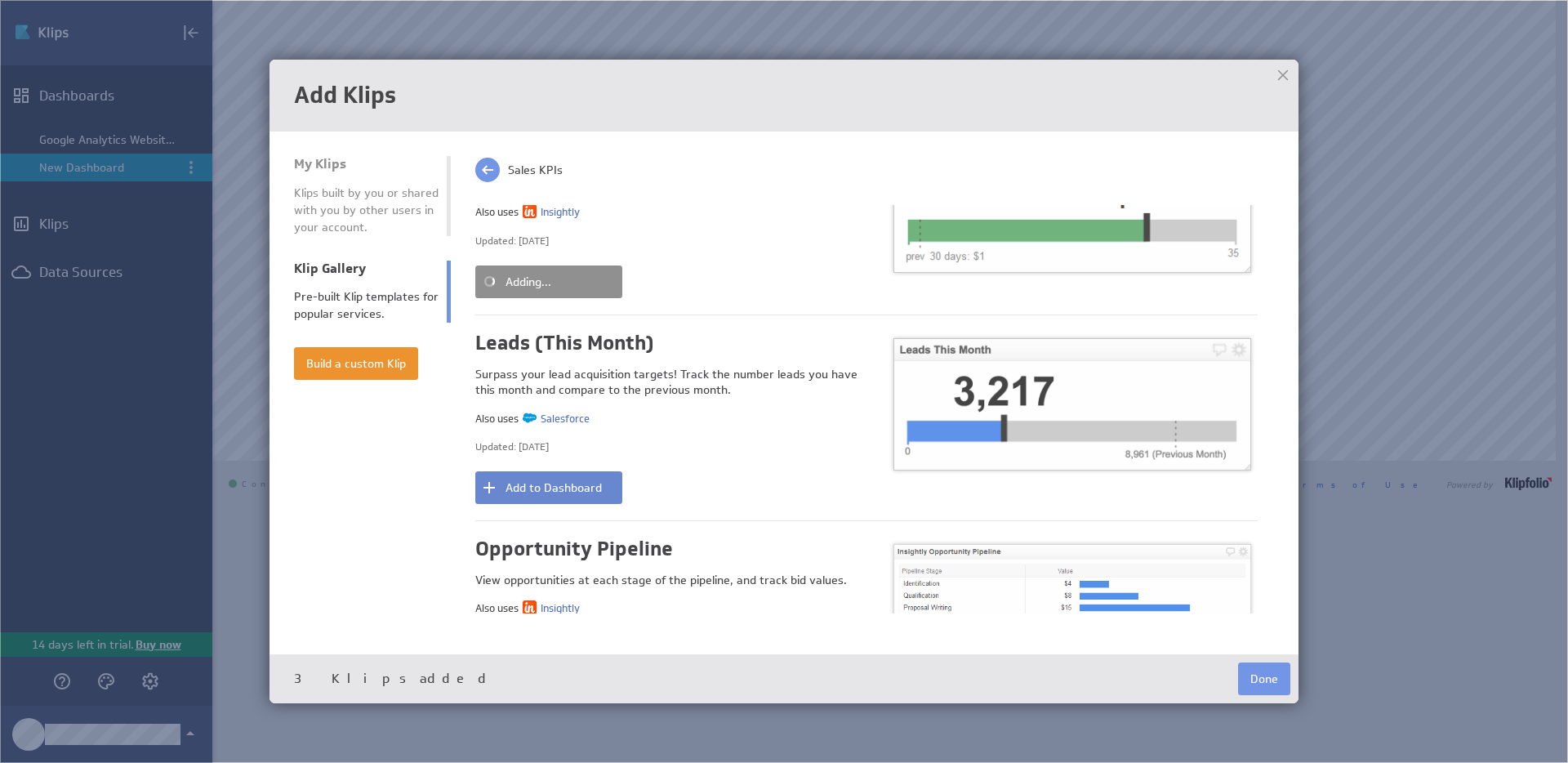
click at [582, 497] on button "Add to Dashboard" at bounding box center [549, 487] width 147 height 32
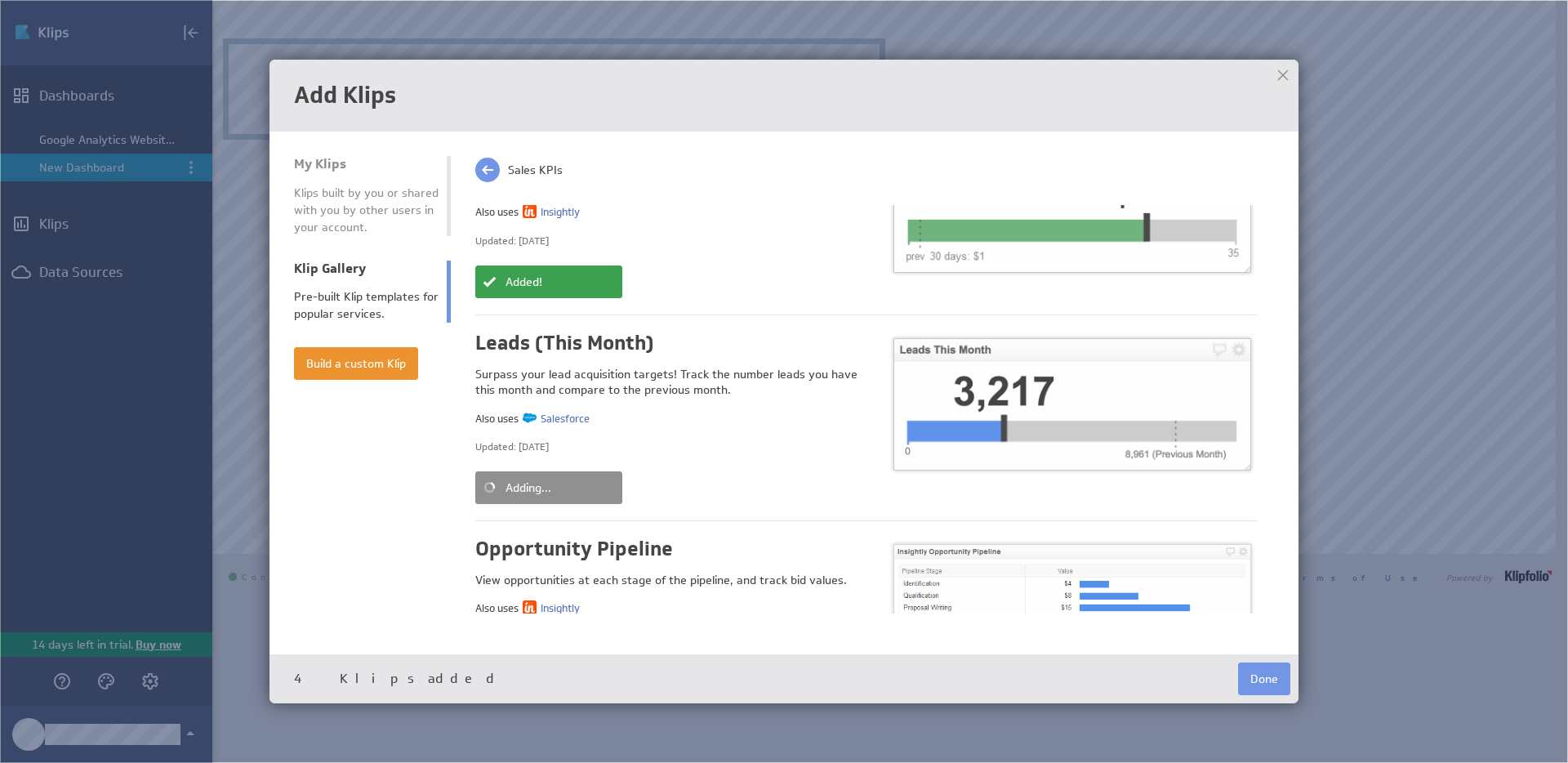
scroll to position [1168, 0]
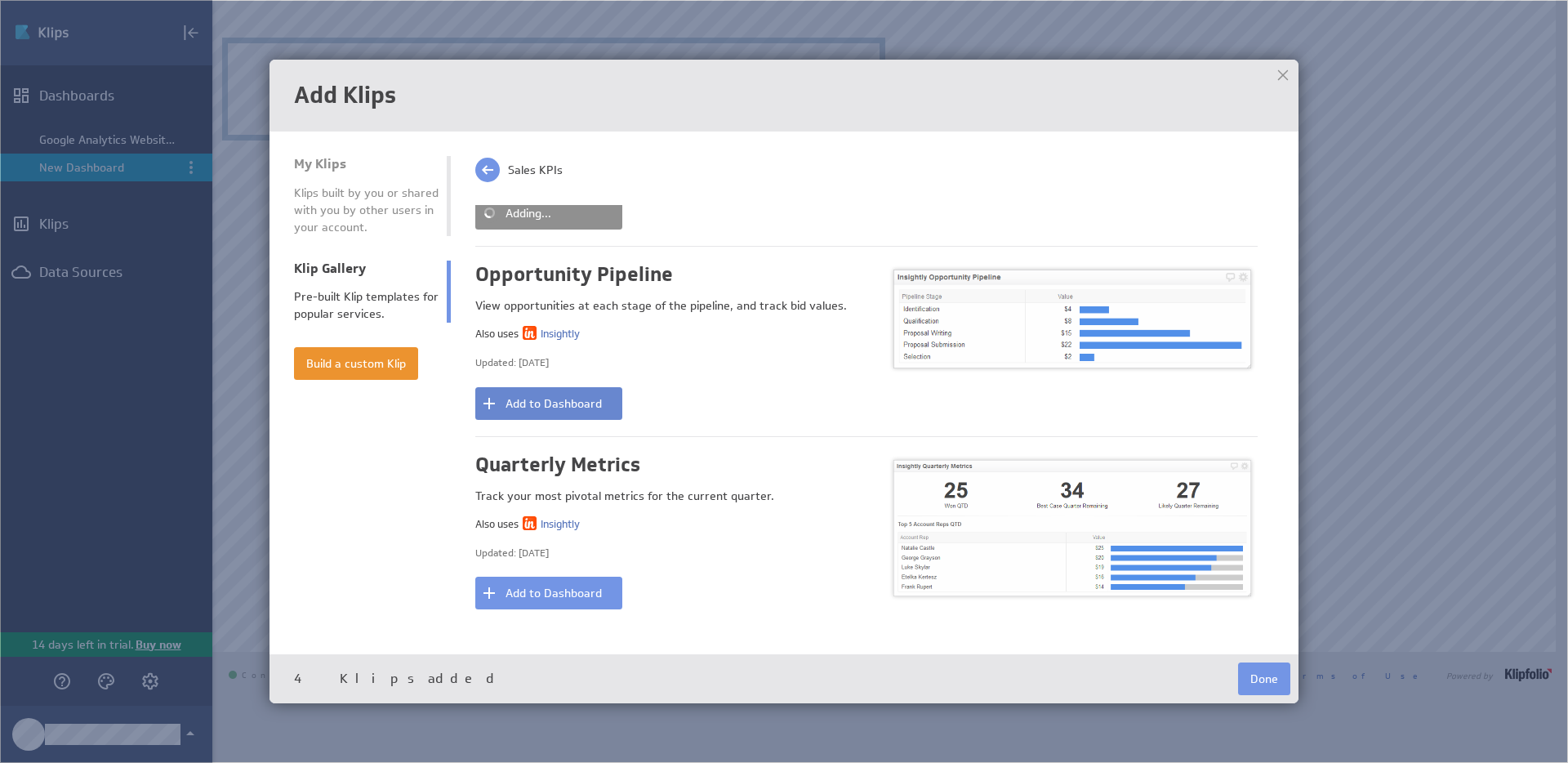
click at [603, 402] on button "Add to Dashboard" at bounding box center [549, 403] width 147 height 32
drag, startPoint x: 571, startPoint y: 605, endPoint x: 591, endPoint y: 493, distance: 113.8
click at [571, 605] on button "Add to Dashboard" at bounding box center [549, 593] width 147 height 32
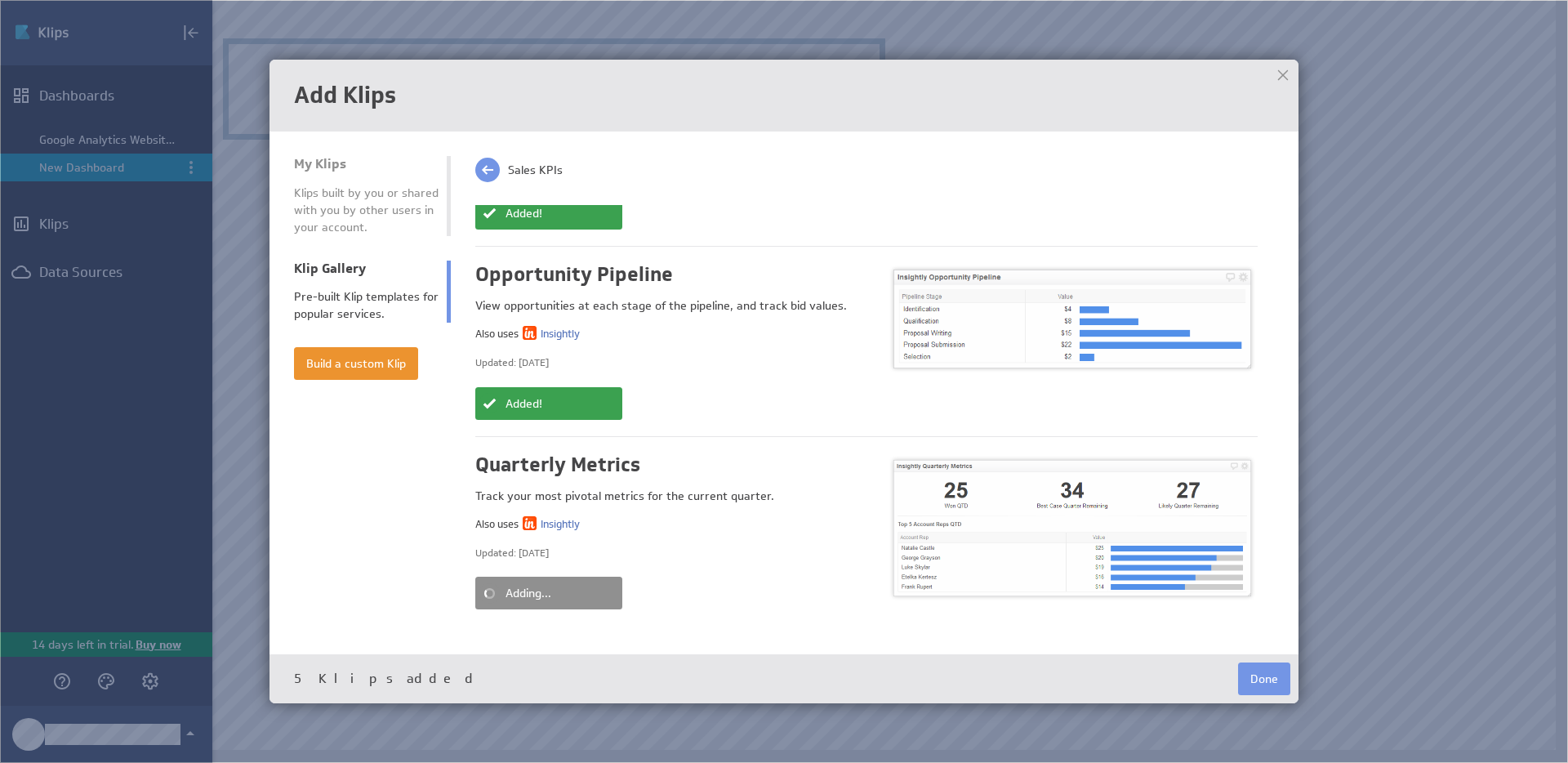
scroll to position [1630, 0]
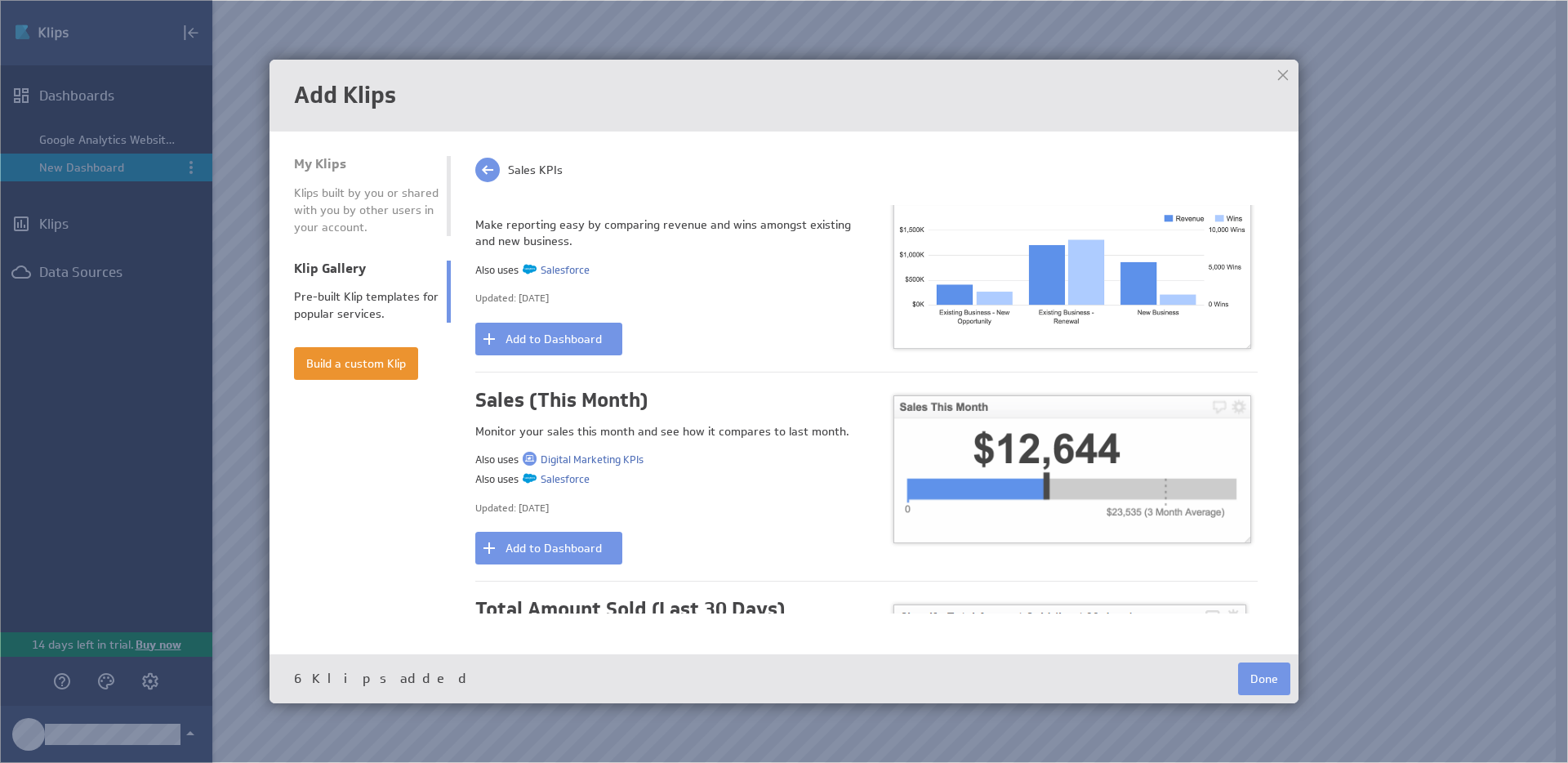
click at [1274, 73] on div at bounding box center [1283, 74] width 24 height 24
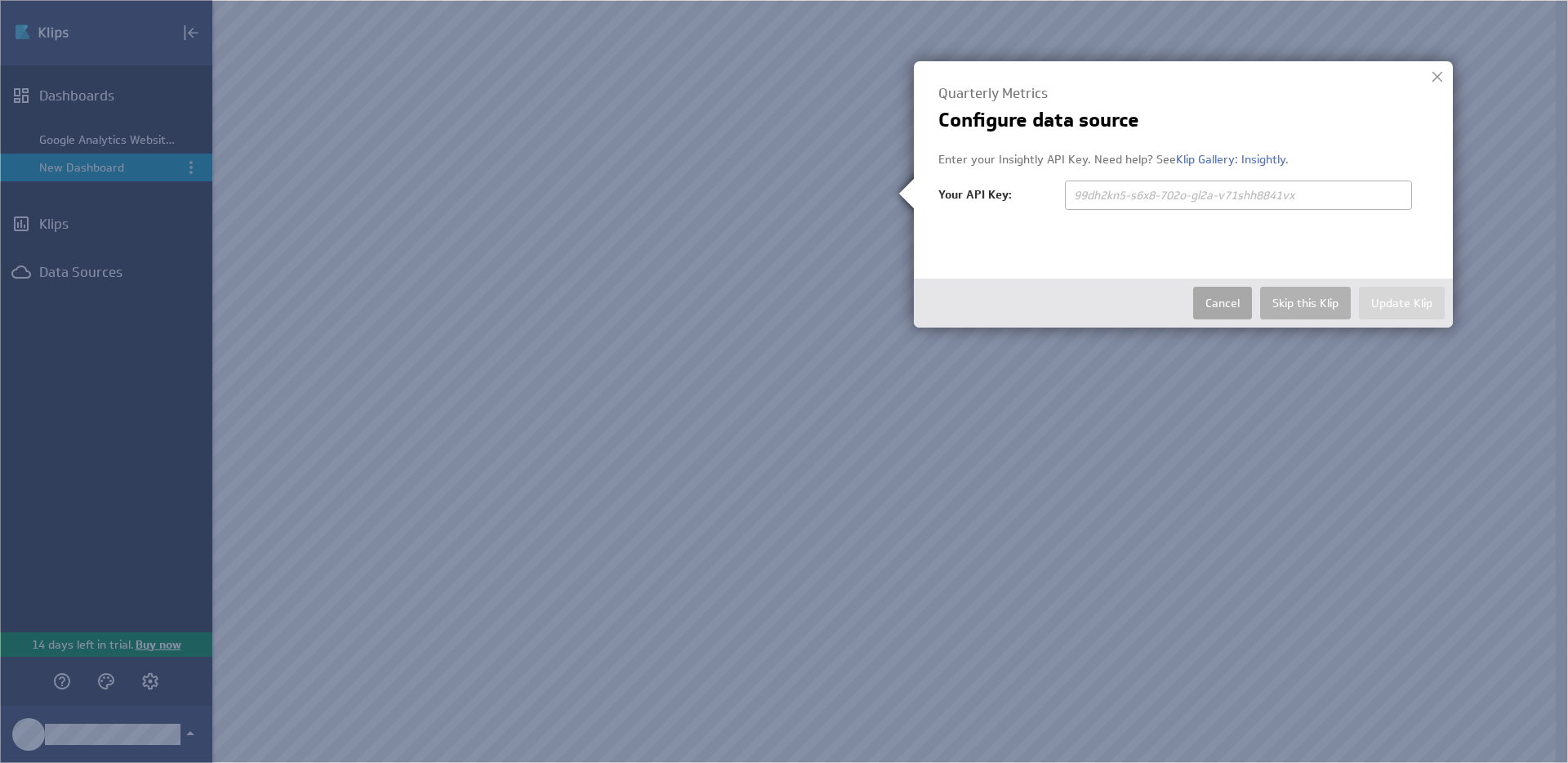
click at [1236, 308] on button "Cancel" at bounding box center [1222, 303] width 59 height 32
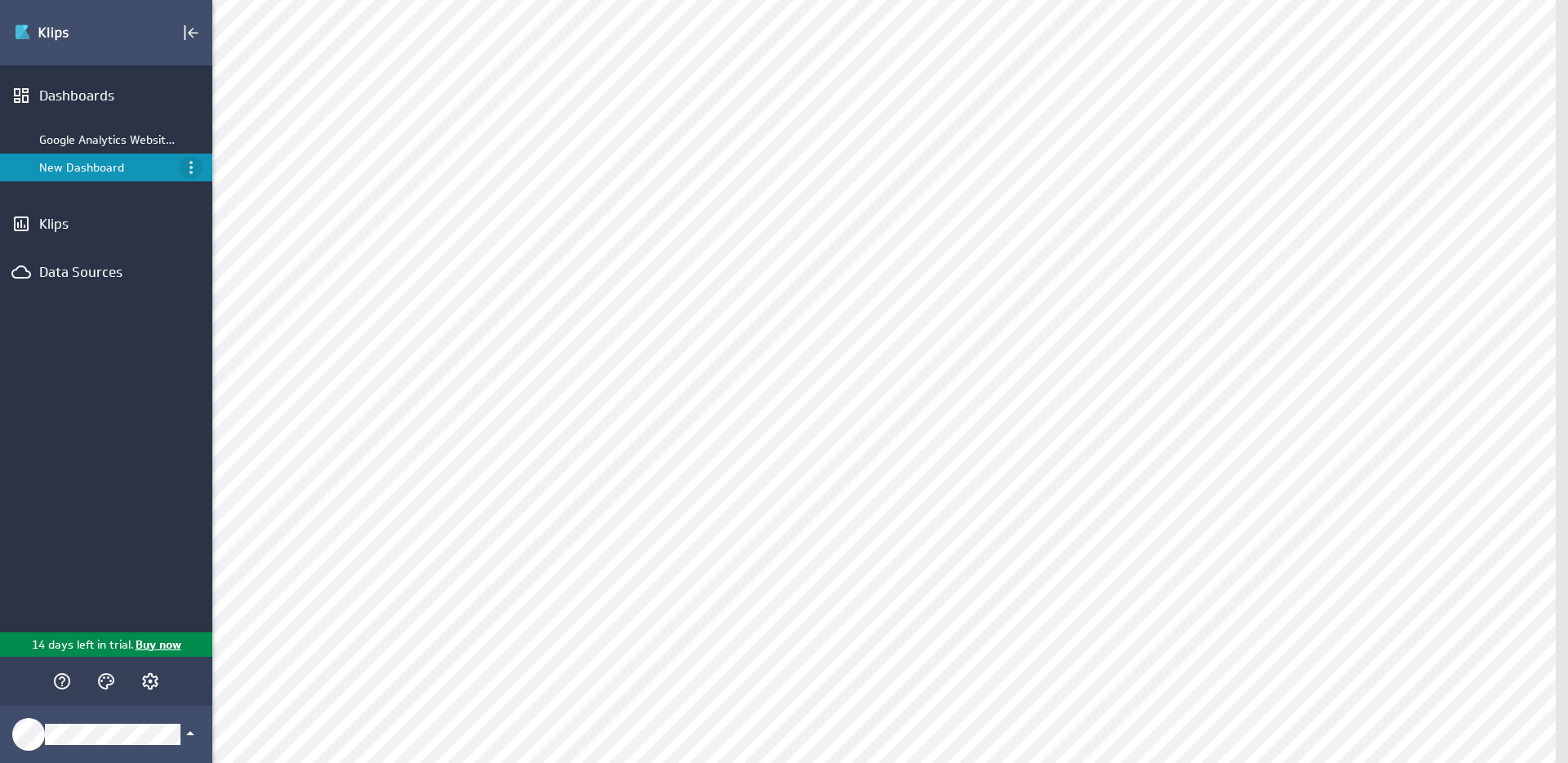
click at [187, 169] on icon "Menu" at bounding box center [191, 167] width 20 height 20
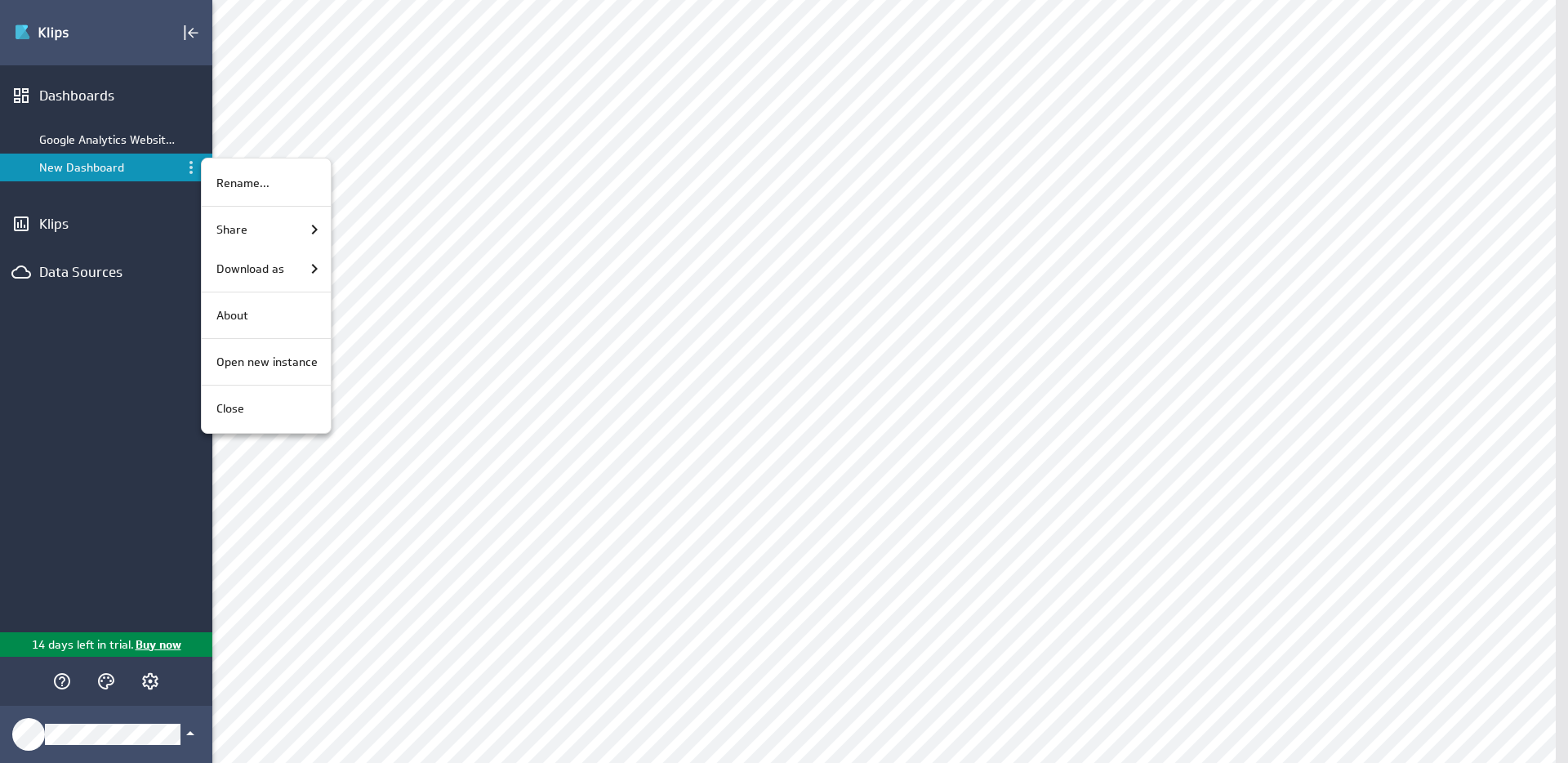
click at [69, 178] on div at bounding box center [784, 381] width 1568 height 763
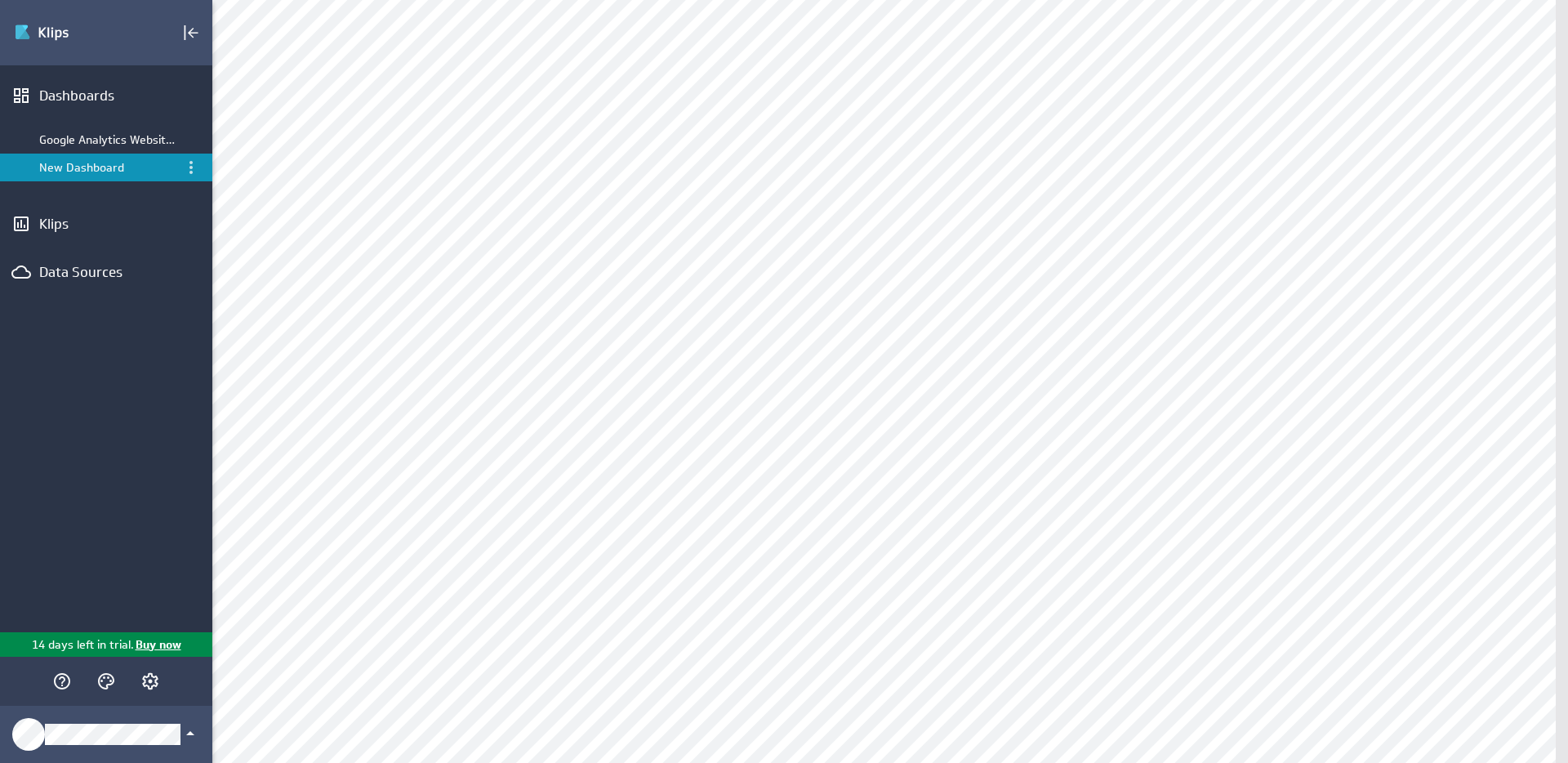
click at [77, 168] on div "New Dashboard" at bounding box center [107, 167] width 137 height 15
click at [78, 103] on div "Dashboards" at bounding box center [105, 96] width 134 height 18
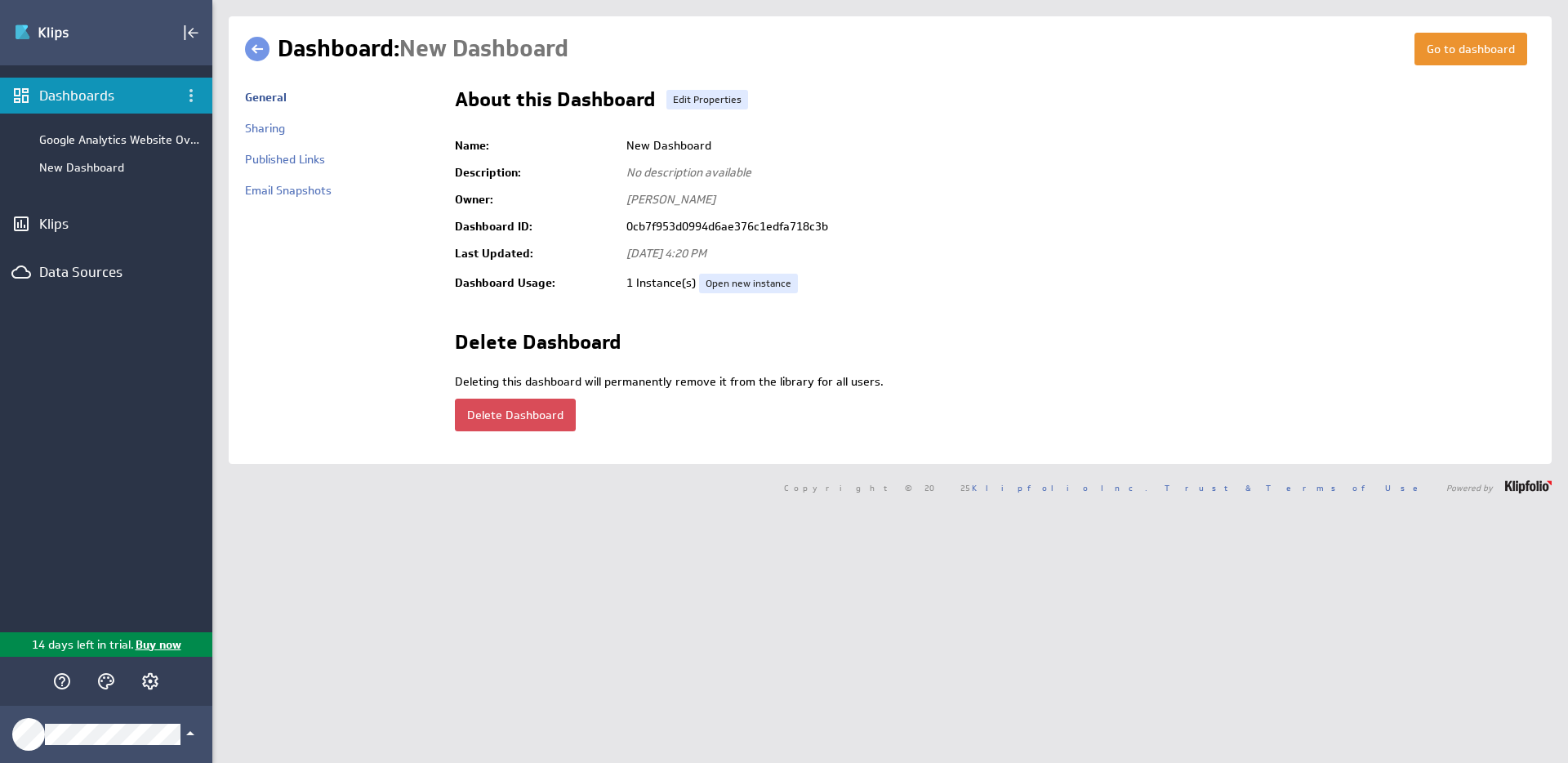
click at [517, 419] on button "Delete Dashboard" at bounding box center [516, 414] width 121 height 32
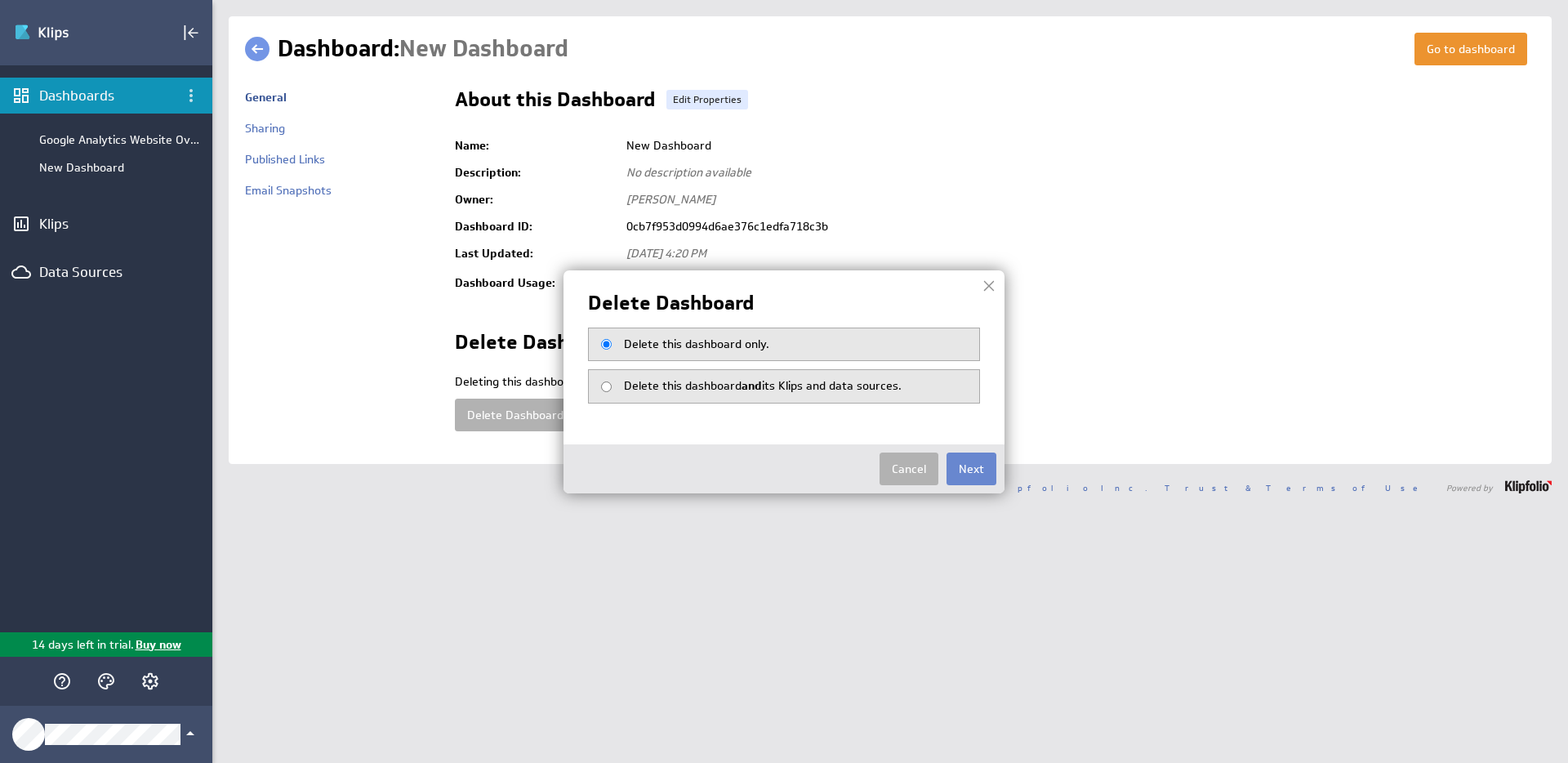
click at [973, 472] on button "Next" at bounding box center [971, 469] width 50 height 32
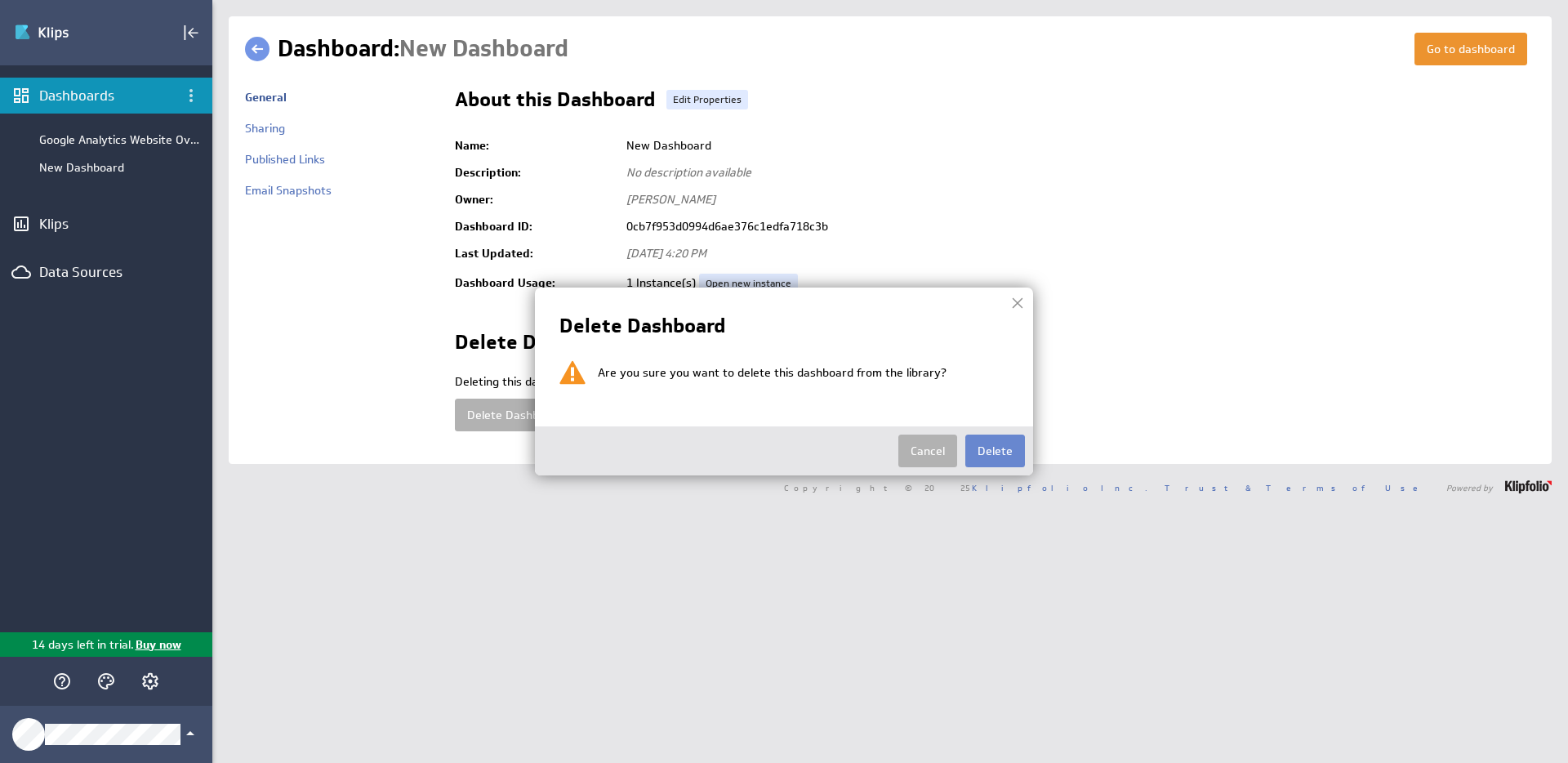
click at [1014, 443] on button "Delete" at bounding box center [995, 450] width 60 height 32
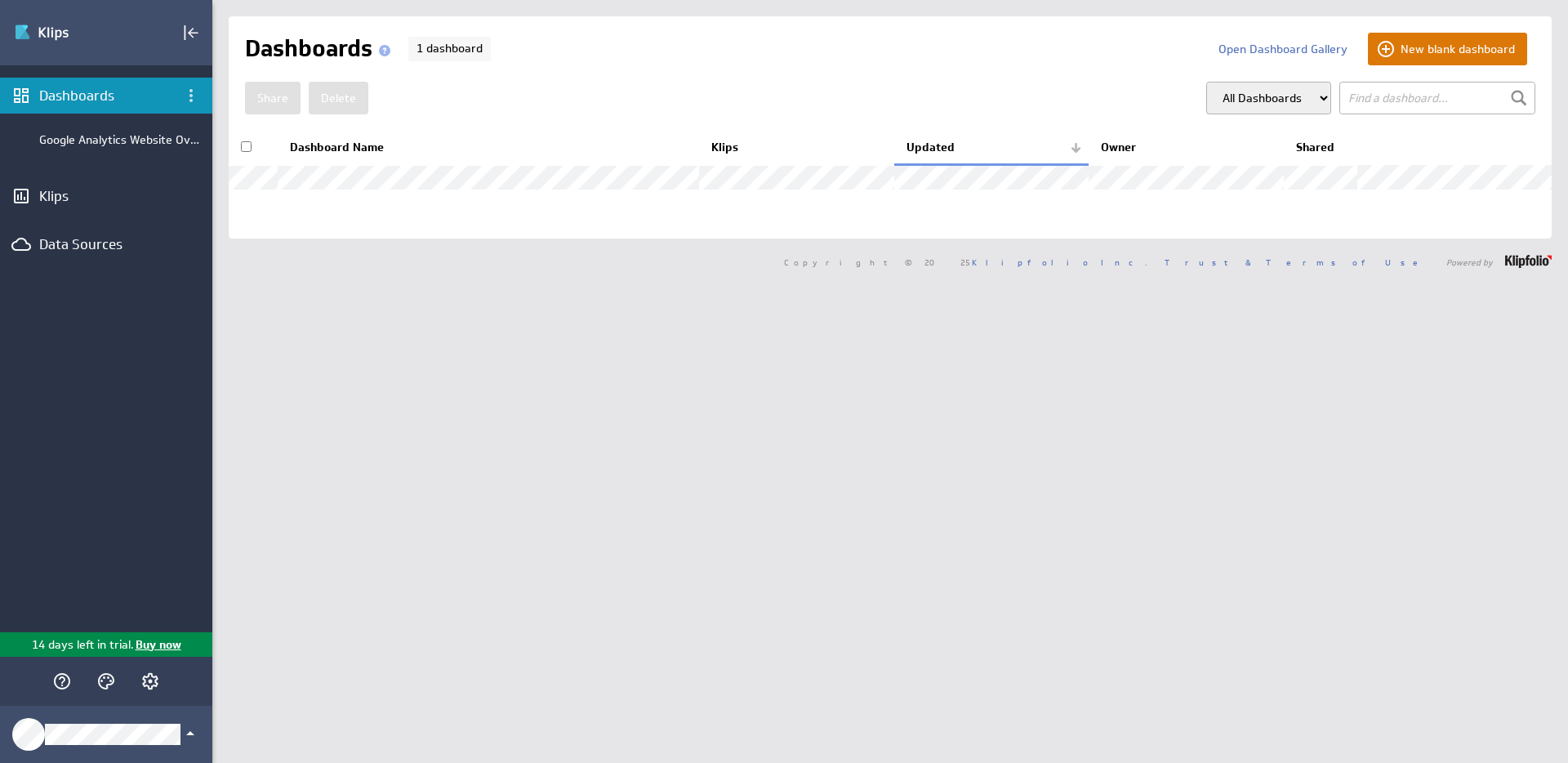
click at [1420, 63] on button "New blank dashboard" at bounding box center [1447, 48] width 159 height 32
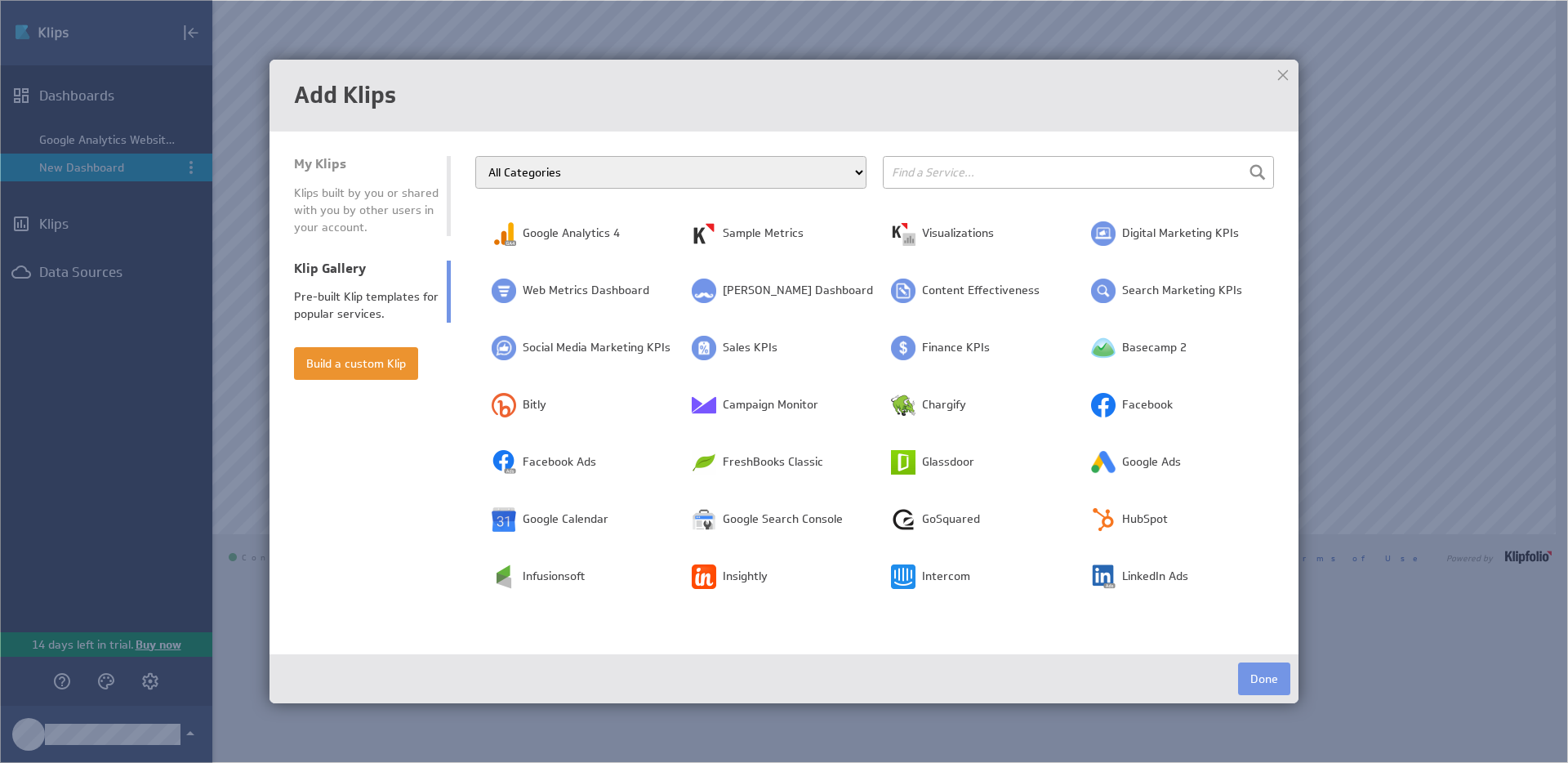
click at [718, 168] on select "All Categories Advertising Cloud Storage Customer Support Dashboard Gallery Dat…" at bounding box center [671, 172] width 392 height 32
click at [475, 156] on select "All Categories Advertising Cloud Storage Customer Support Dashboard Gallery Dat…" at bounding box center [671, 172] width 392 height 32
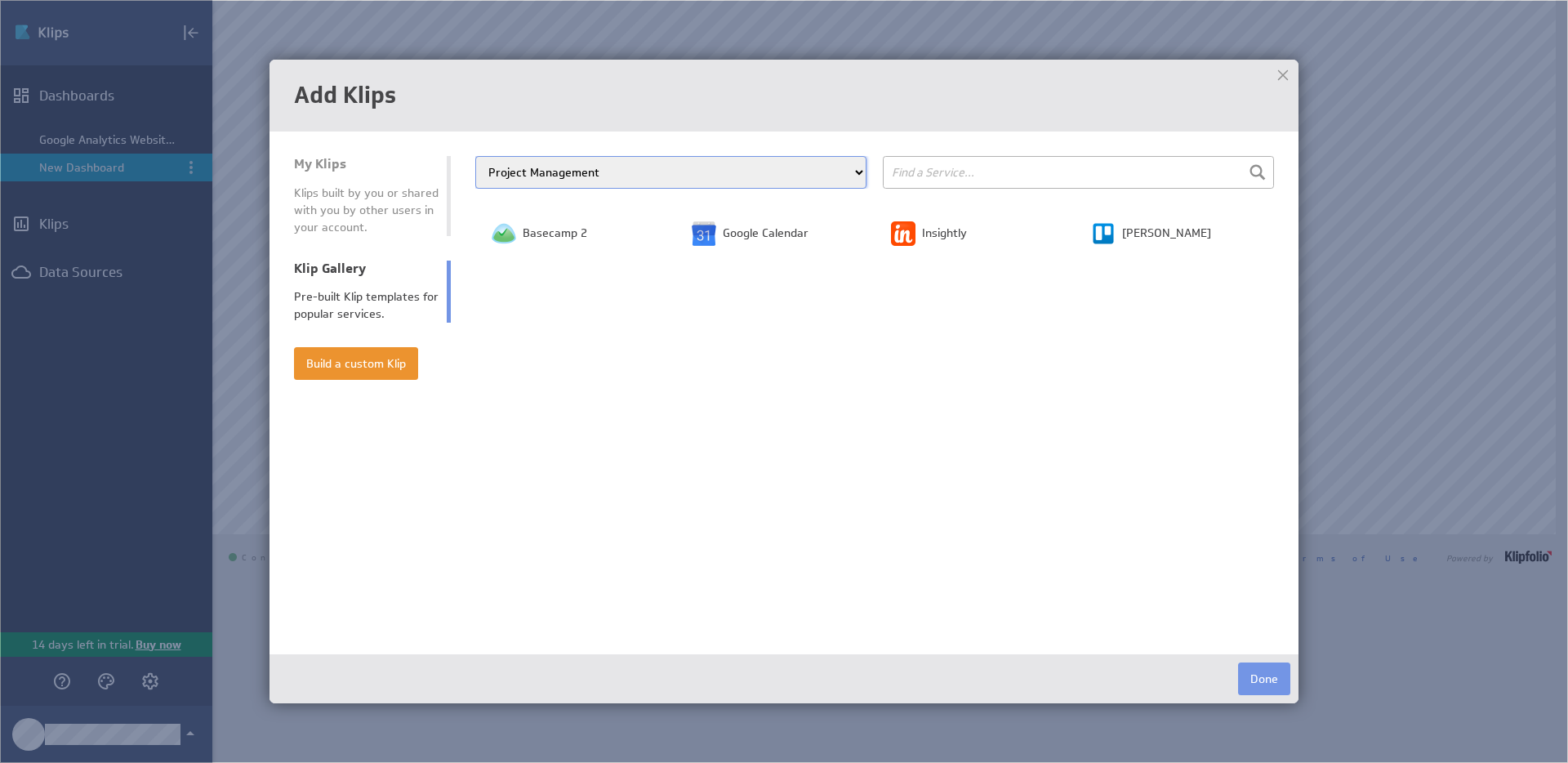
click at [685, 161] on select "All Categories Advertising Cloud Storage Customer Support Dashboard Gallery Dat…" at bounding box center [671, 172] width 392 height 32
click at [475, 156] on select "All Categories Advertising Cloud Storage Customer Support Dashboard Gallery Dat…" at bounding box center [671, 172] width 392 height 32
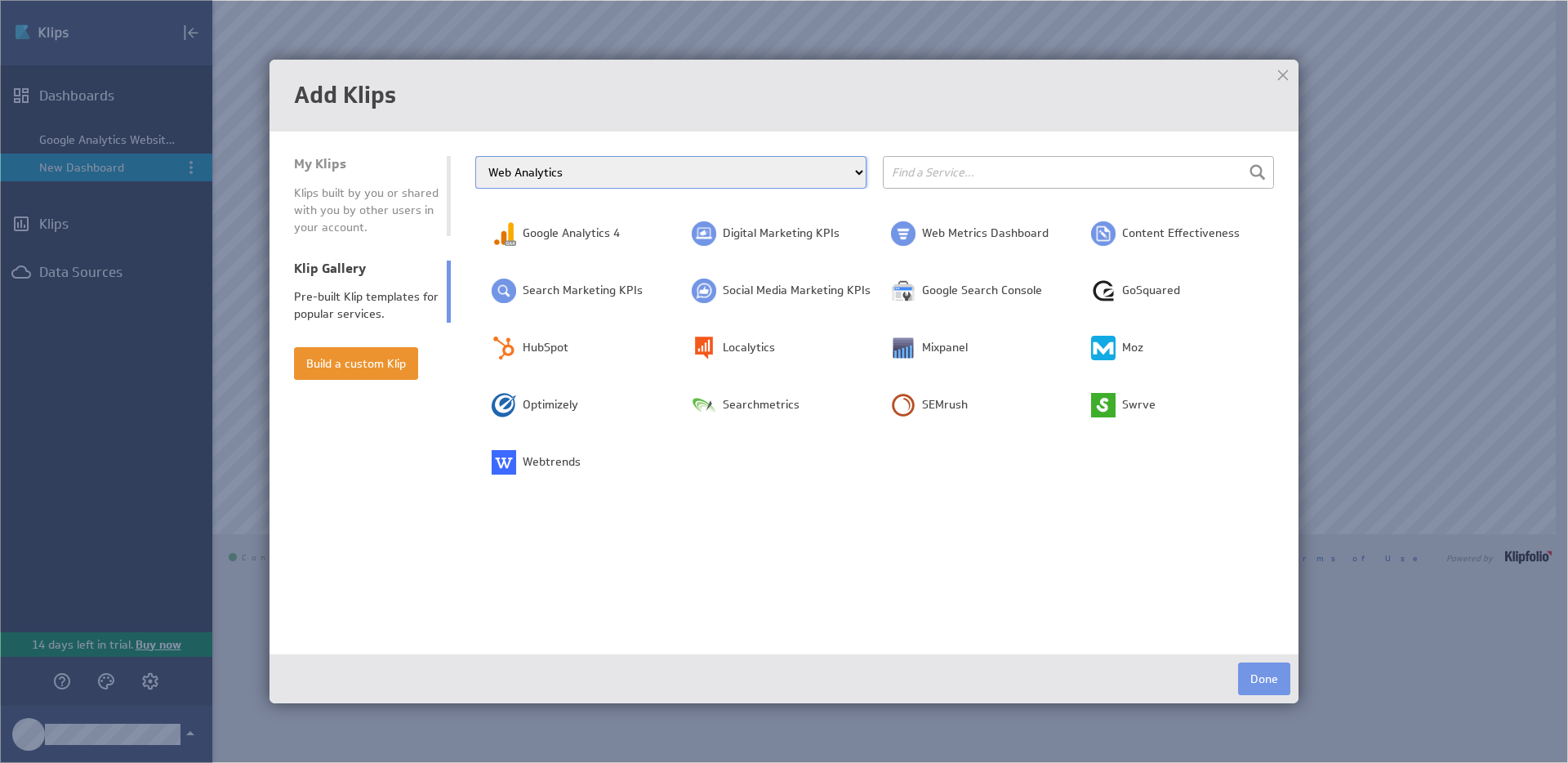
click at [668, 173] on select "All Categories Advertising Cloud Storage Customer Support Dashboard Gallery Dat…" at bounding box center [671, 172] width 392 height 32
click at [475, 156] on select "All Categories Advertising Cloud Storage Customer Support Dashboard Gallery Dat…" at bounding box center [671, 172] width 392 height 32
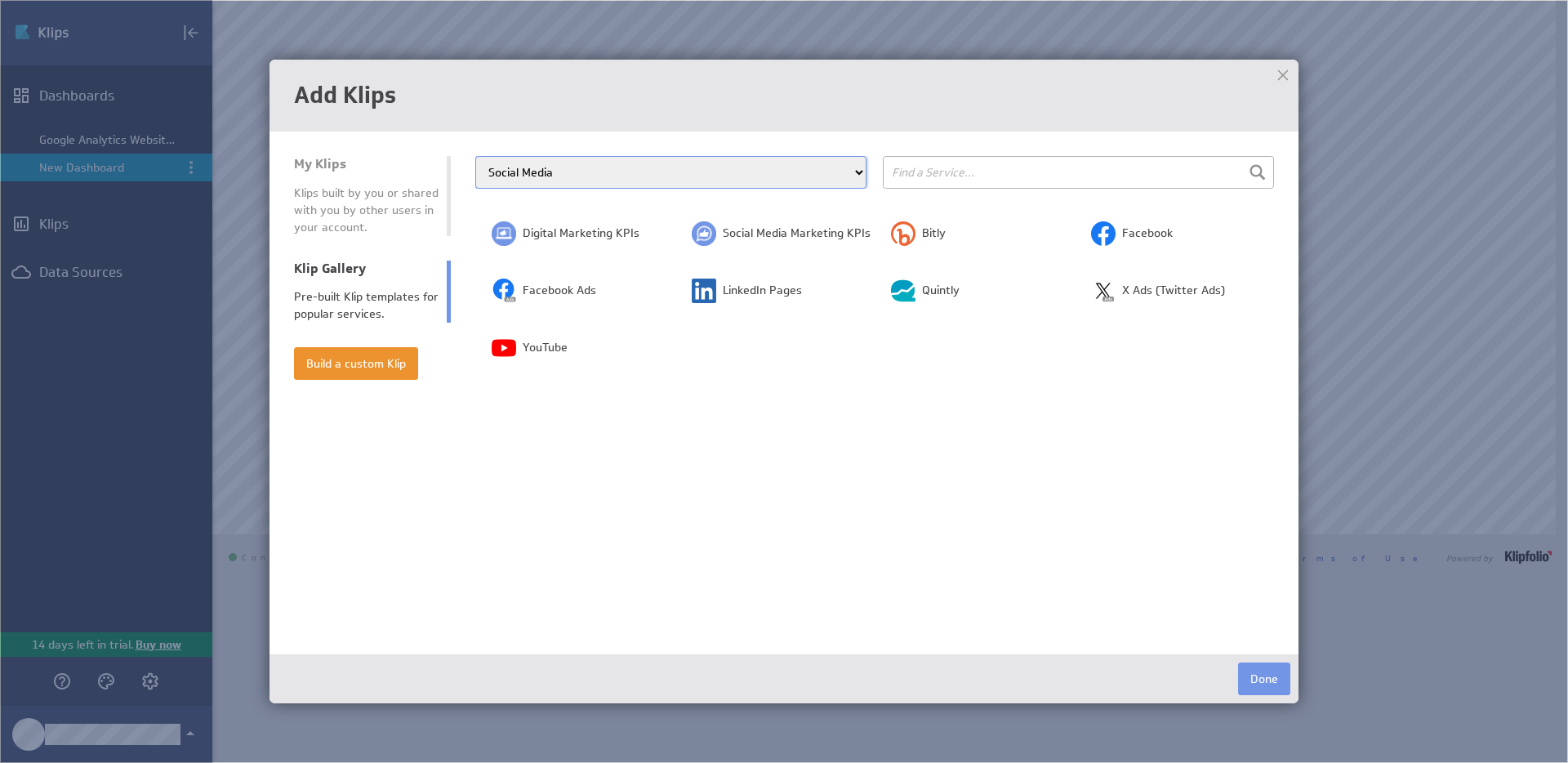
click at [588, 174] on select "All Categories Advertising Cloud Storage Customer Support Dashboard Gallery Dat…" at bounding box center [671, 172] width 392 height 32
click at [475, 156] on select "All Categories Advertising Cloud Storage Customer Support Dashboard Gallery Dat…" at bounding box center [671, 172] width 392 height 32
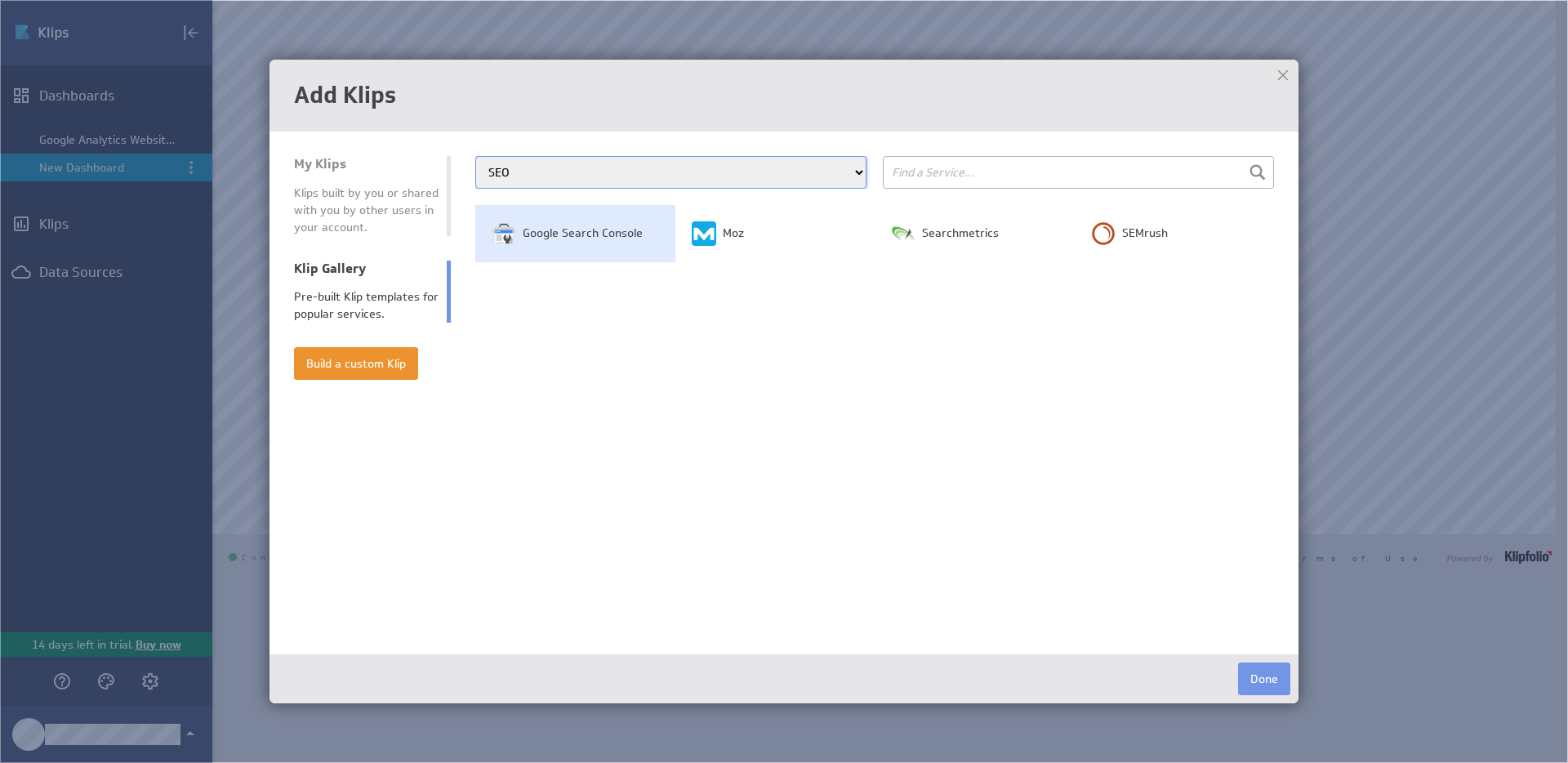
click at [596, 243] on td "Google Search Console" at bounding box center [575, 233] width 200 height 58
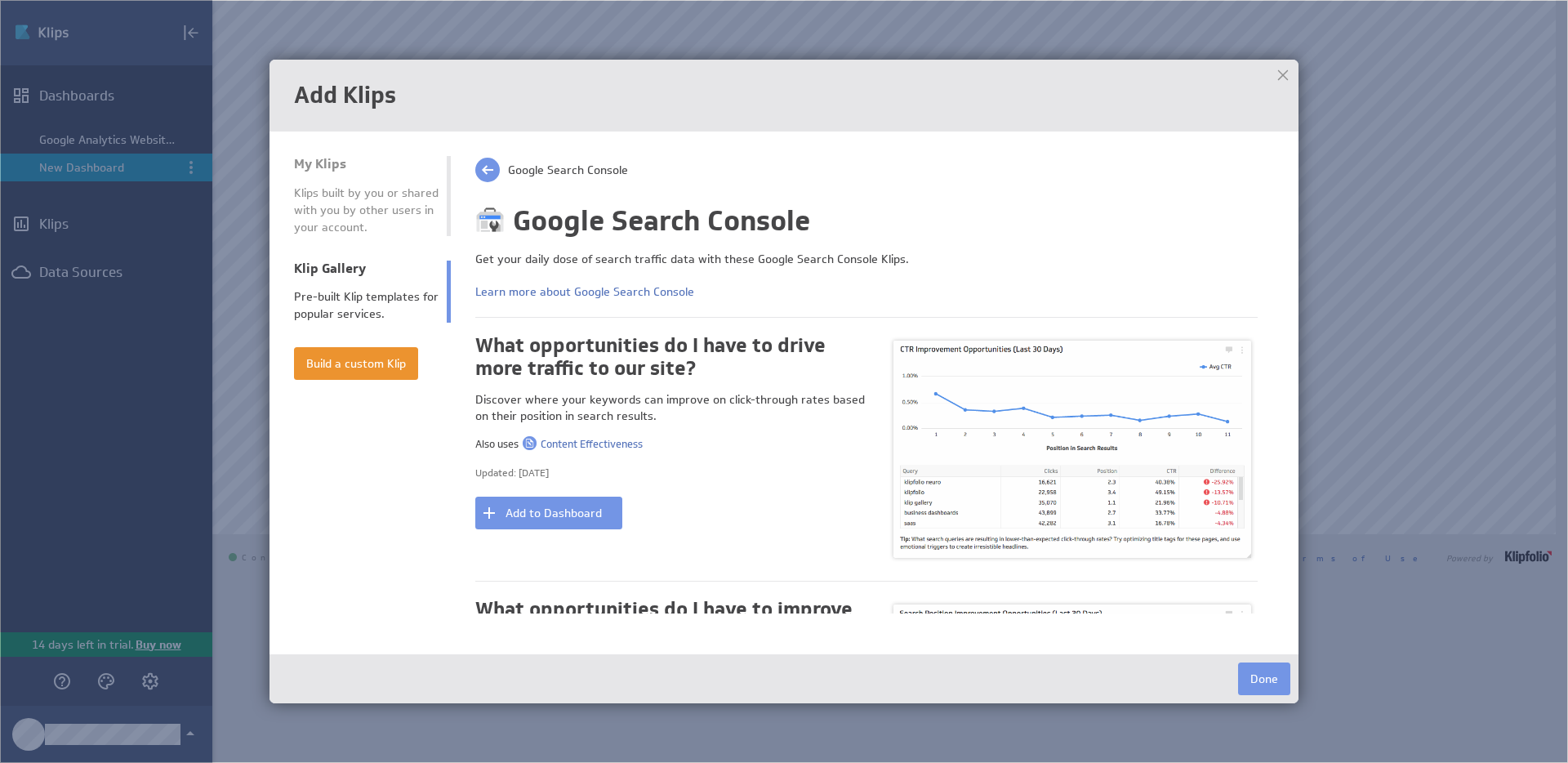
click at [490, 173] on span at bounding box center [487, 169] width 24 height 24
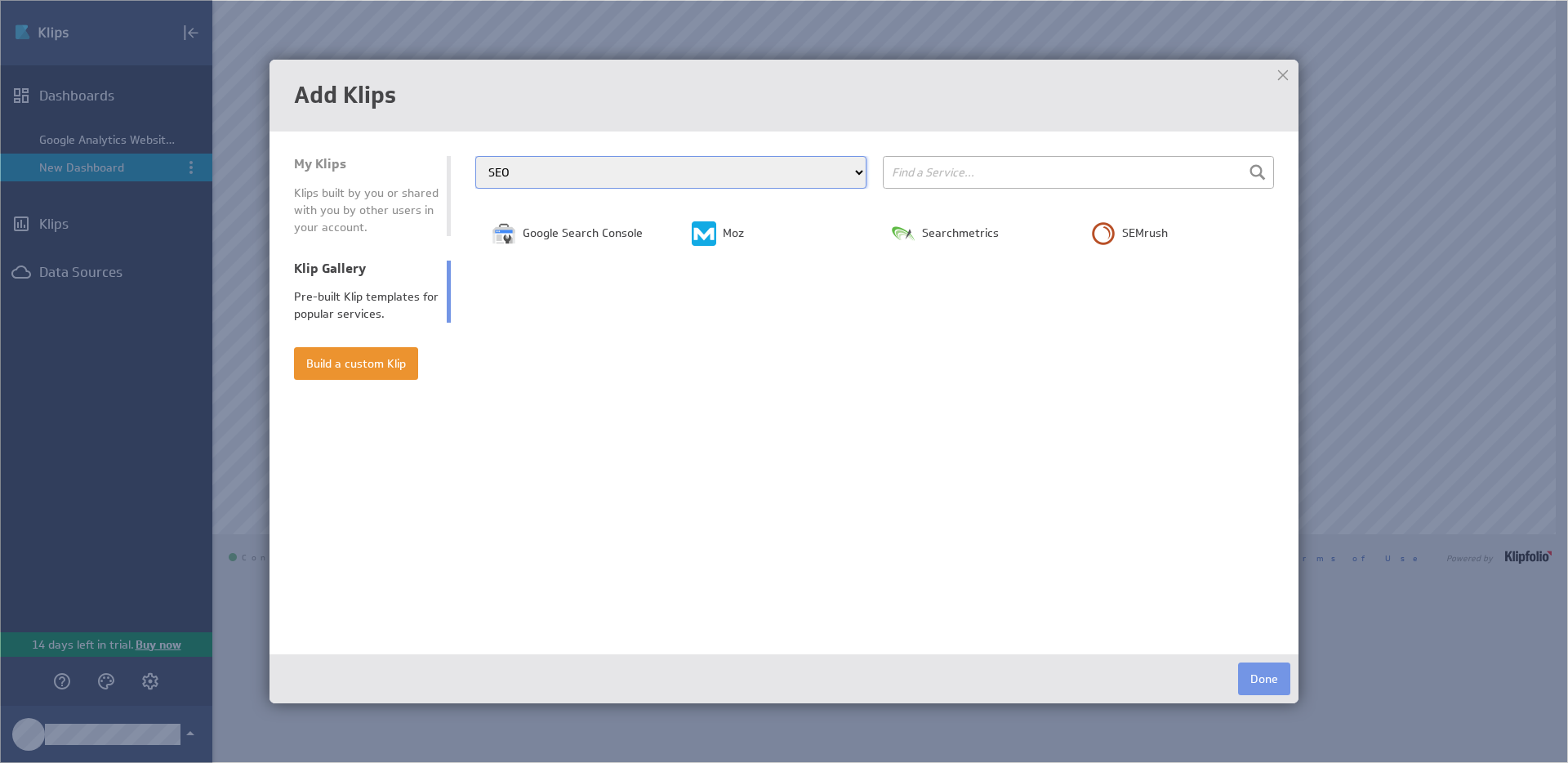
click at [666, 178] on select "All Categories Advertising Cloud Storage Customer Support Dashboard Gallery Dat…" at bounding box center [671, 172] width 392 height 32
click at [475, 156] on select "All Categories Advertising Cloud Storage Customer Support Dashboard Gallery Dat…" at bounding box center [671, 172] width 392 height 32
click at [617, 179] on select "All Categories Advertising Cloud Storage Customer Support Dashboard Gallery Dat…" at bounding box center [671, 172] width 392 height 32
select select "all"
click at [475, 156] on select "All Categories Advertising Cloud Storage Customer Support Dashboard Gallery Dat…" at bounding box center [671, 172] width 392 height 32
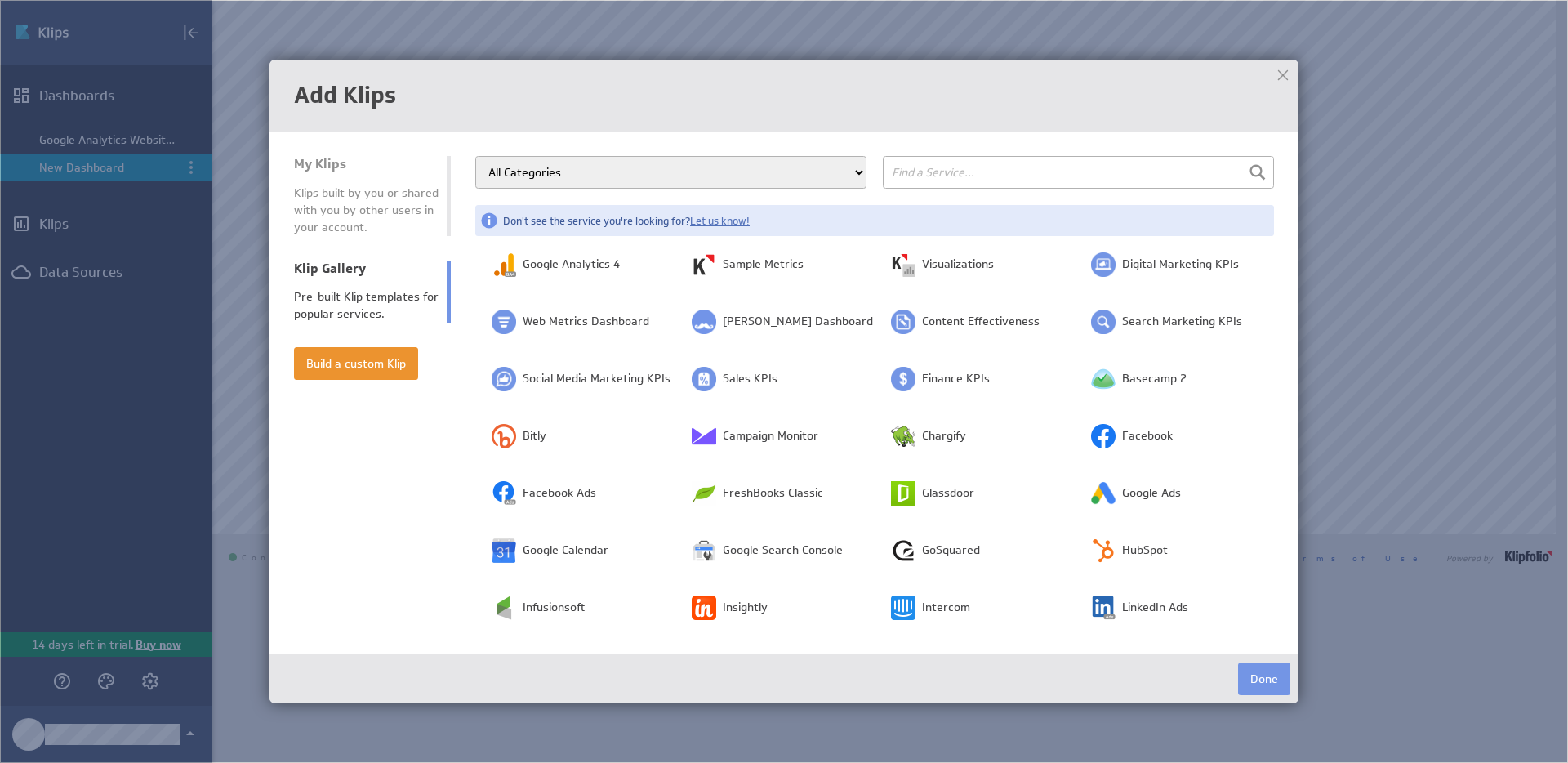
click at [1290, 75] on div at bounding box center [1283, 74] width 24 height 24
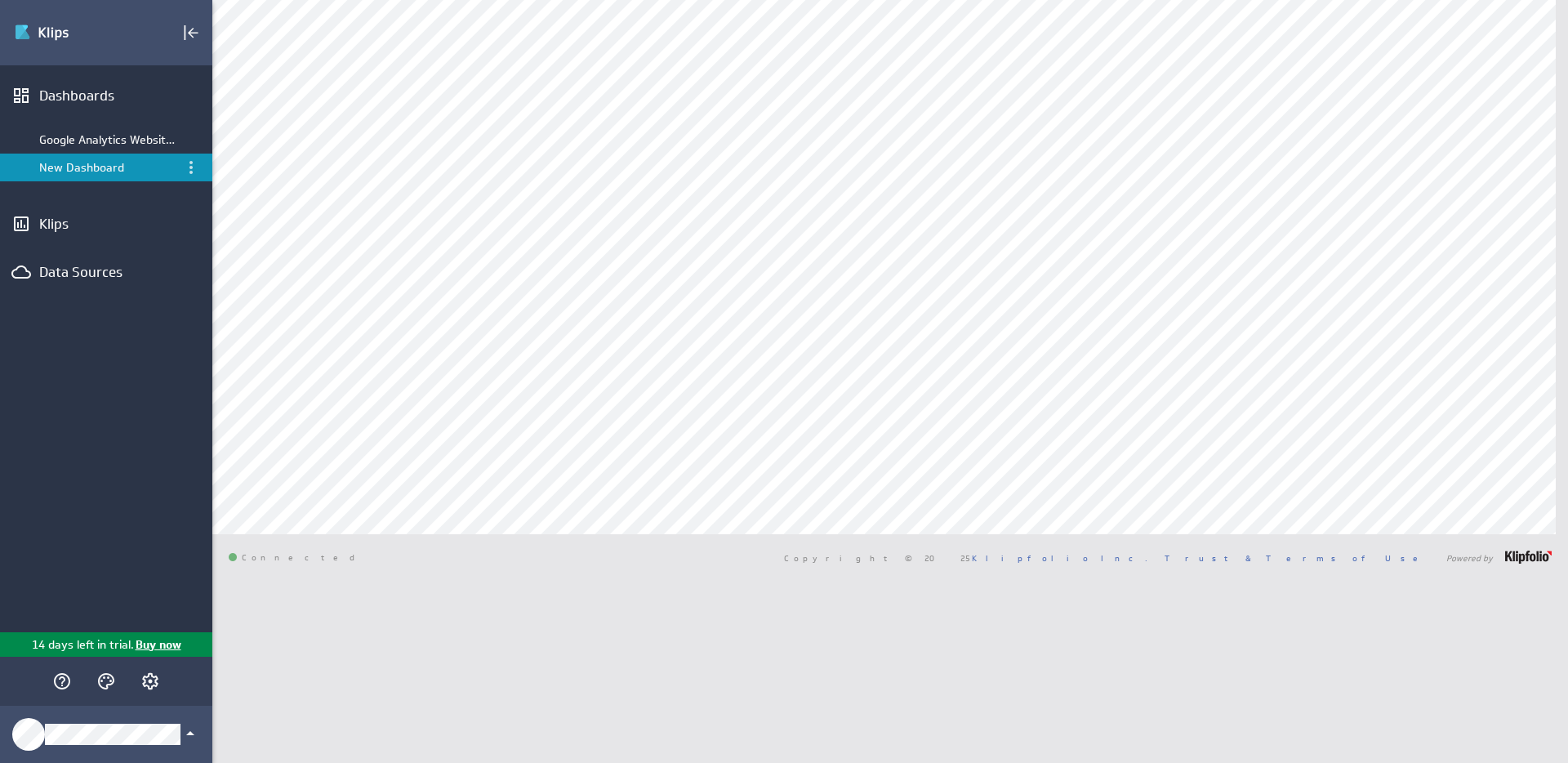
click at [95, 116] on li "Google Analytics Website Overview New Dashboard" at bounding box center [106, 153] width 213 height 80
click at [113, 88] on div "Dashboards" at bounding box center [105, 96] width 134 height 18
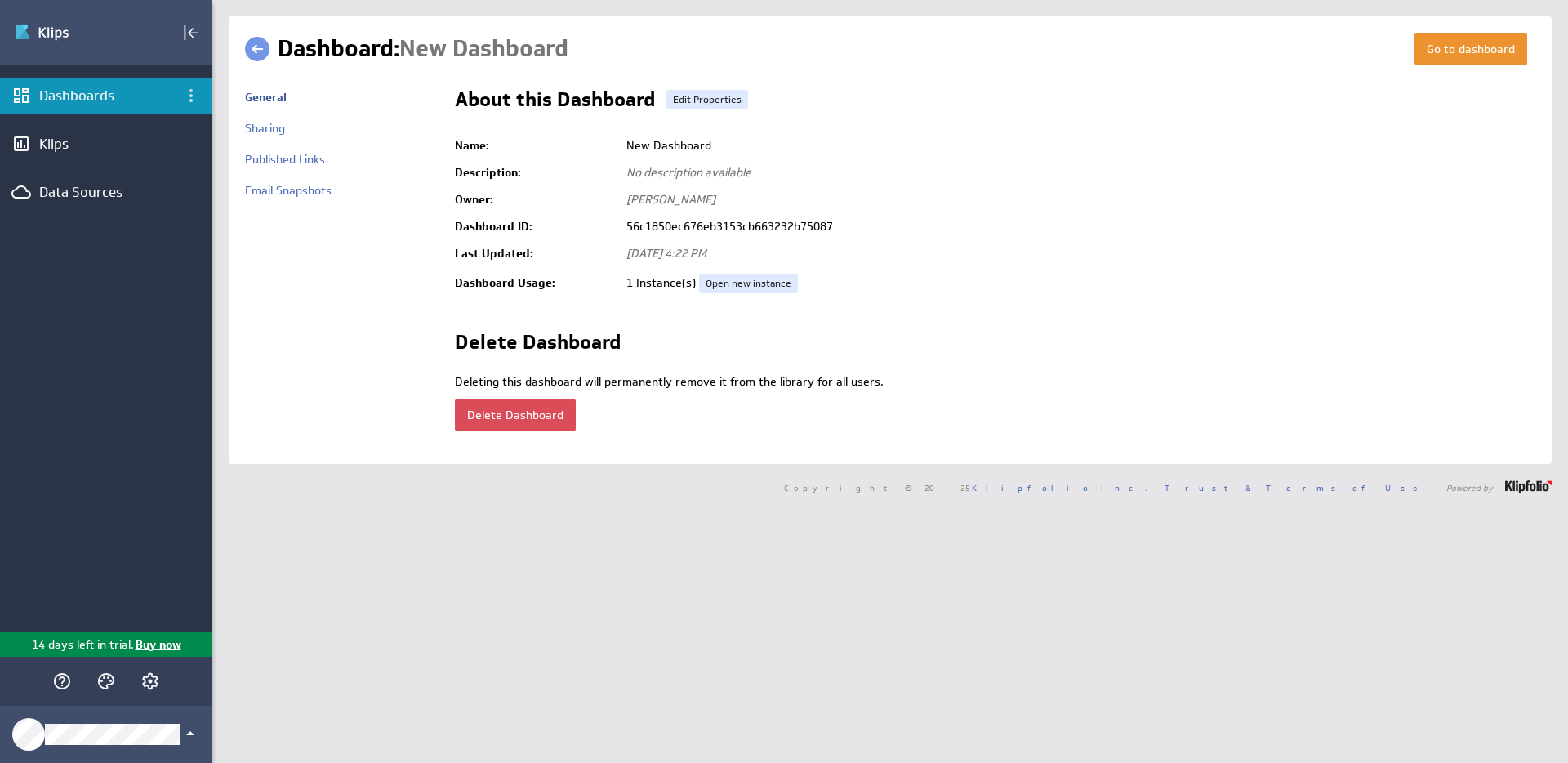
click at [538, 420] on button "Delete Dashboard" at bounding box center [516, 414] width 121 height 32
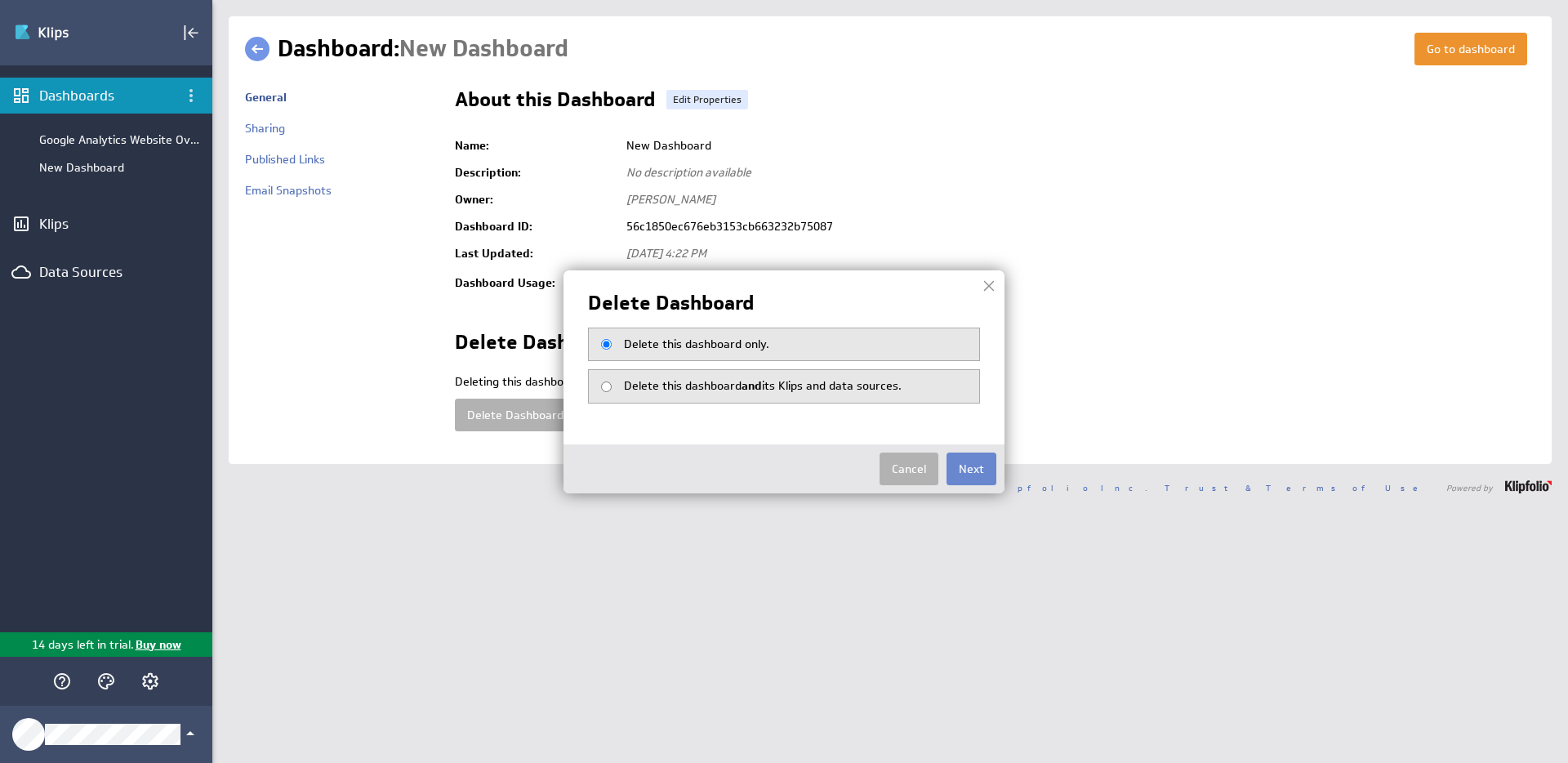
click at [978, 473] on button "Next" at bounding box center [971, 469] width 50 height 32
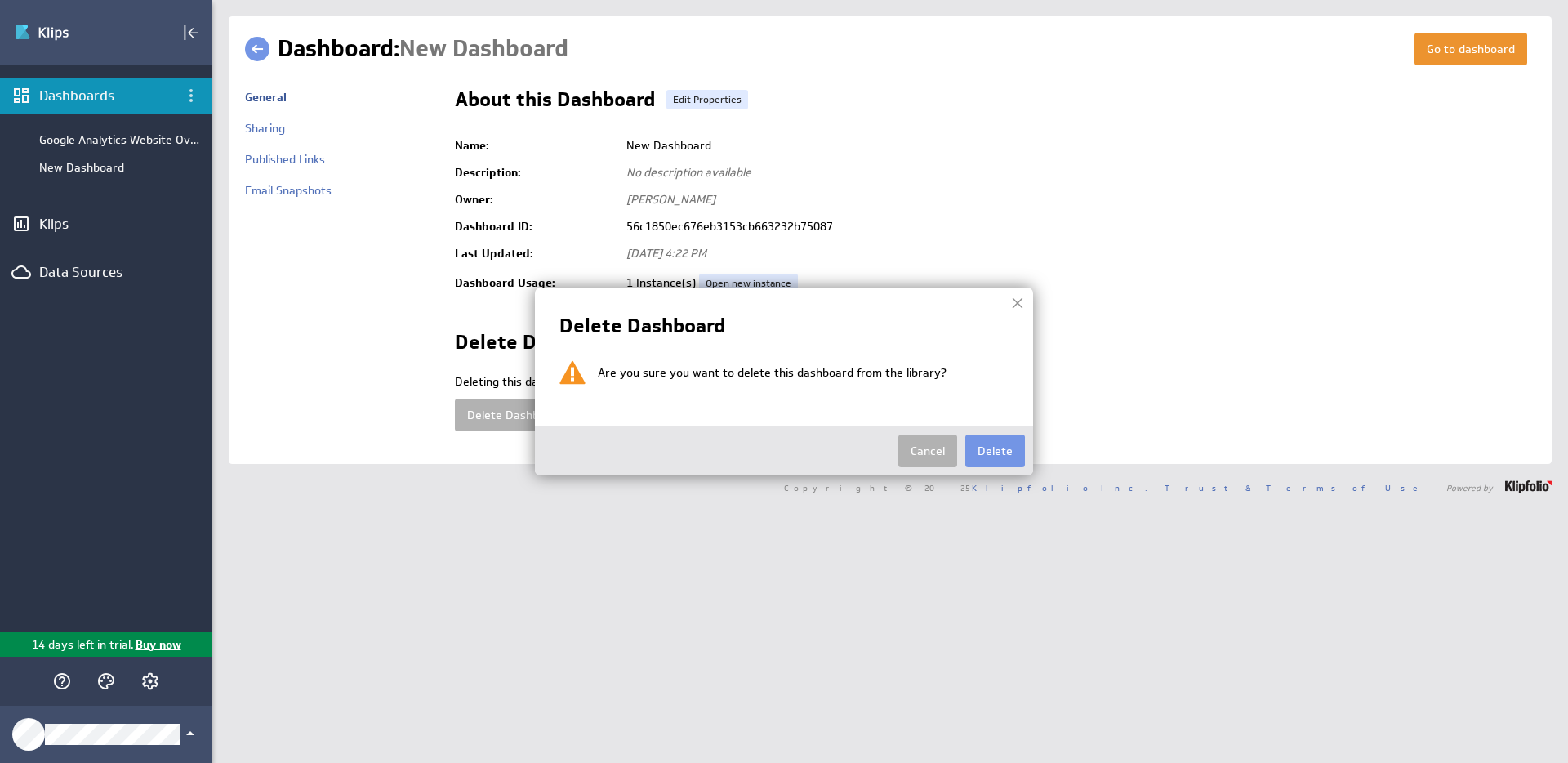
click at [978, 473] on div "Cancel Delete" at bounding box center [784, 451] width 498 height 49
click at [985, 458] on button "Delete" at bounding box center [995, 450] width 60 height 32
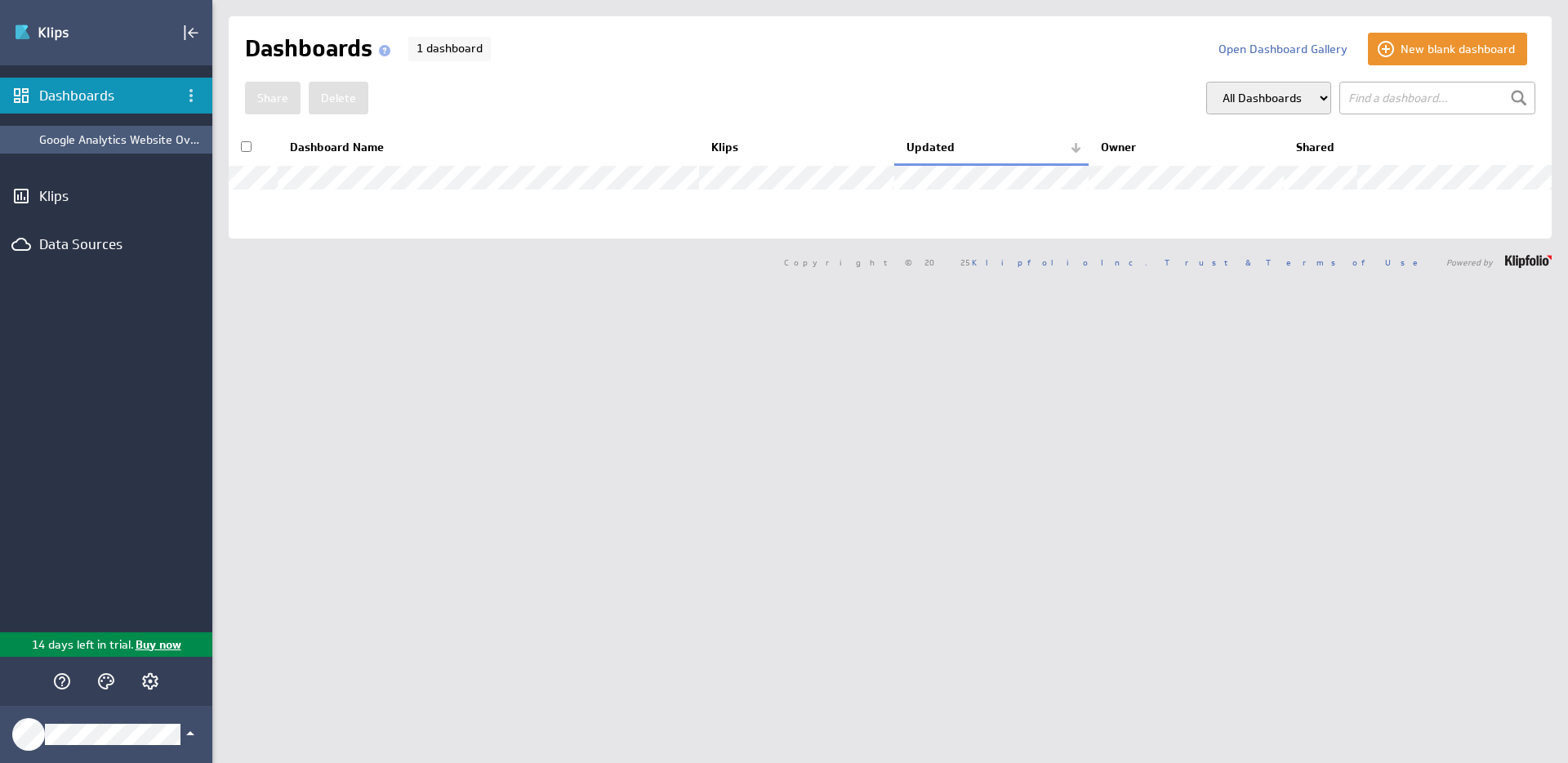
click at [138, 142] on div "Google Analytics Website Overview" at bounding box center [121, 140] width 165 height 15
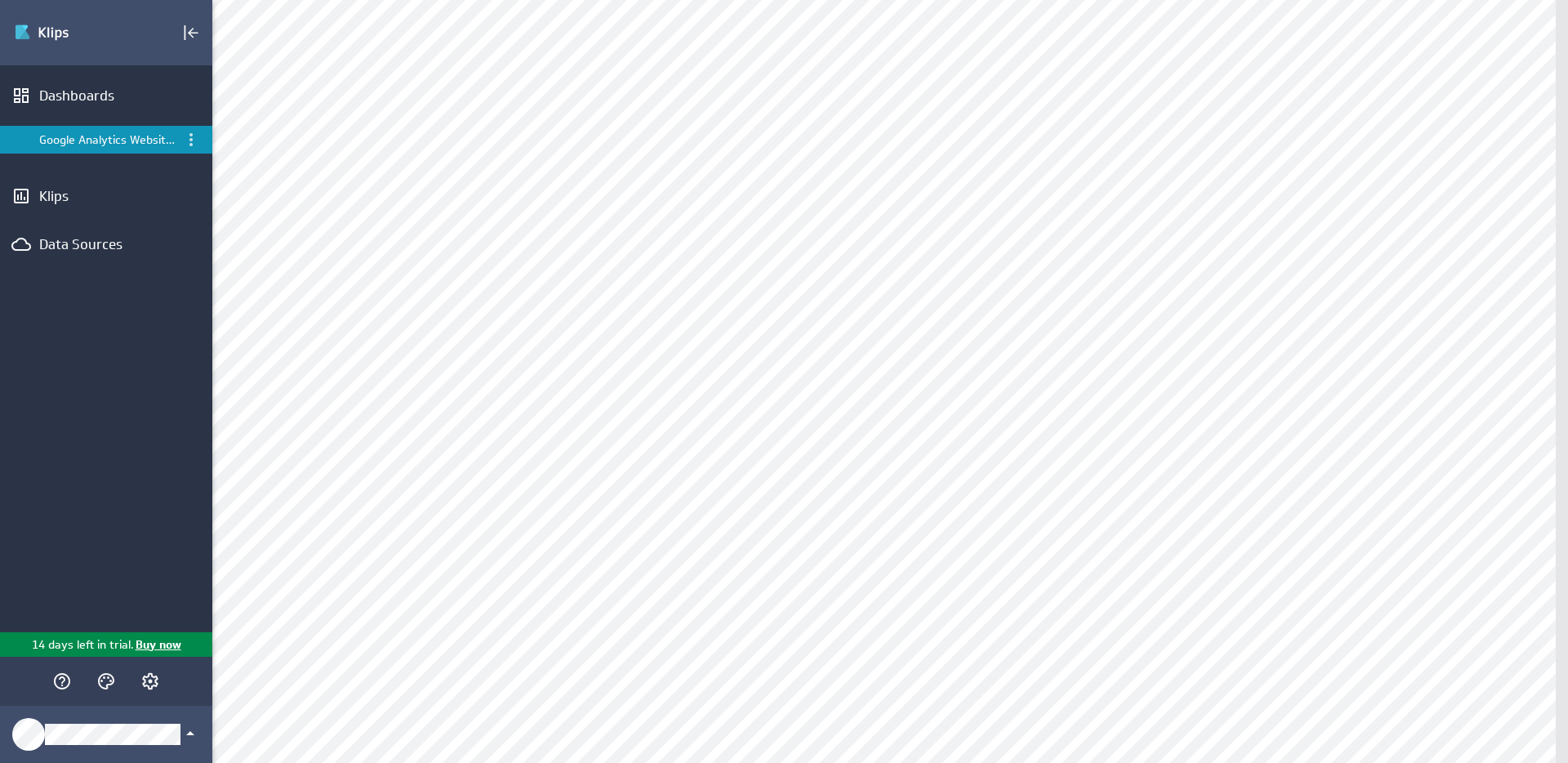
scroll to position [729, 0]
